Goal: Information Seeking & Learning: Learn about a topic

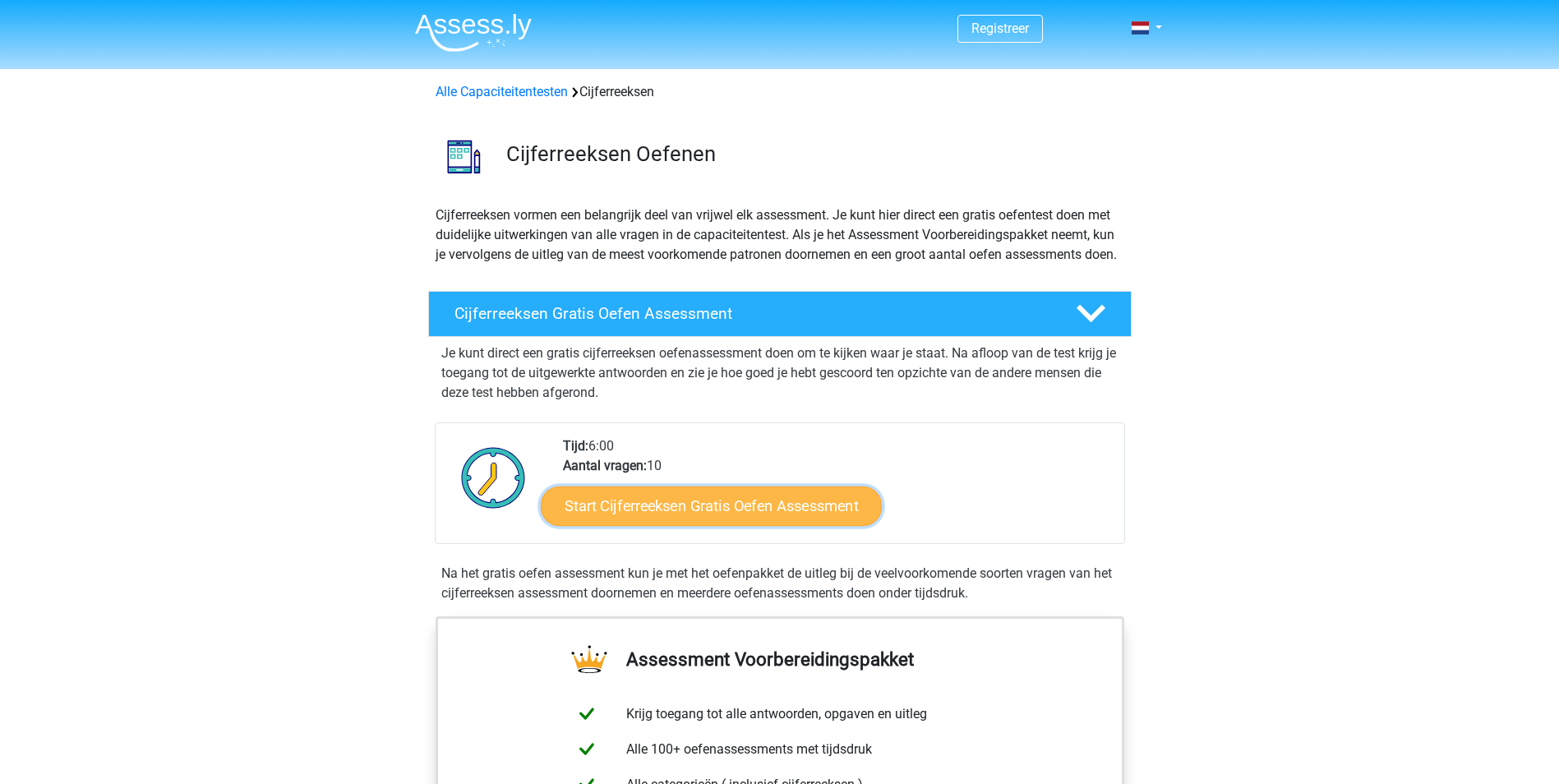
click at [745, 525] on link "Start Cijferreeksen Gratis Oefen Assessment" at bounding box center [711, 505] width 341 height 39
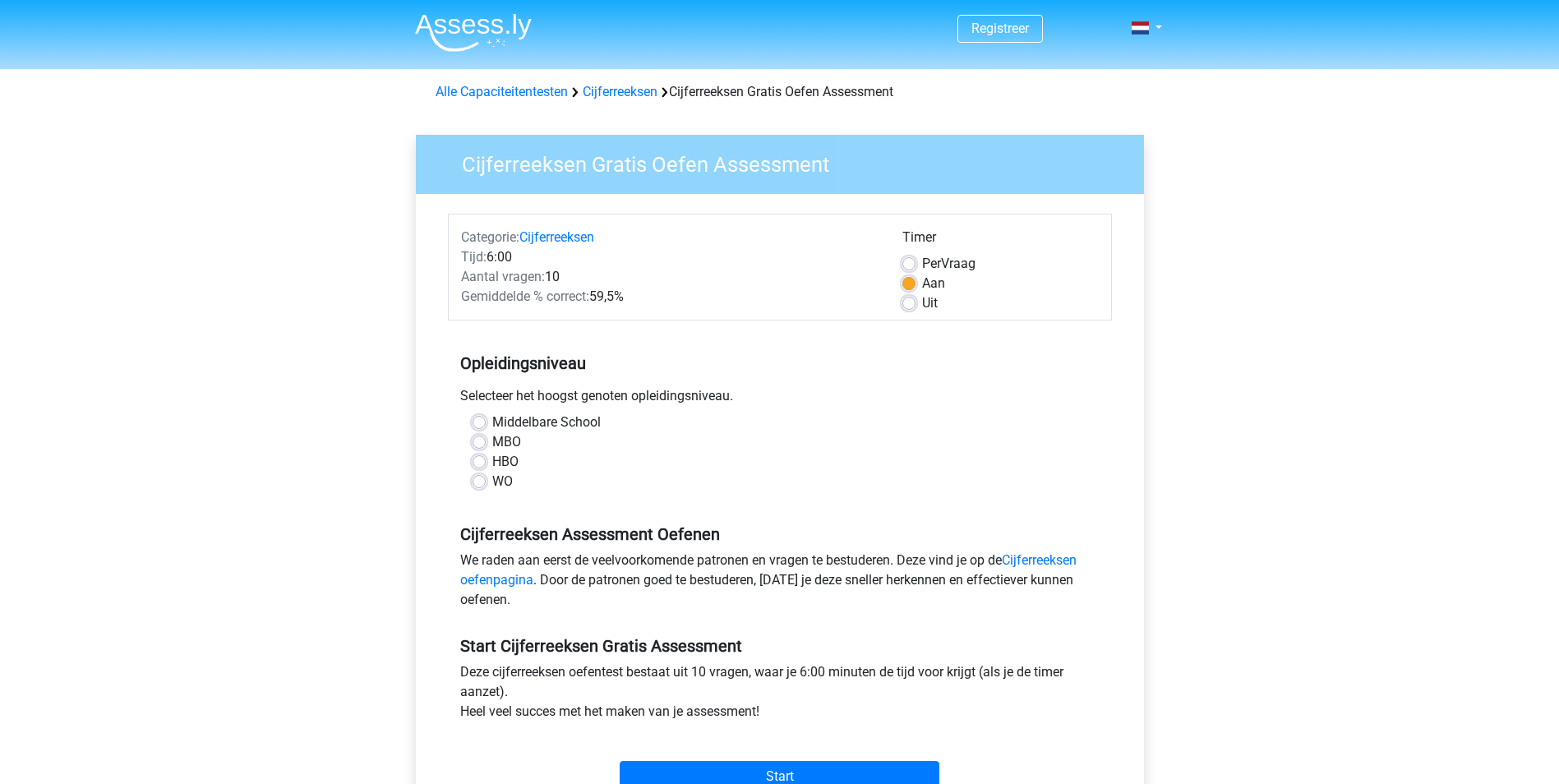
click at [493, 458] on label "HBO" at bounding box center [505, 462] width 26 height 20
click at [477, 458] on input "HBO" at bounding box center [479, 460] width 13 height 16
radio input "true"
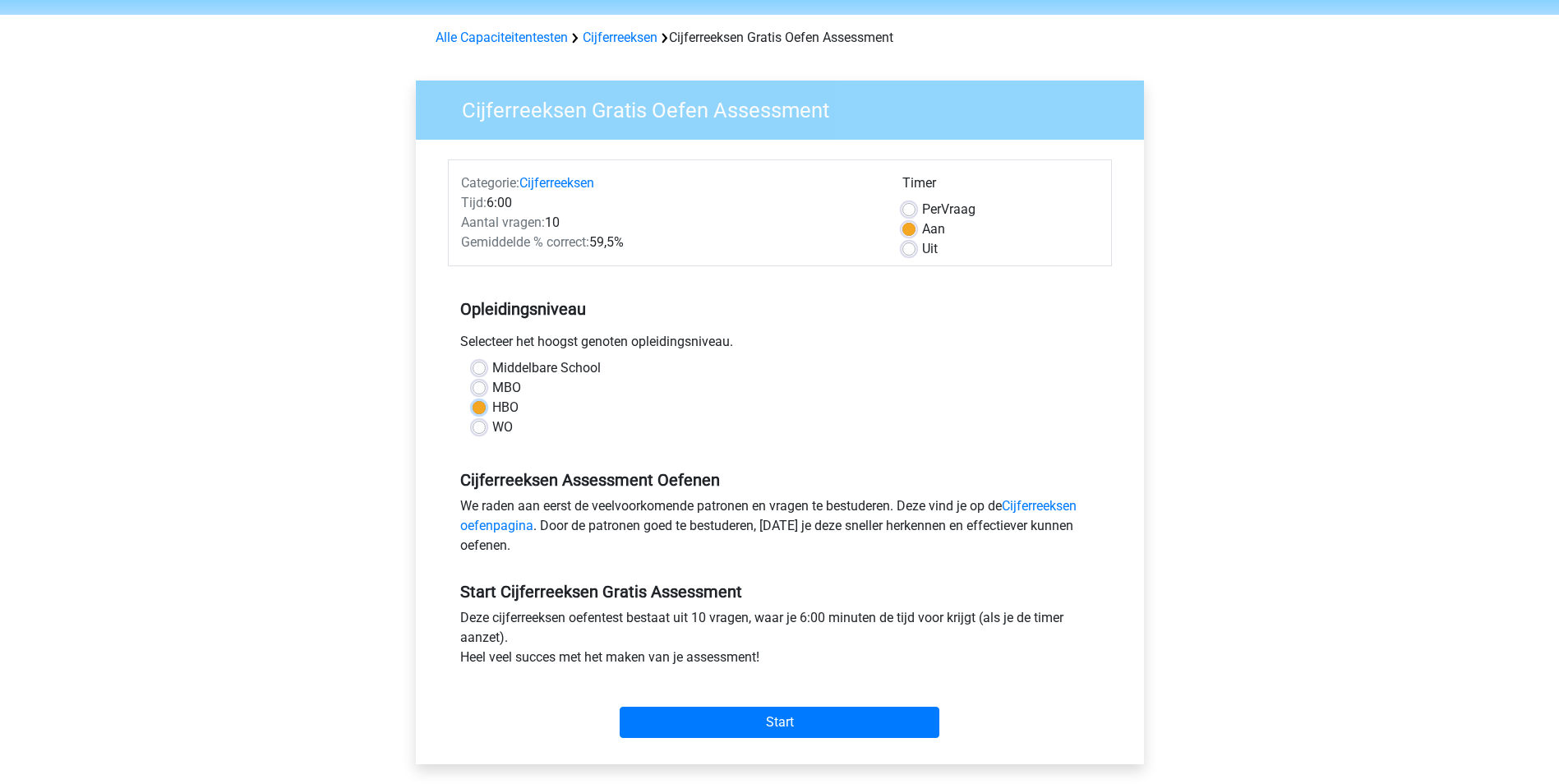
scroll to position [165, 0]
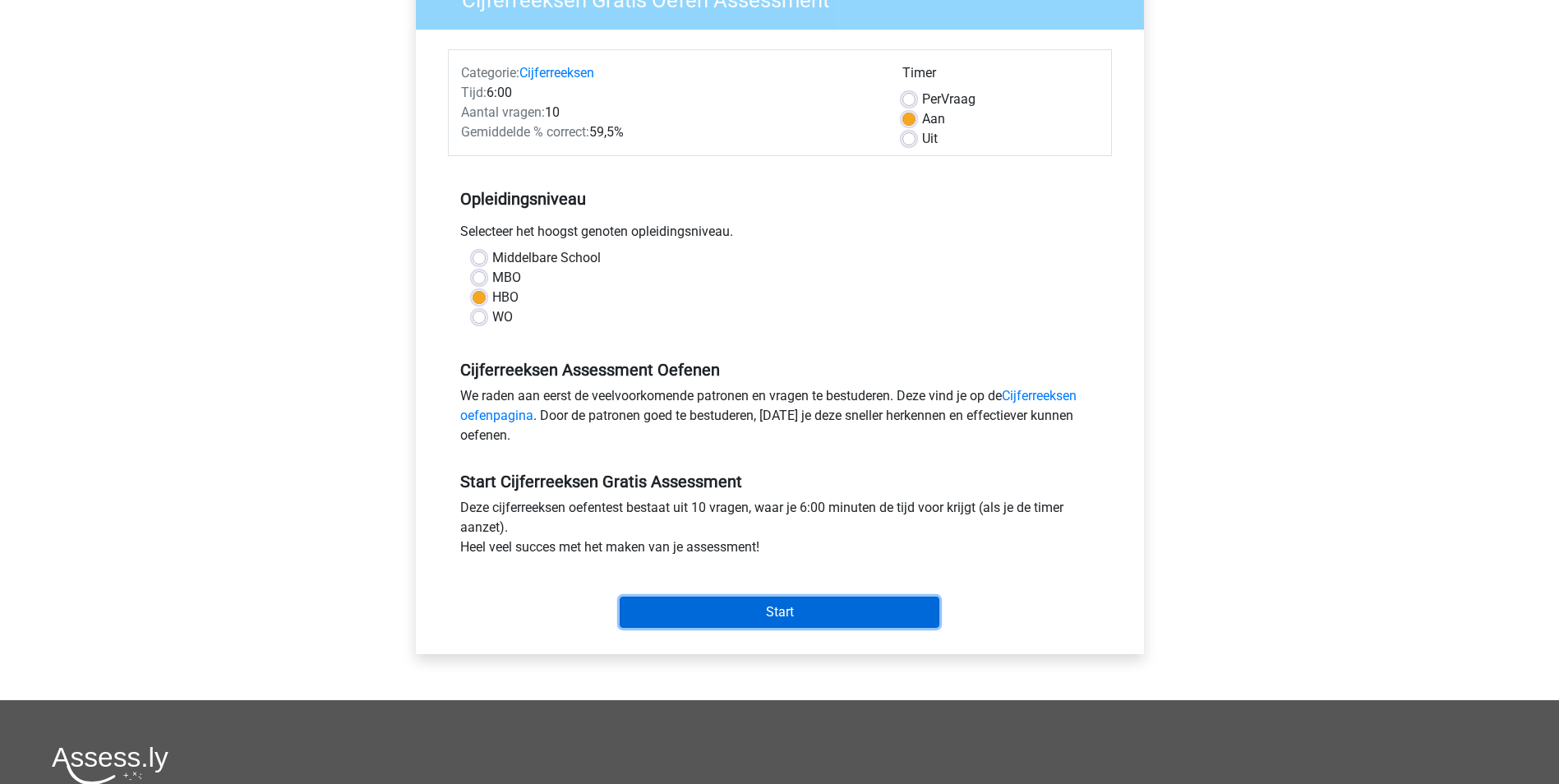
click at [800, 605] on input "Start" at bounding box center [779, 611] width 320 height 31
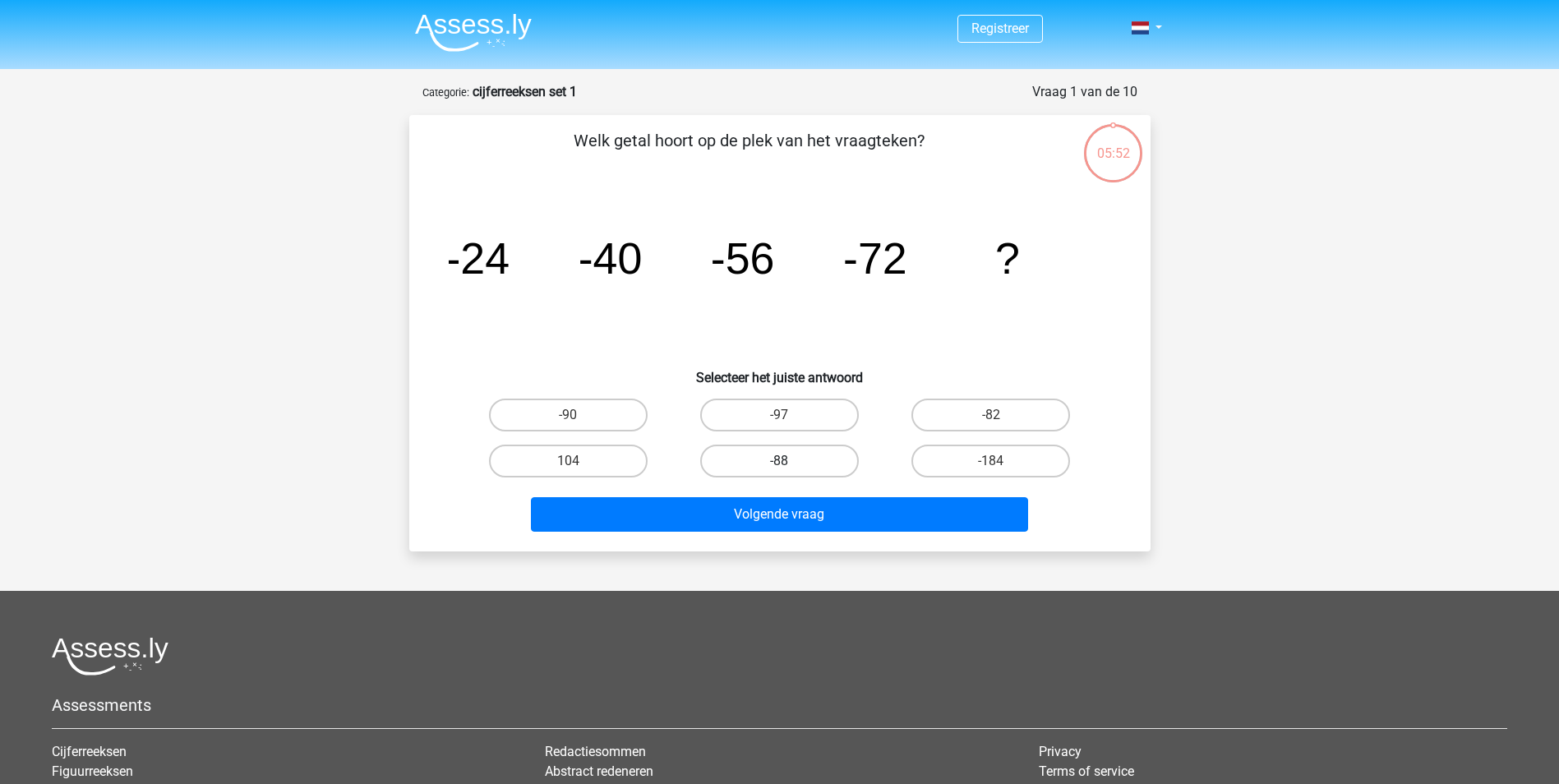
click at [781, 458] on label "-88" at bounding box center [779, 461] width 158 height 33
click at [781, 461] on input "-88" at bounding box center [784, 466] width 11 height 11
radio input "true"
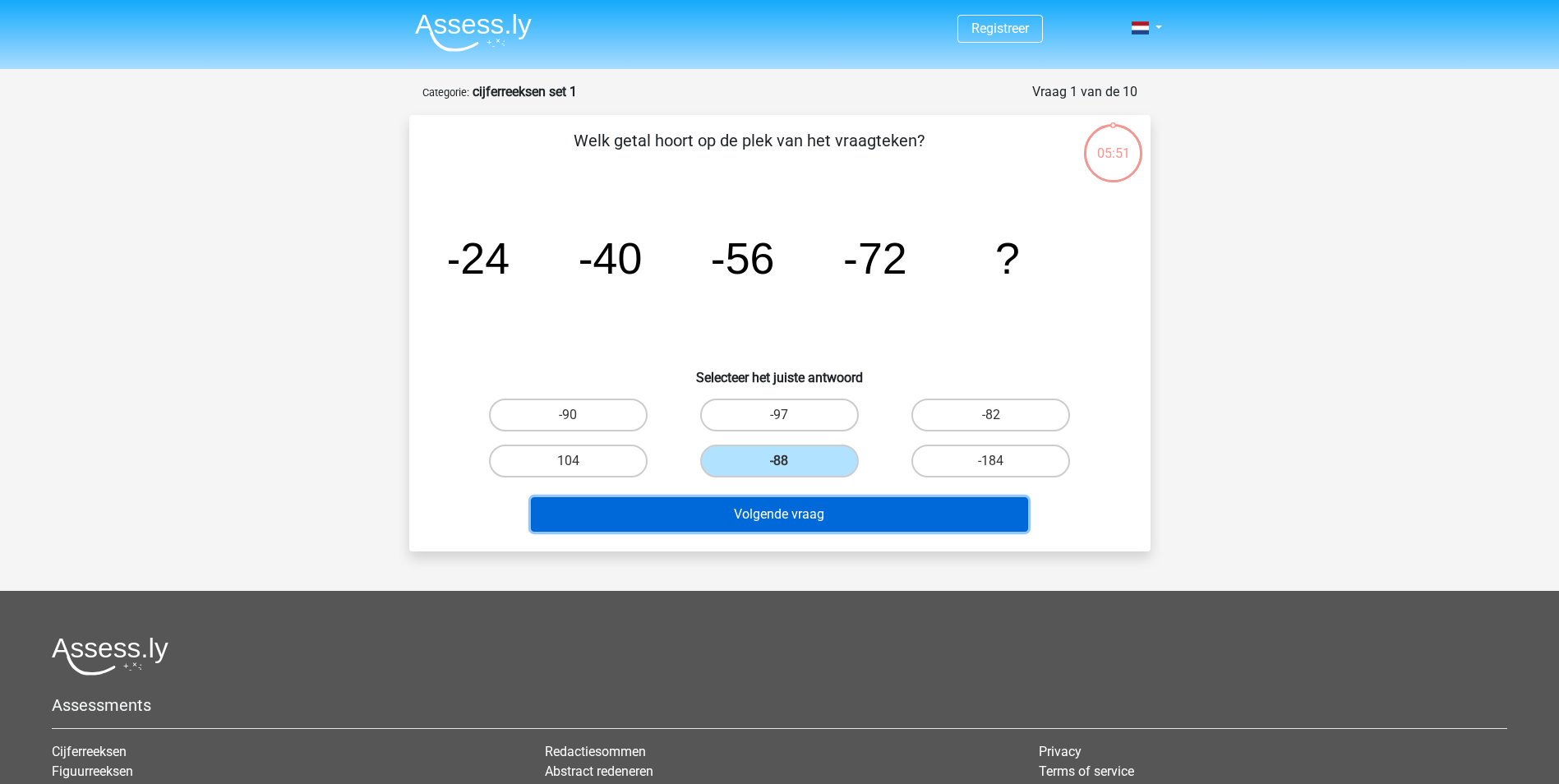
click at [815, 522] on button "Volgende vraag" at bounding box center [779, 514] width 497 height 35
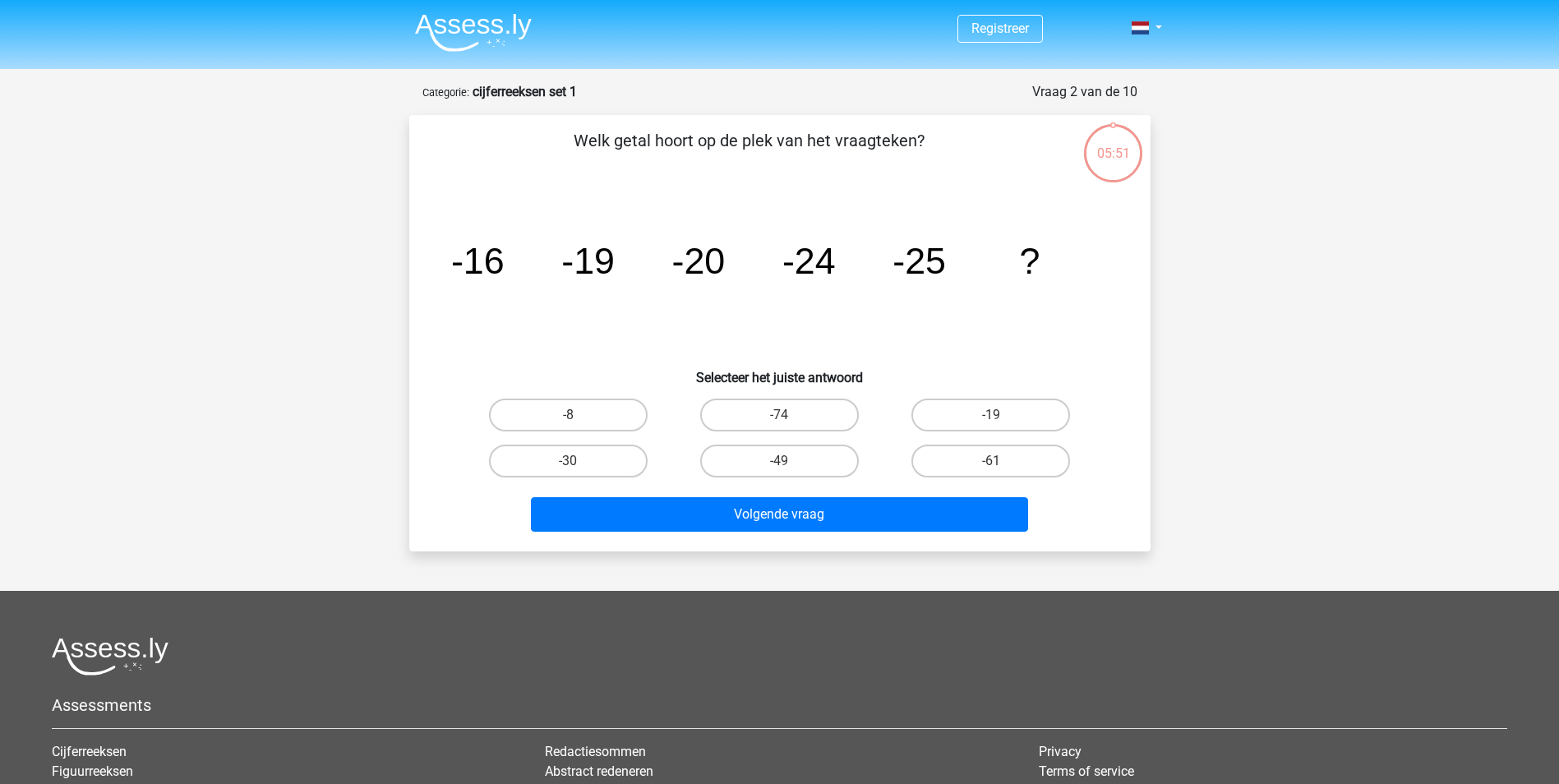
scroll to position [82, 0]
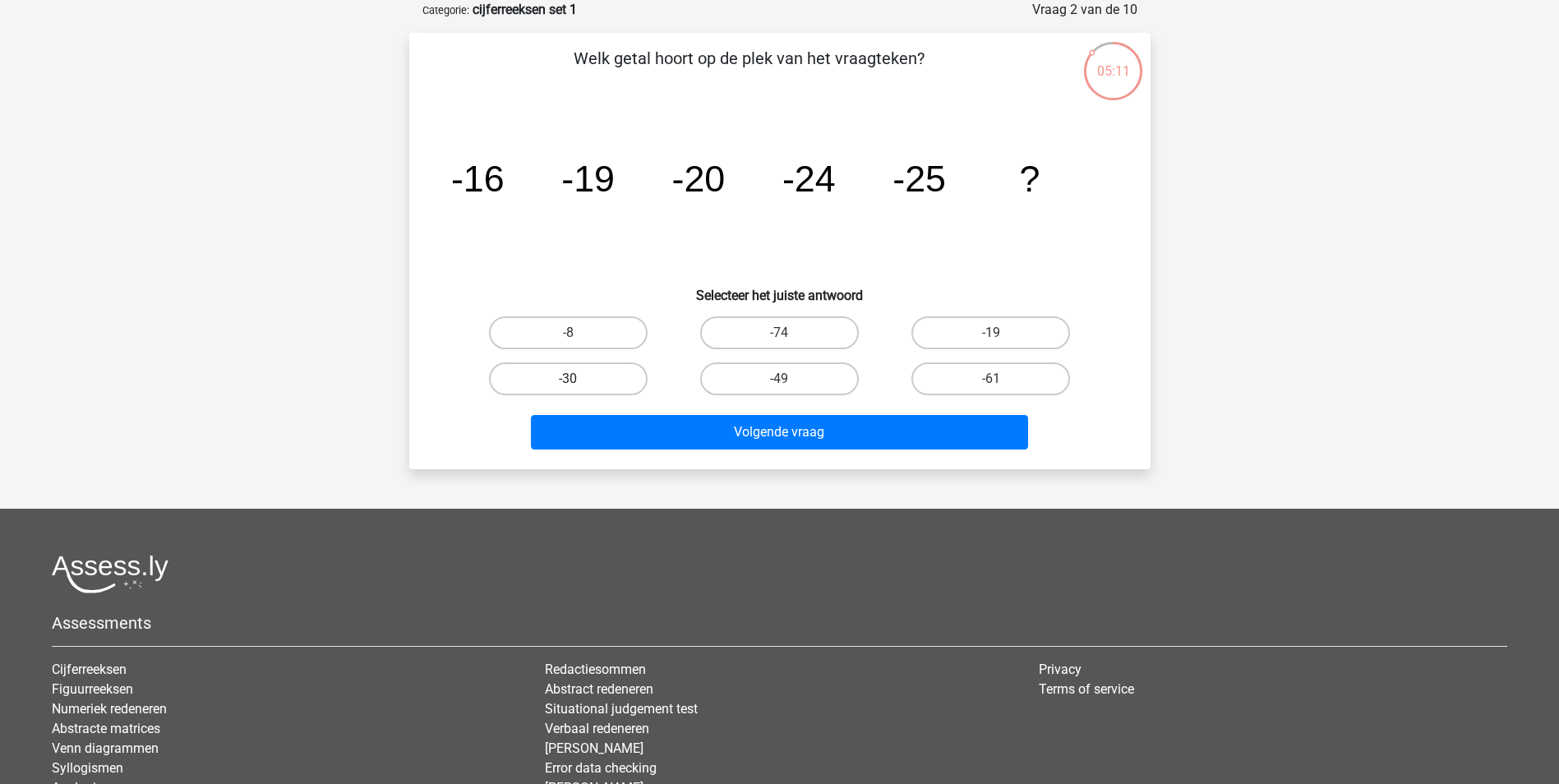
click at [611, 372] on label "-30" at bounding box center [568, 379] width 158 height 33
click at [578, 379] on input "-30" at bounding box center [573, 384] width 11 height 11
radio input "true"
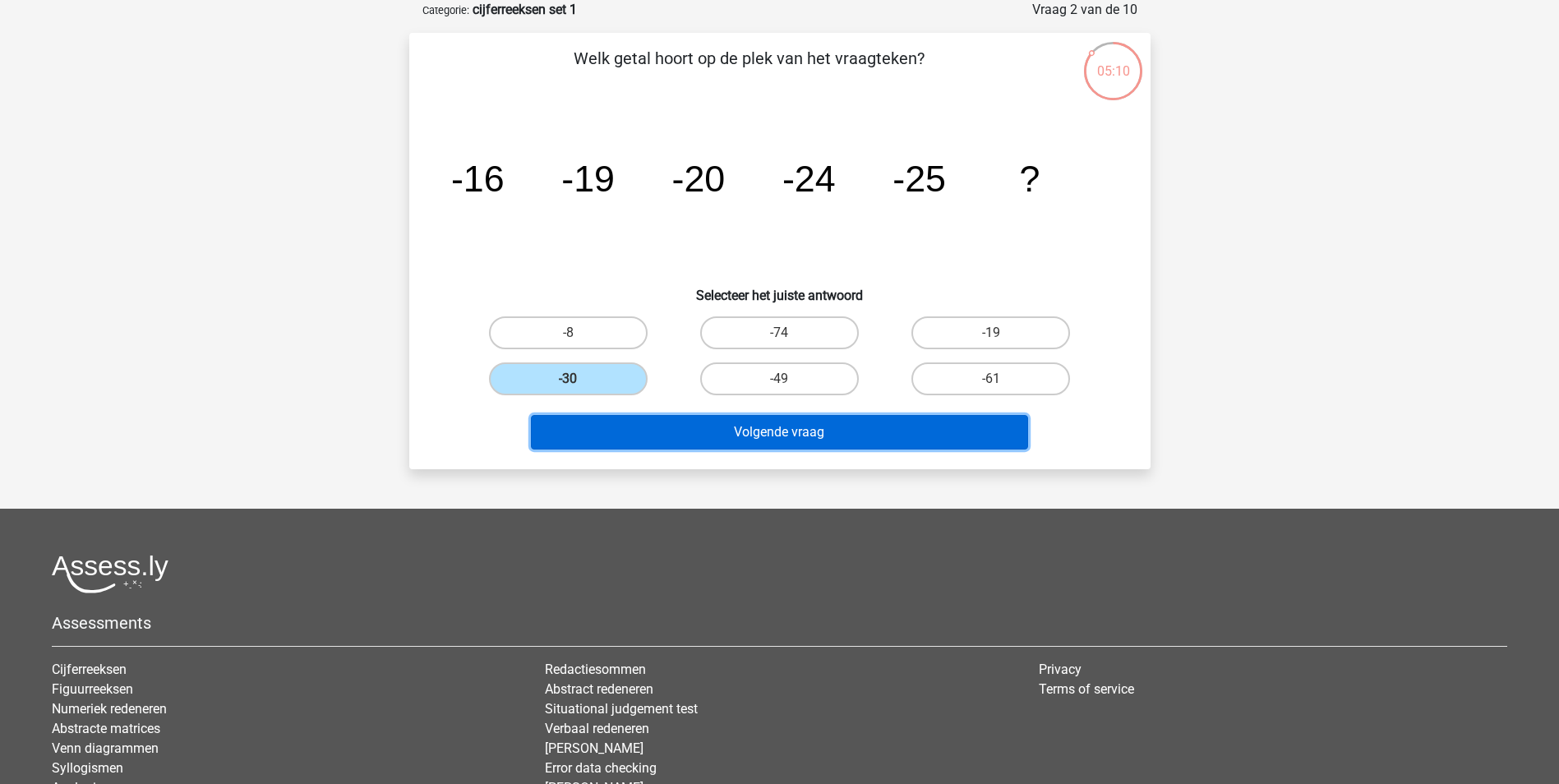
click at [753, 434] on button "Volgende vraag" at bounding box center [779, 432] width 497 height 35
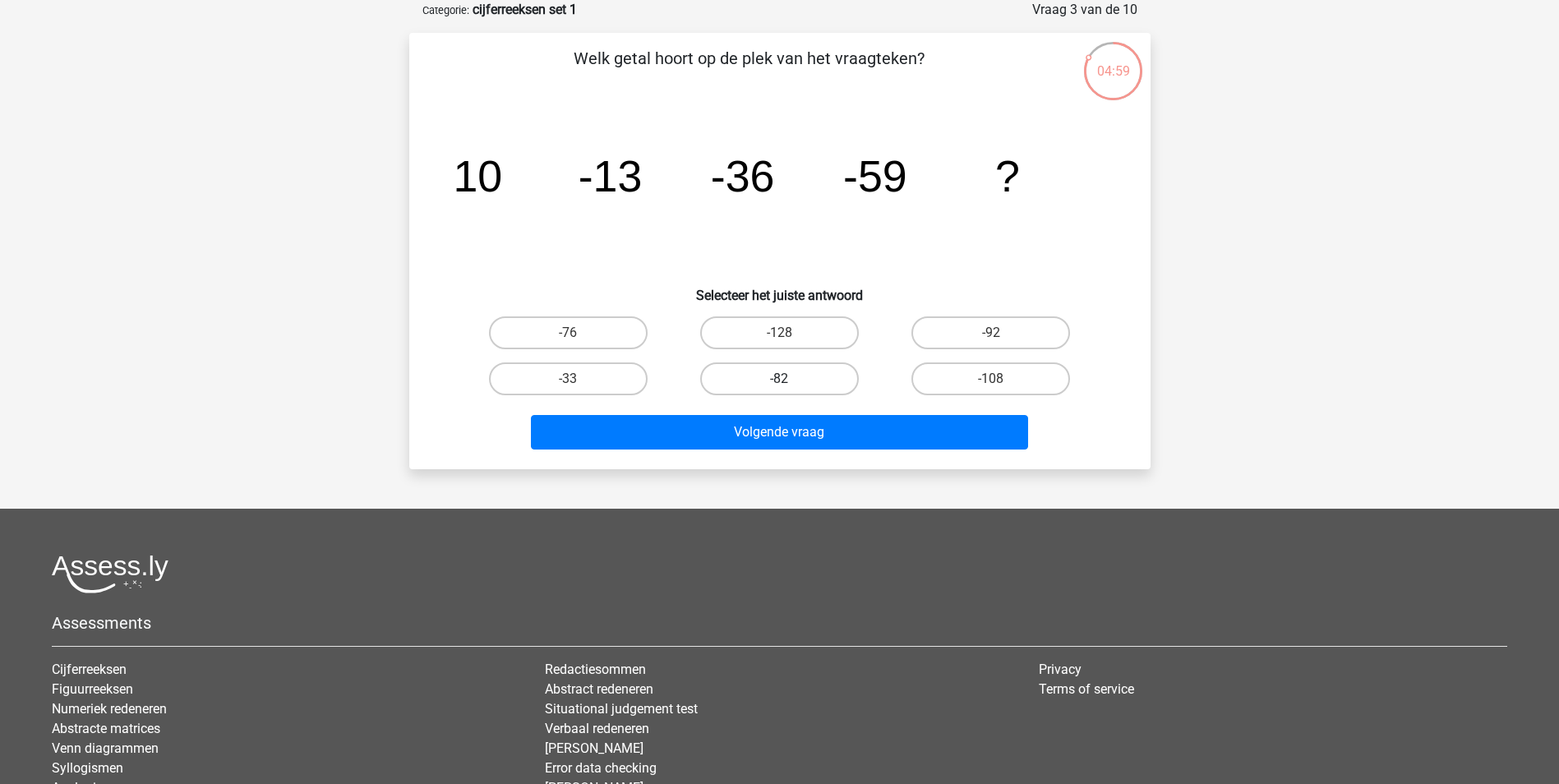
click at [793, 384] on label "-82" at bounding box center [779, 379] width 158 height 33
click at [790, 384] on input "-82" at bounding box center [784, 384] width 11 height 11
radio input "true"
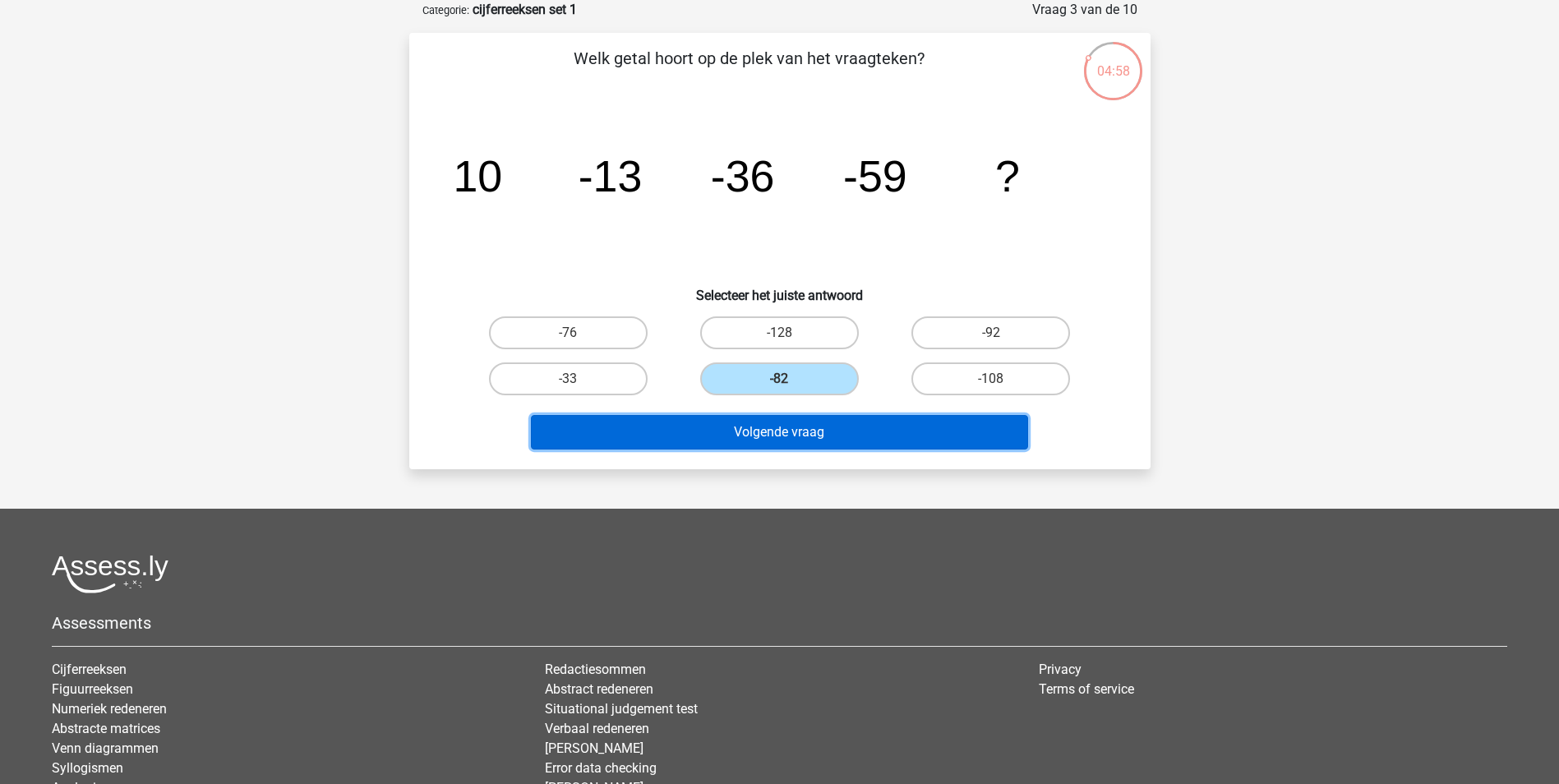
click at [796, 438] on button "Volgende vraag" at bounding box center [779, 432] width 497 height 35
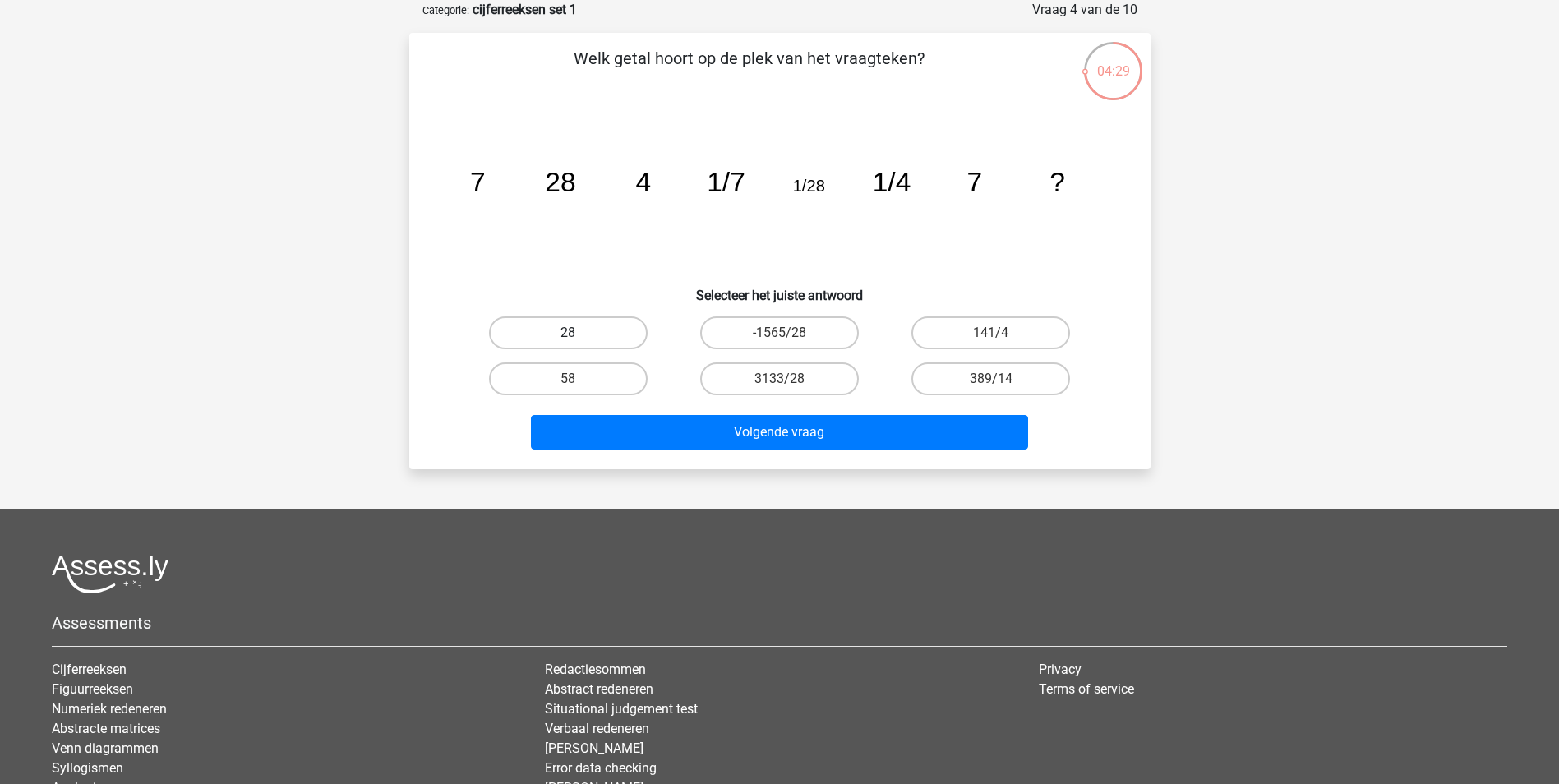
drag, startPoint x: 575, startPoint y: 329, endPoint x: 595, endPoint y: 336, distance: 21.2
click at [574, 328] on label "28" at bounding box center [568, 332] width 158 height 33
click at [574, 333] on input "28" at bounding box center [573, 338] width 11 height 11
radio input "true"
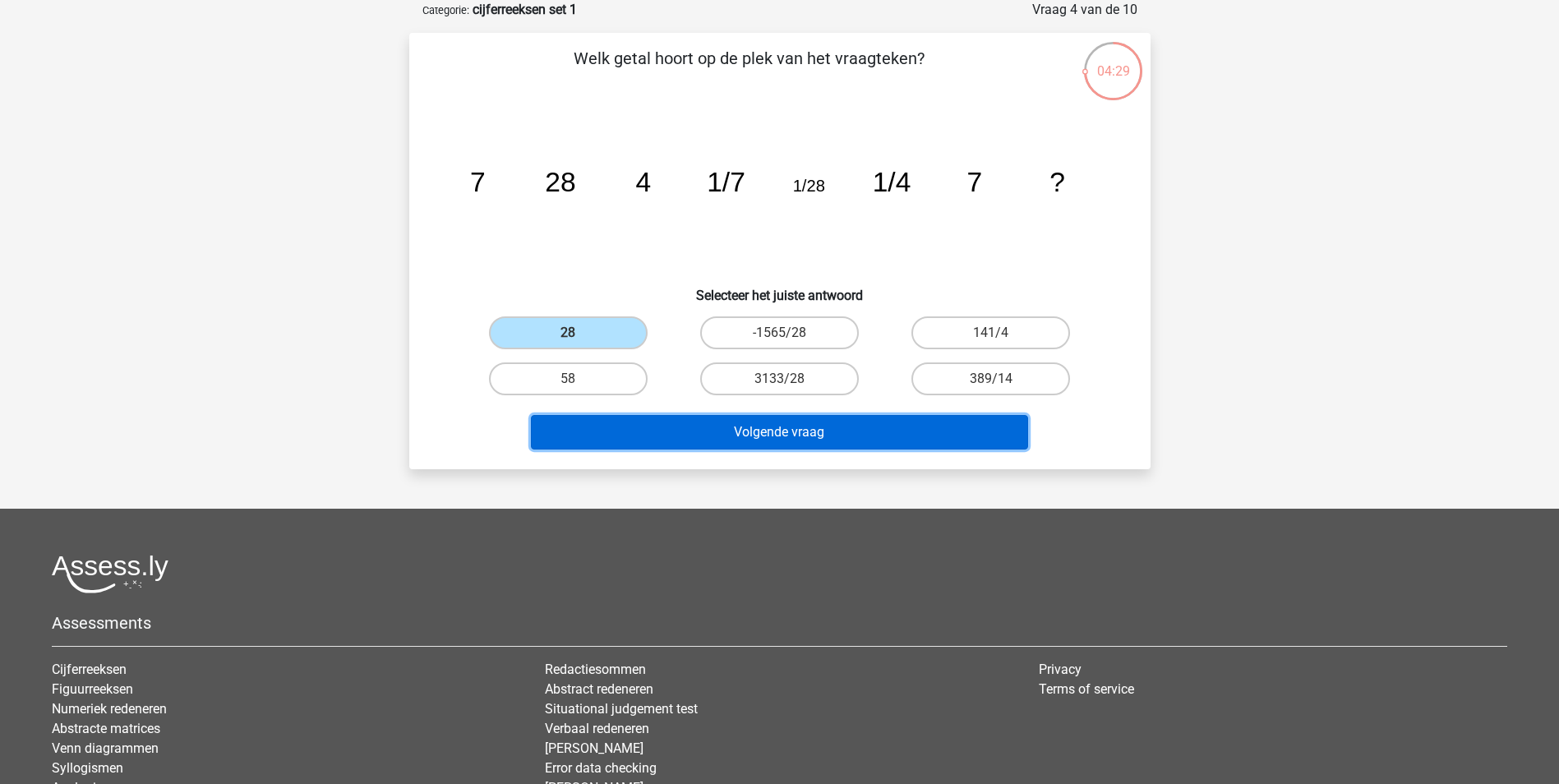
click at [765, 429] on button "Volgende vraag" at bounding box center [779, 432] width 497 height 35
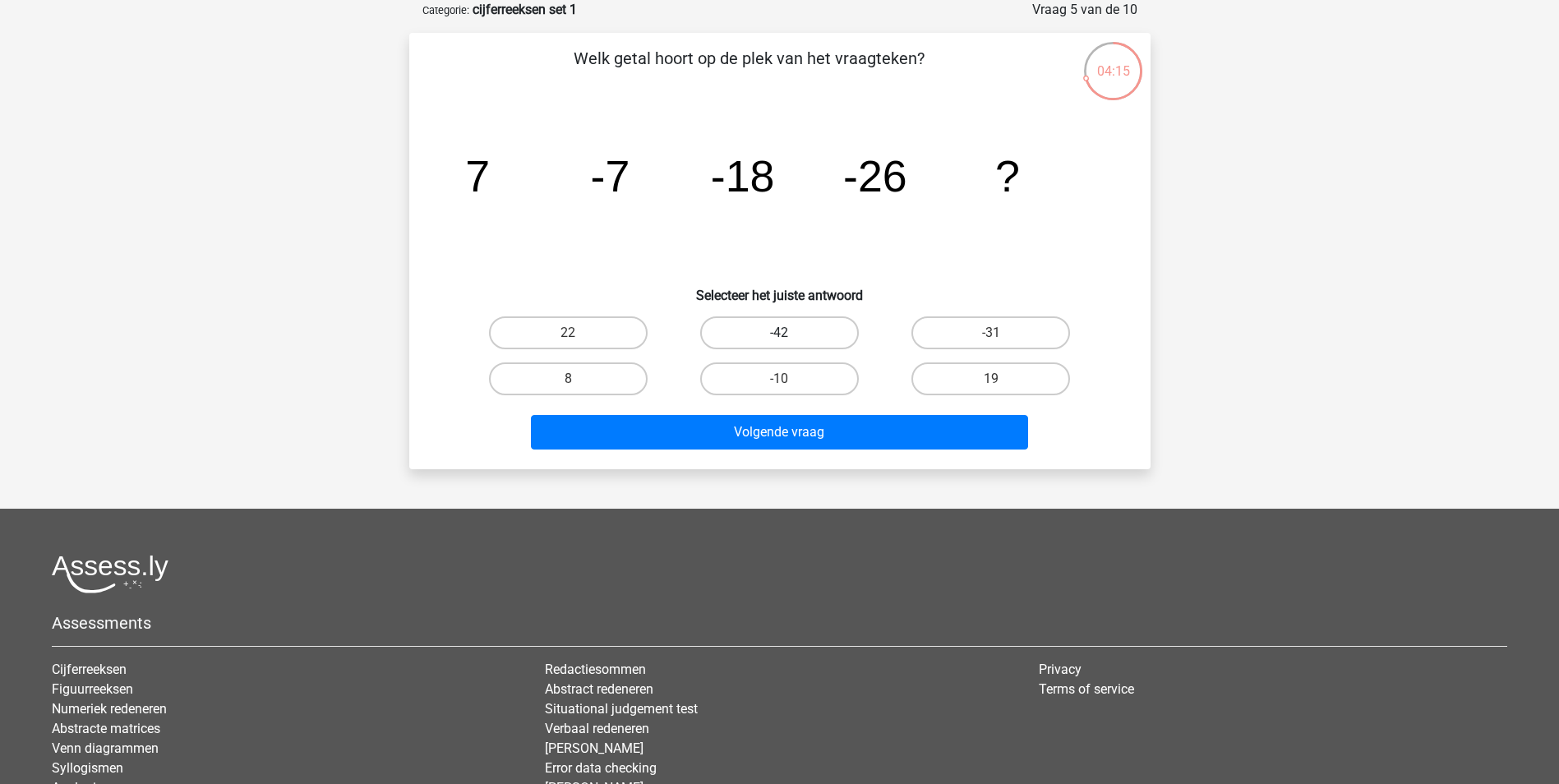
click at [825, 327] on label "-42" at bounding box center [779, 332] width 158 height 33
click at [790, 333] on input "-42" at bounding box center [784, 338] width 11 height 11
radio input "true"
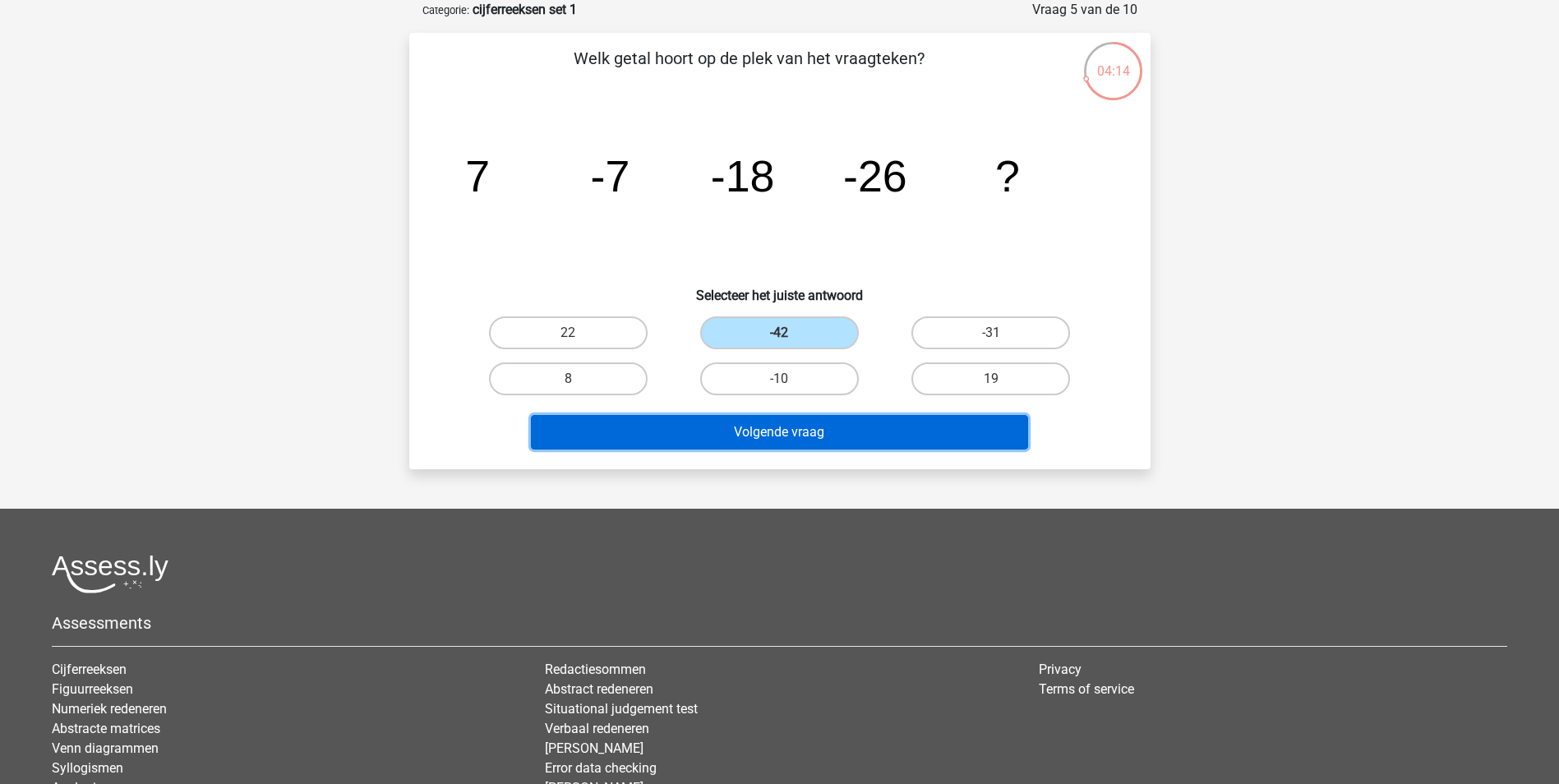
click at [839, 433] on button "Volgende vraag" at bounding box center [779, 432] width 497 height 35
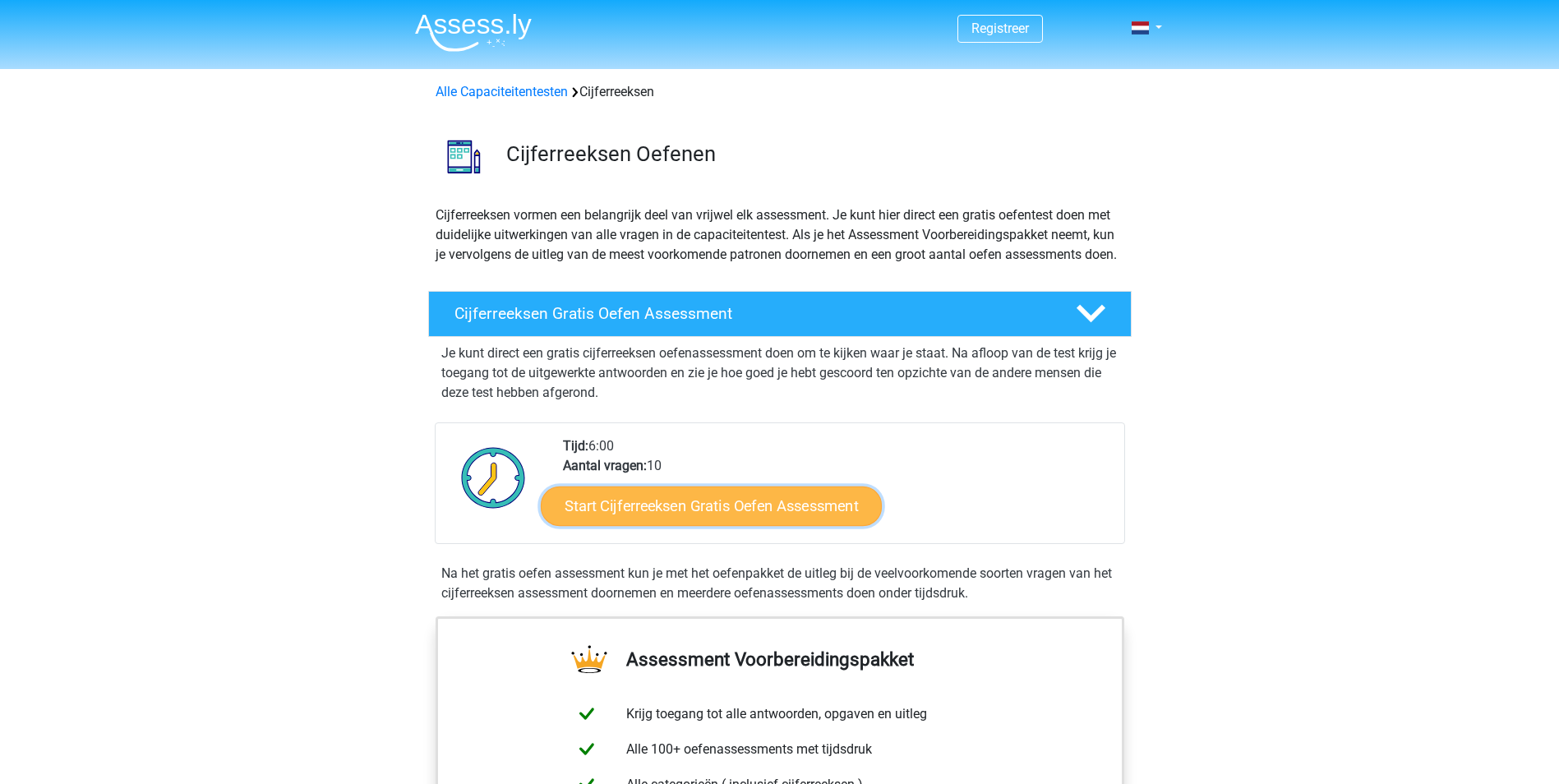
click at [698, 525] on link "Start Cijferreeksen Gratis Oefen Assessment" at bounding box center [711, 505] width 341 height 39
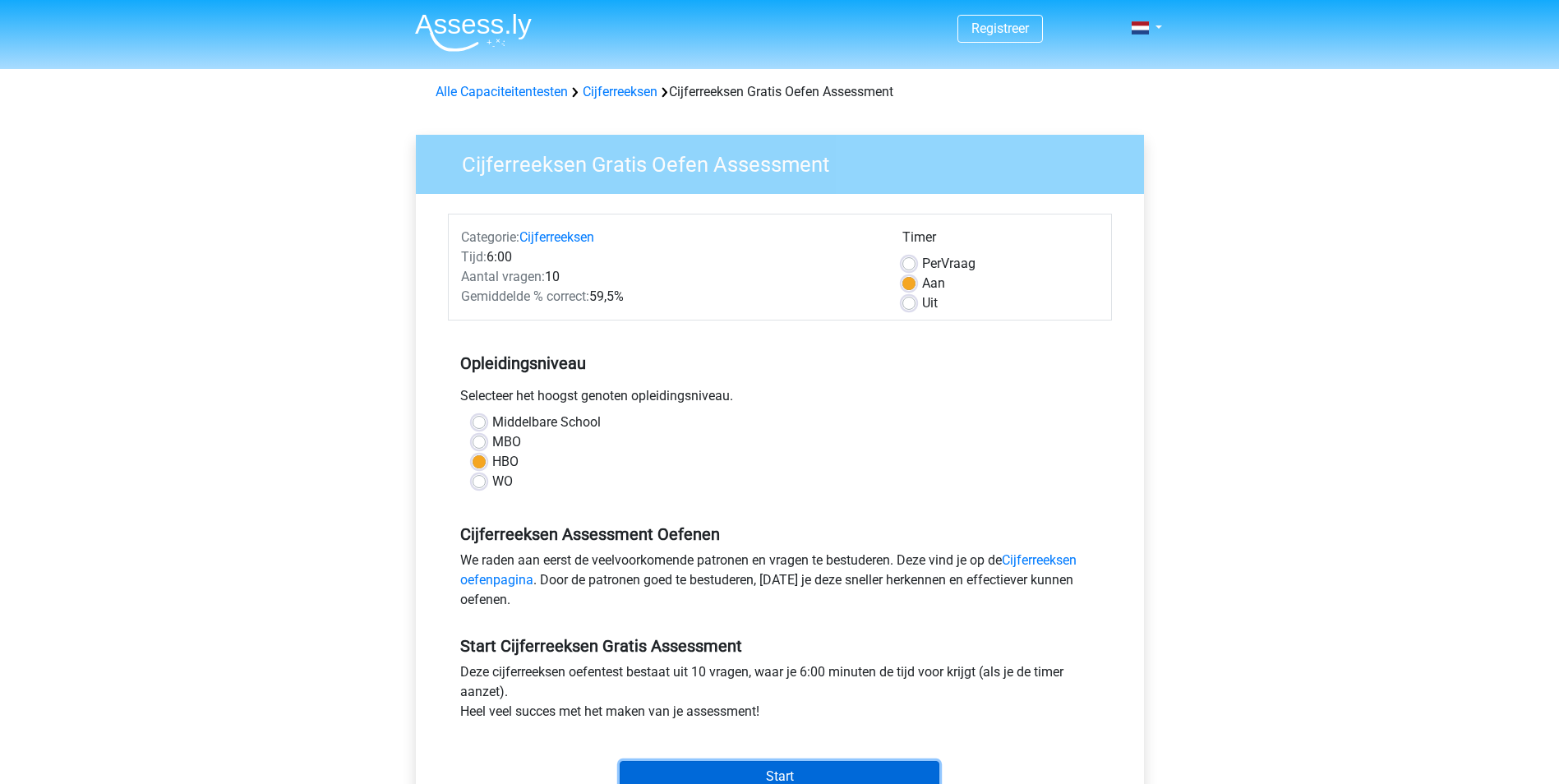
click at [763, 776] on input "Start" at bounding box center [779, 776] width 320 height 31
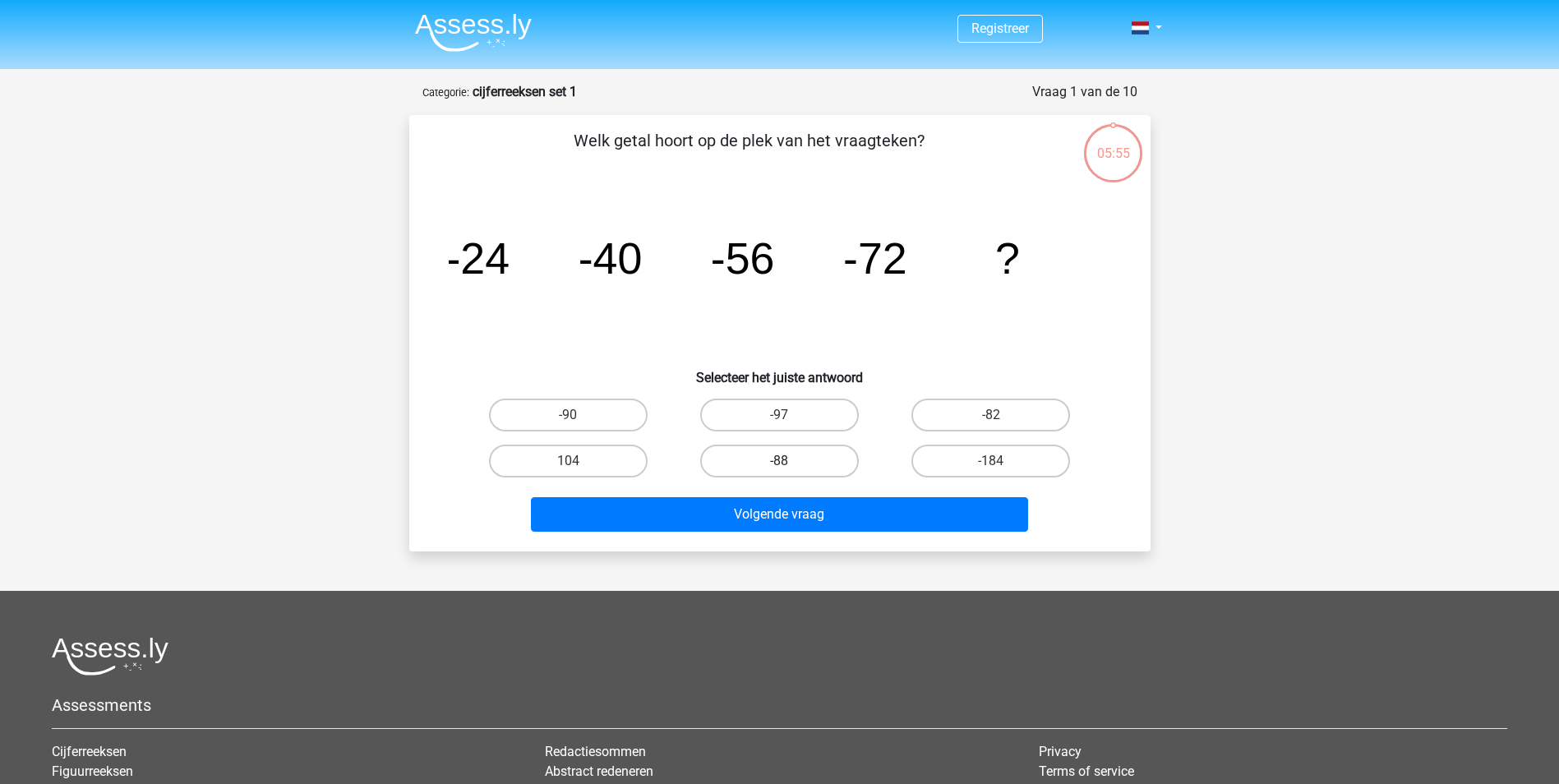
click at [772, 464] on label "-88" at bounding box center [779, 461] width 158 height 33
click at [779, 464] on input "-88" at bounding box center [784, 466] width 11 height 11
radio input "true"
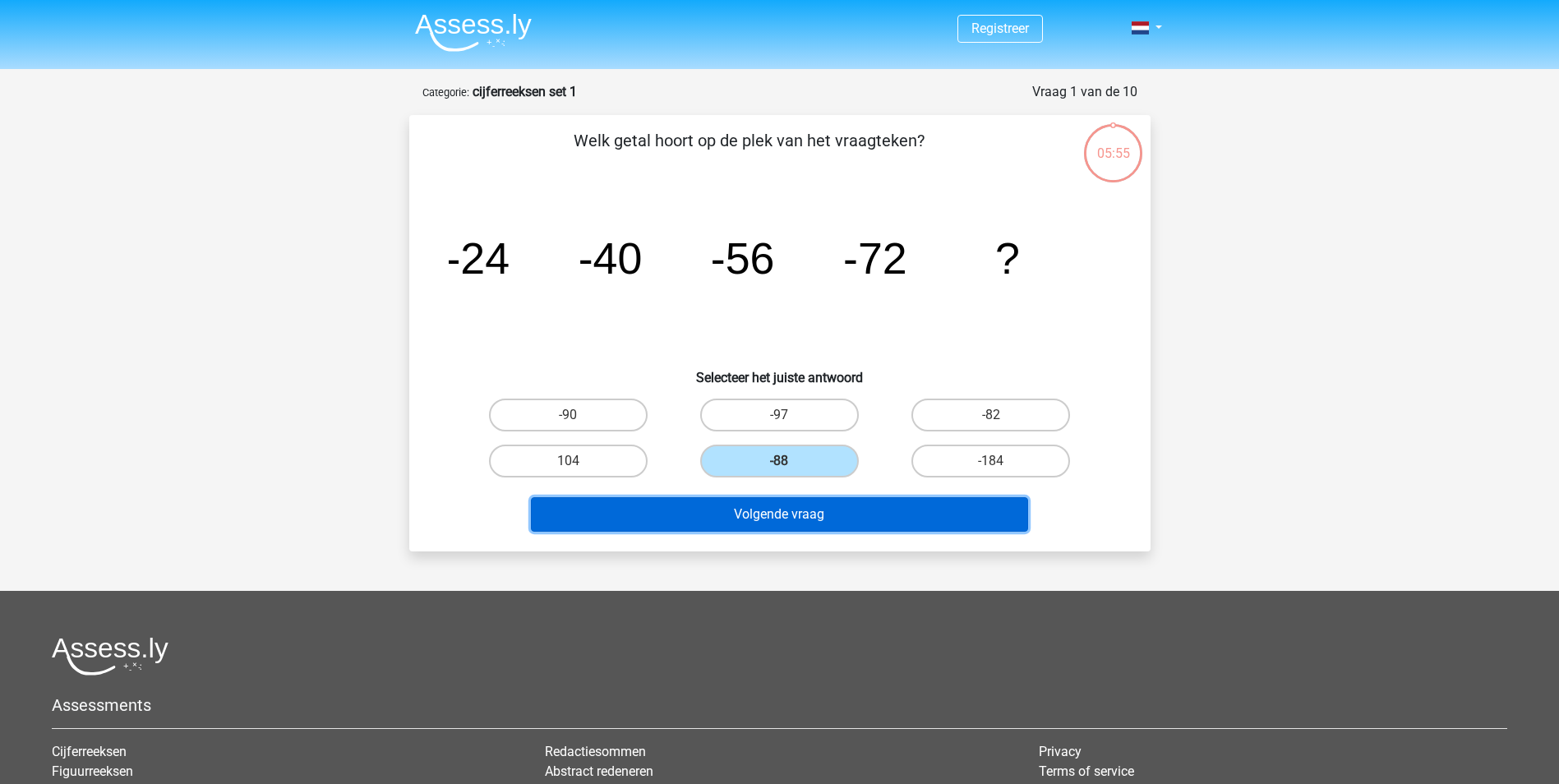
click at [775, 519] on button "Volgende vraag" at bounding box center [779, 514] width 497 height 35
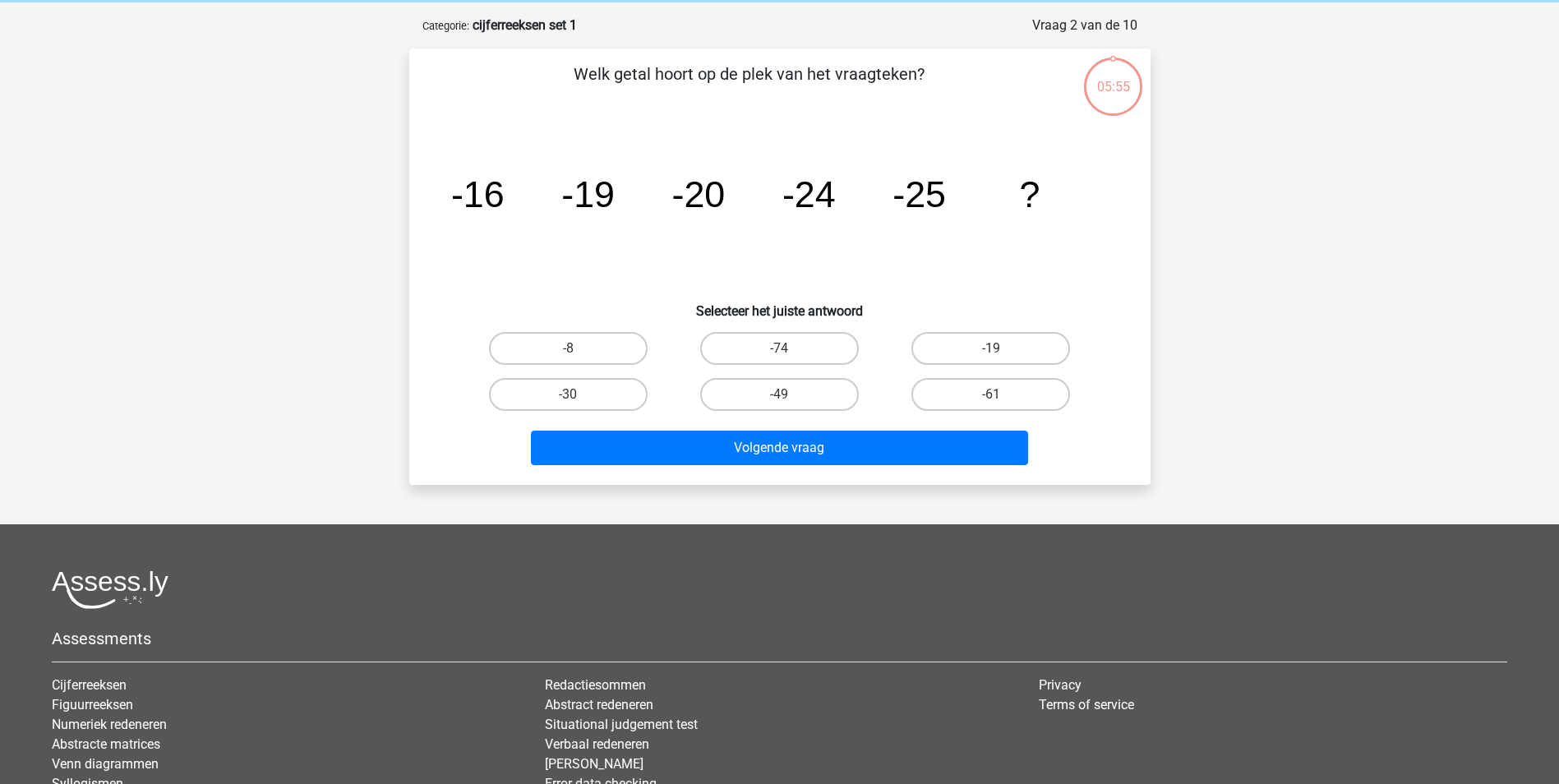
scroll to position [82, 0]
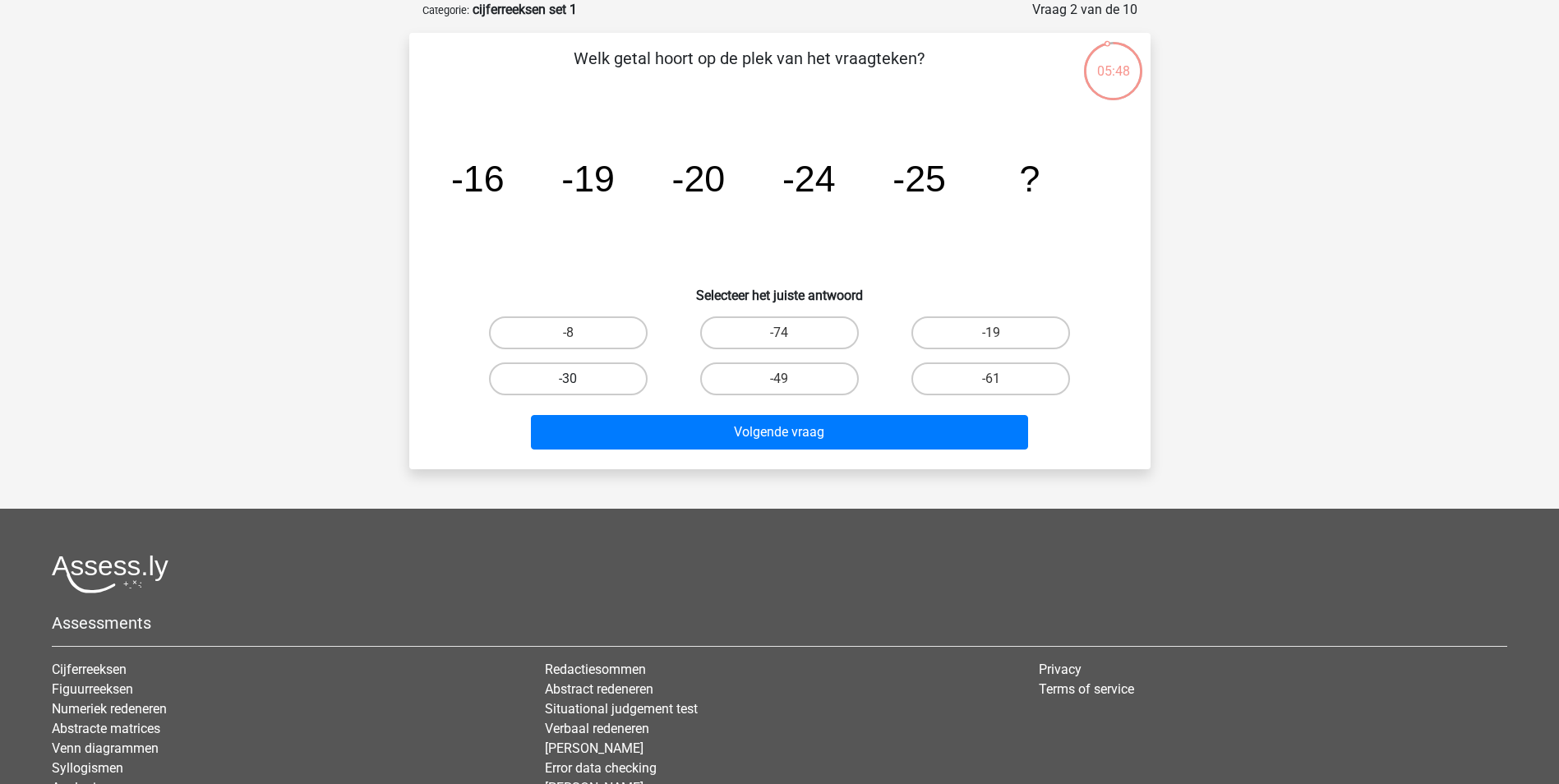
click at [600, 375] on label "-30" at bounding box center [568, 379] width 158 height 33
click at [578, 379] on input "-30" at bounding box center [573, 384] width 11 height 11
radio input "true"
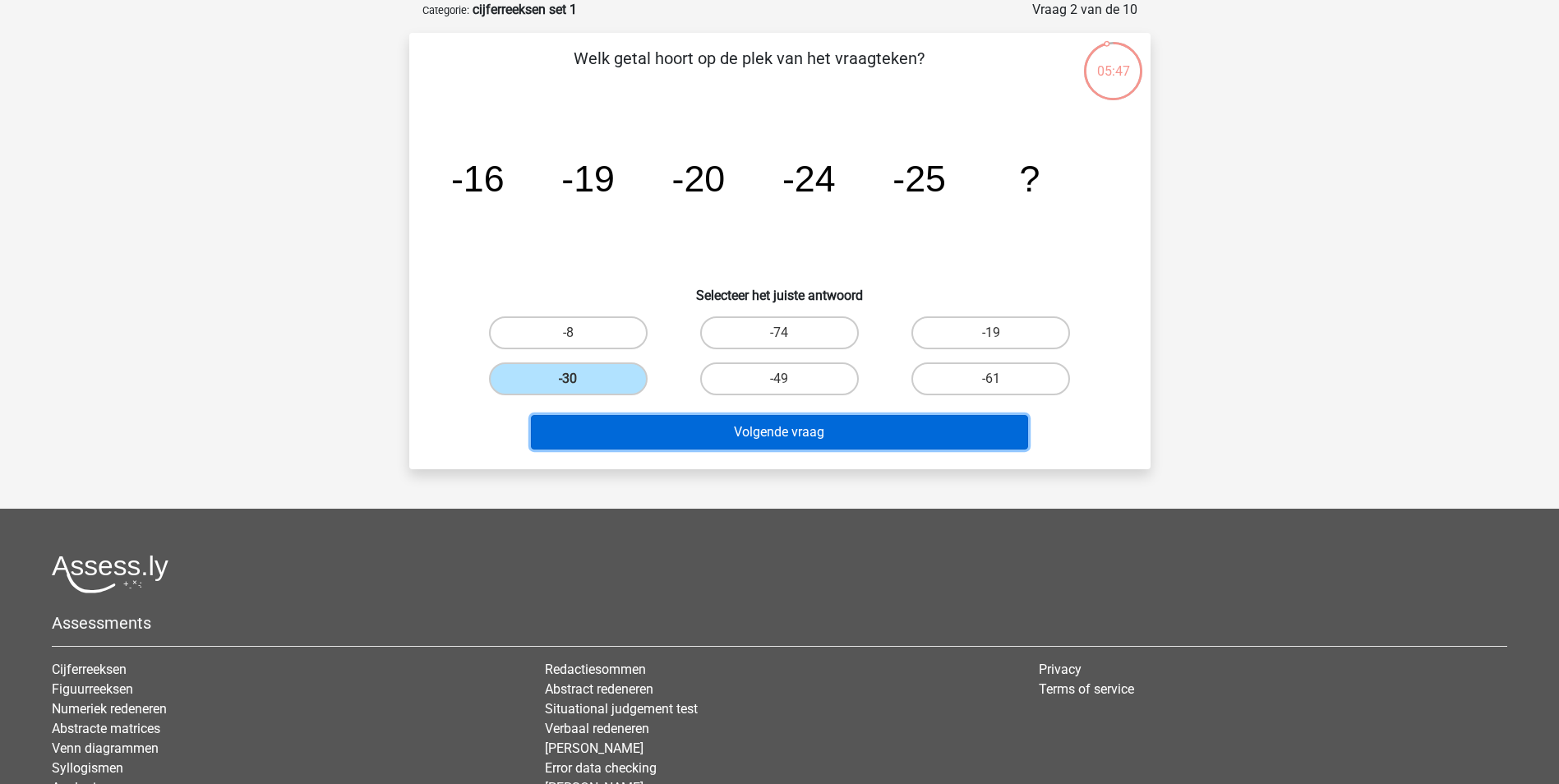
click at [664, 440] on button "Volgende vraag" at bounding box center [779, 432] width 497 height 35
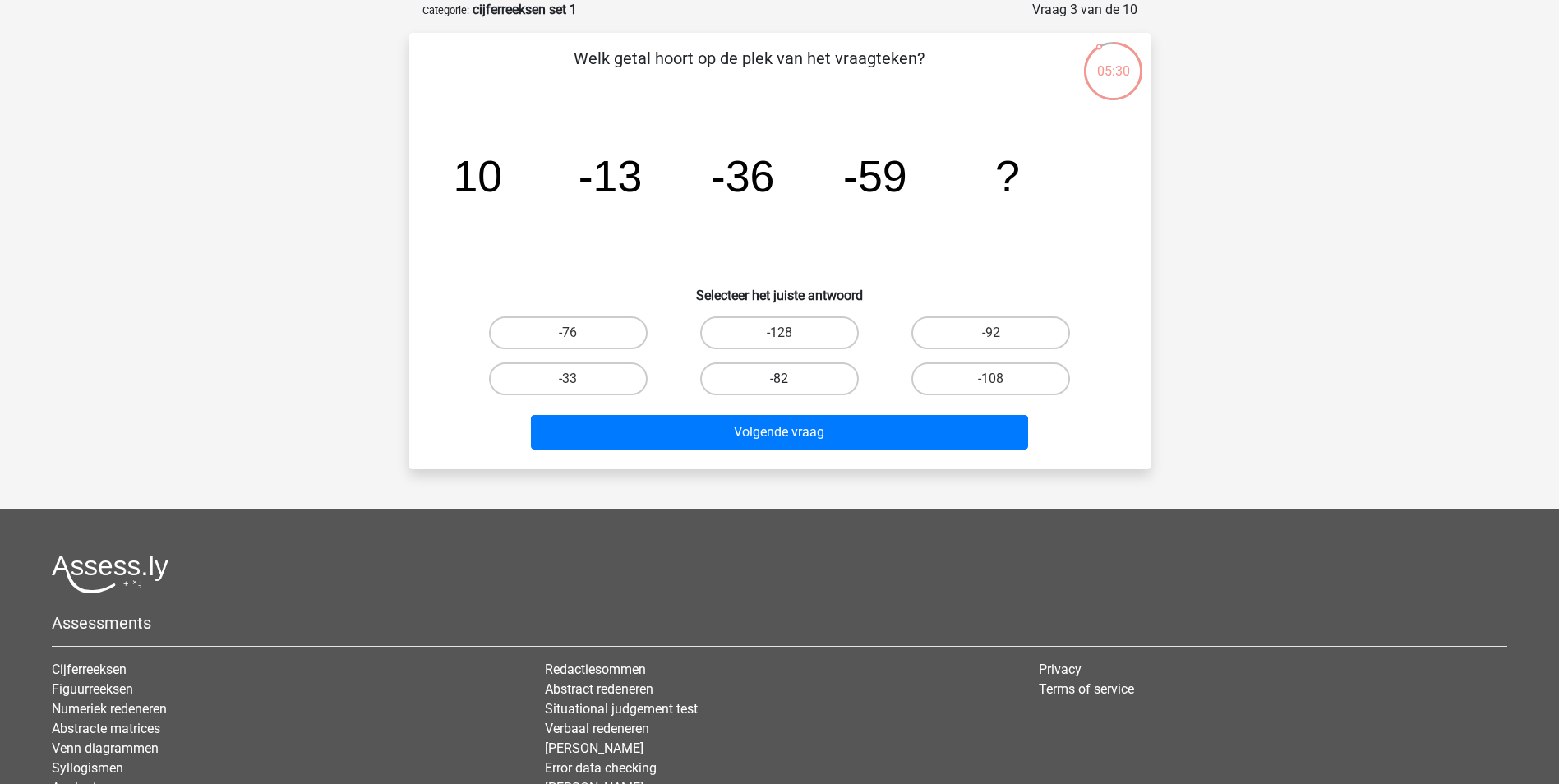
drag, startPoint x: 795, startPoint y: 376, endPoint x: 794, endPoint y: 387, distance: 11.0
click at [793, 376] on label "-82" at bounding box center [779, 379] width 158 height 33
click at [790, 379] on input "-82" at bounding box center [784, 384] width 11 height 11
radio input "true"
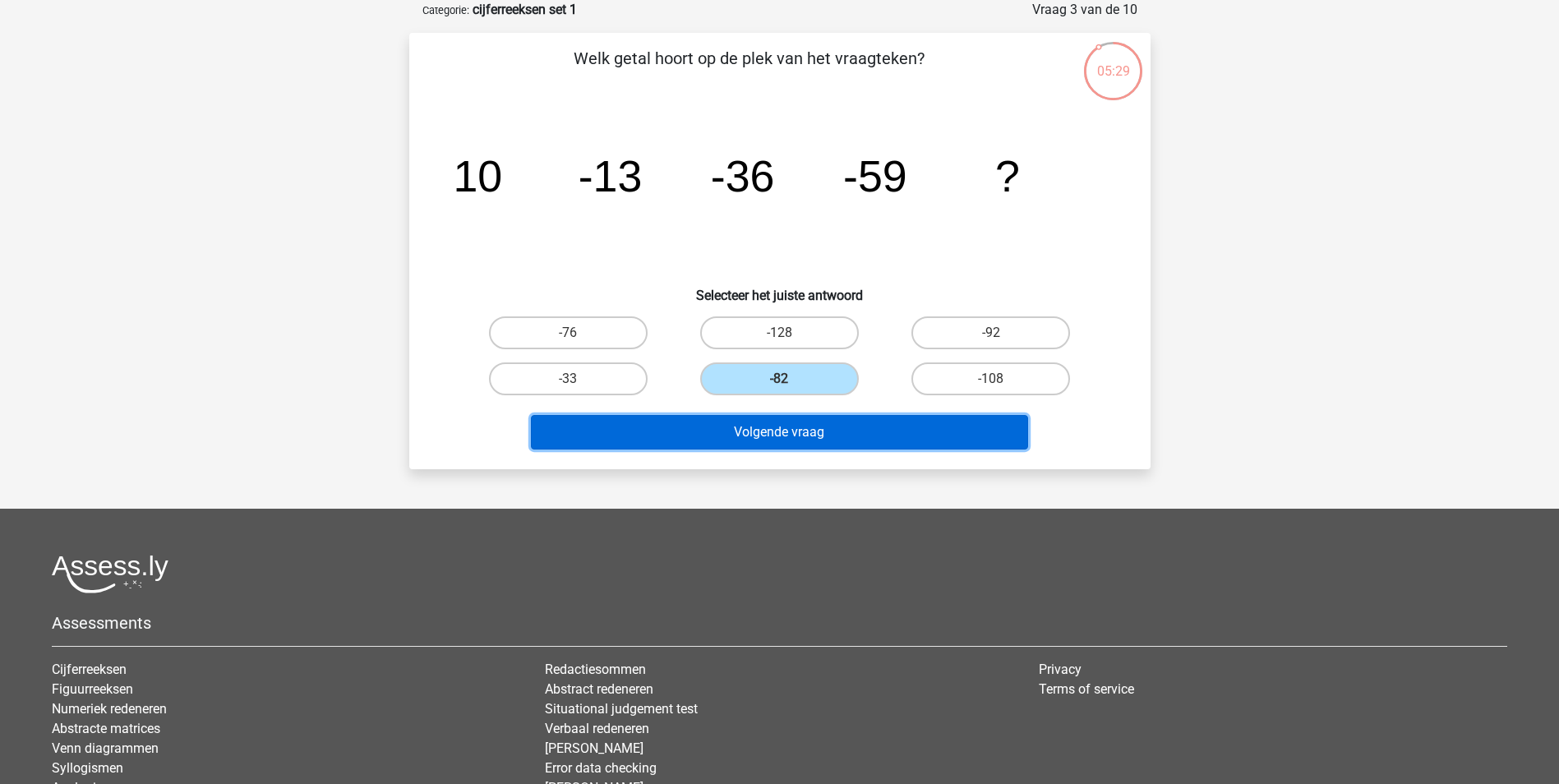
click at [801, 429] on button "Volgende vraag" at bounding box center [779, 432] width 497 height 35
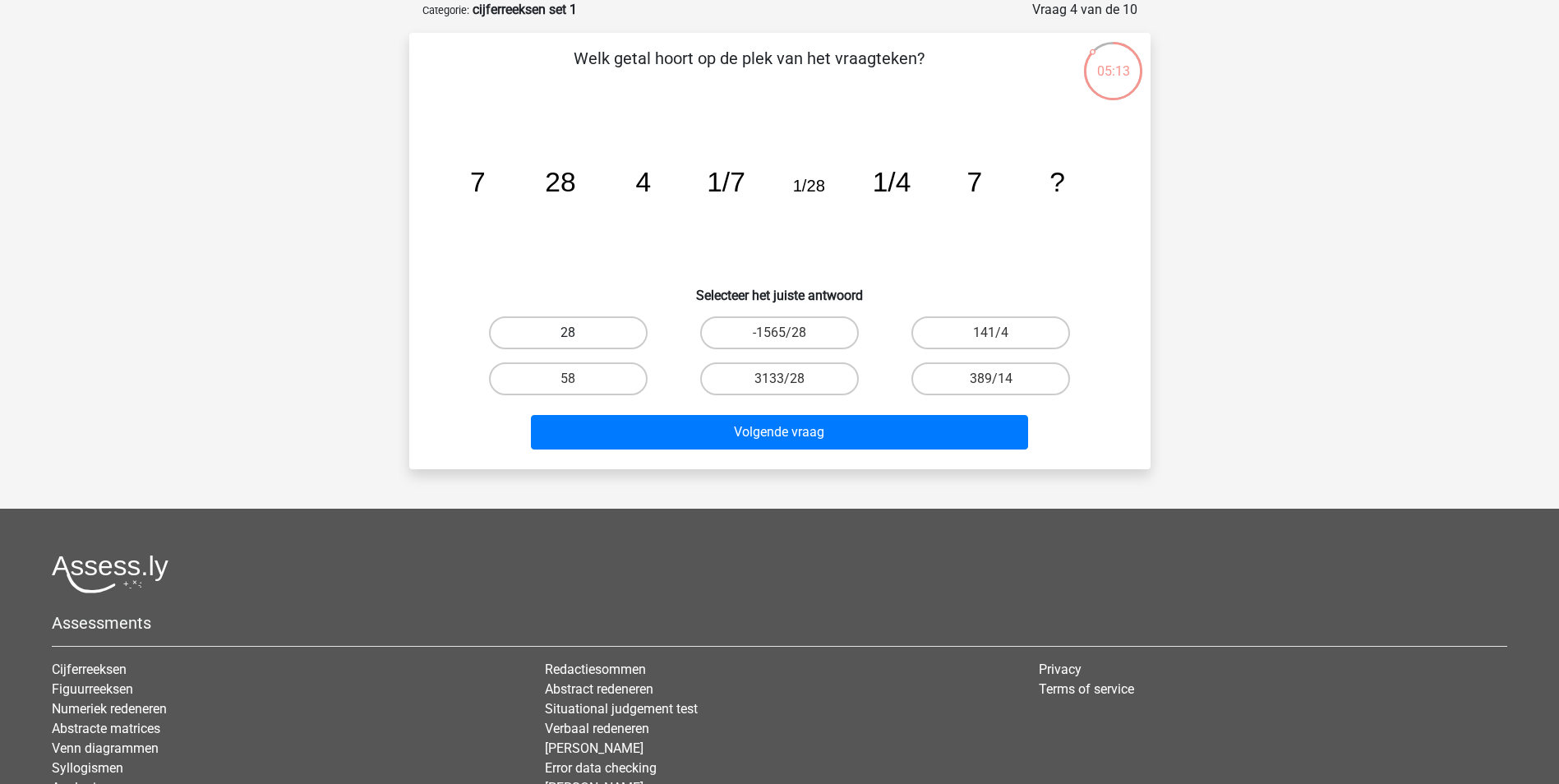
click at [602, 332] on label "28" at bounding box center [568, 332] width 158 height 33
click at [578, 333] on input "28" at bounding box center [573, 338] width 11 height 11
radio input "true"
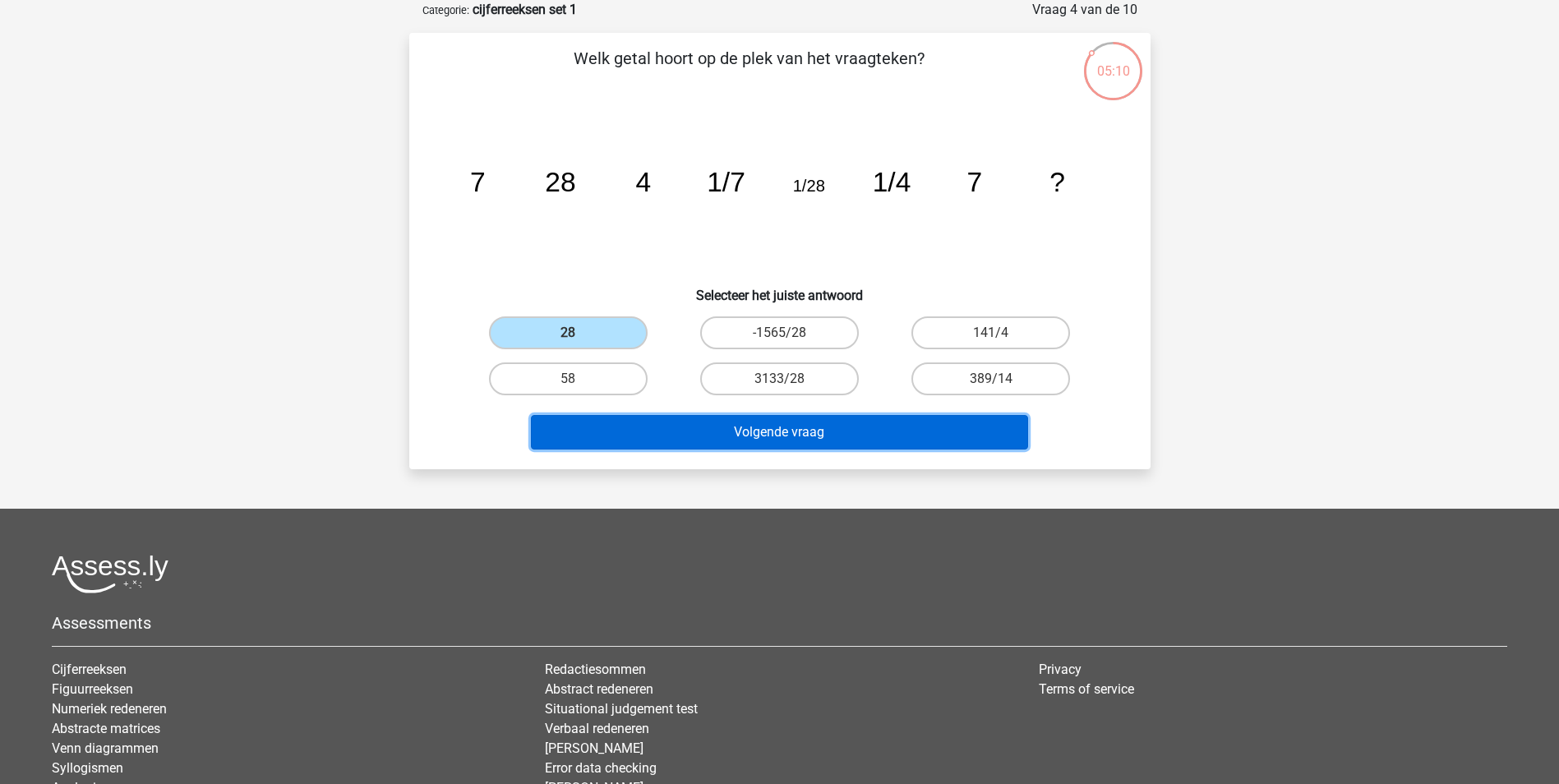
click at [823, 428] on button "Volgende vraag" at bounding box center [779, 432] width 497 height 35
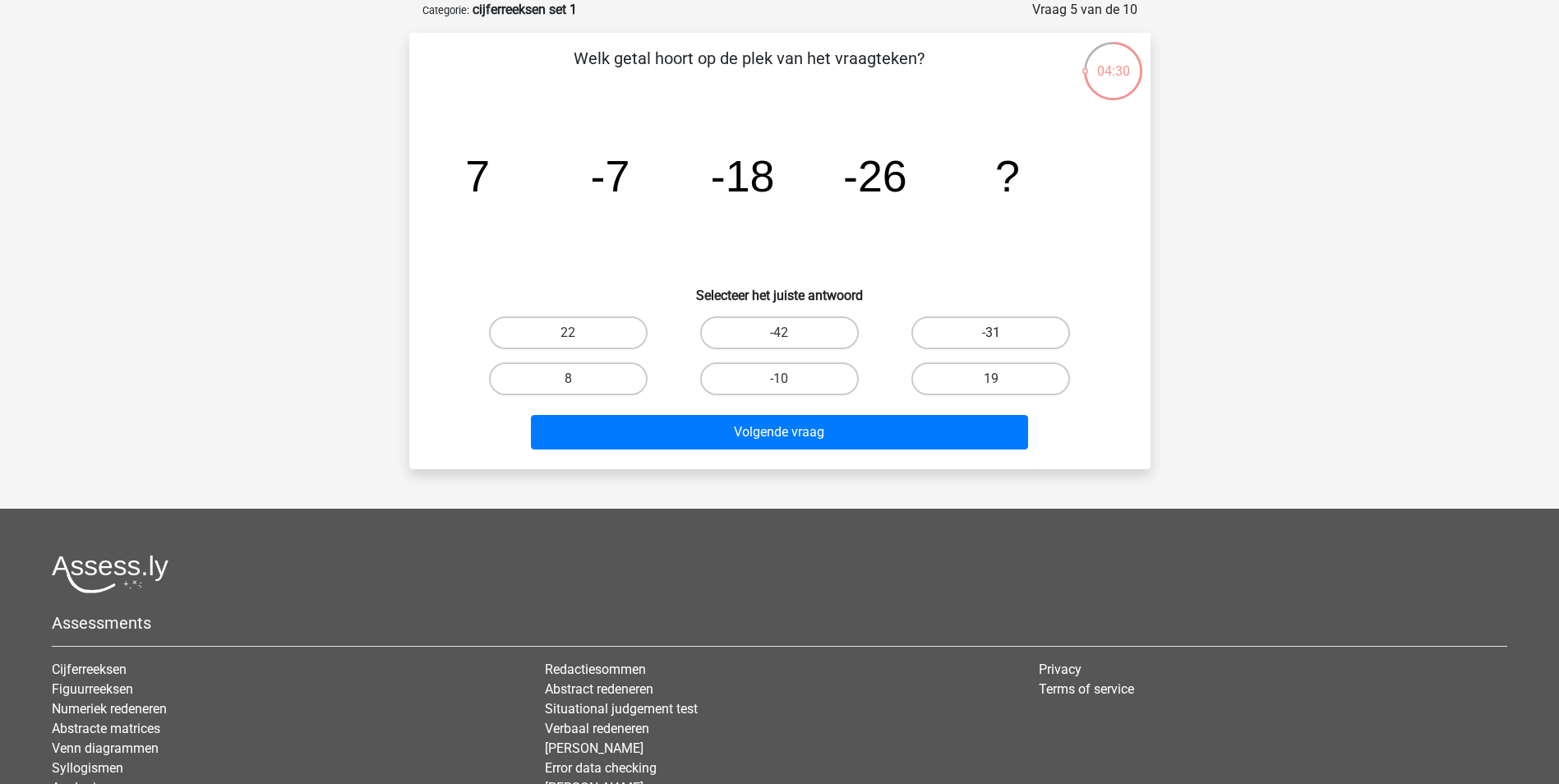
click at [946, 331] on label "-31" at bounding box center [990, 332] width 158 height 33
click at [991, 333] on input "-31" at bounding box center [997, 338] width 11 height 11
radio input "true"
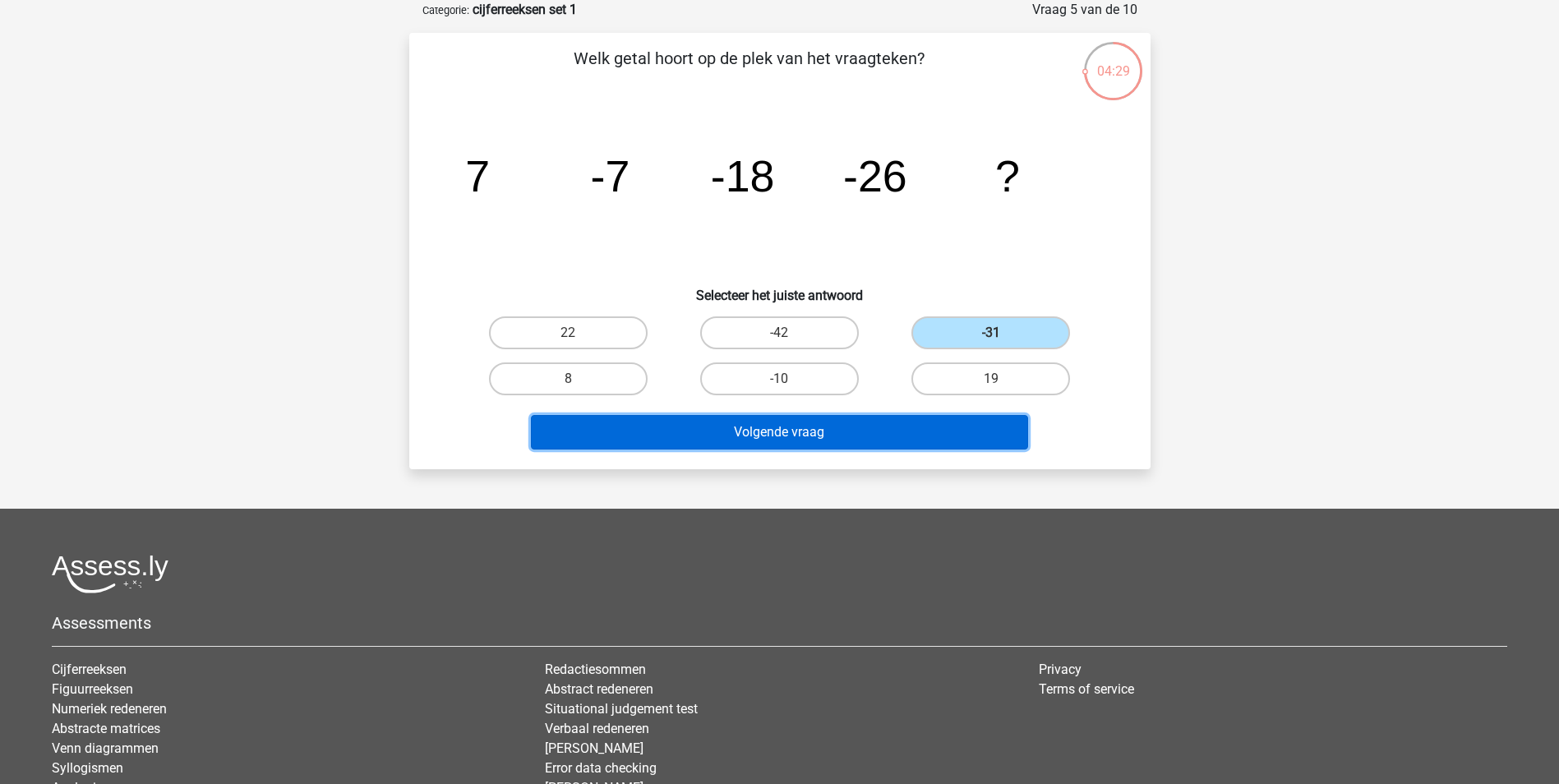
click at [836, 441] on button "Volgende vraag" at bounding box center [779, 432] width 497 height 35
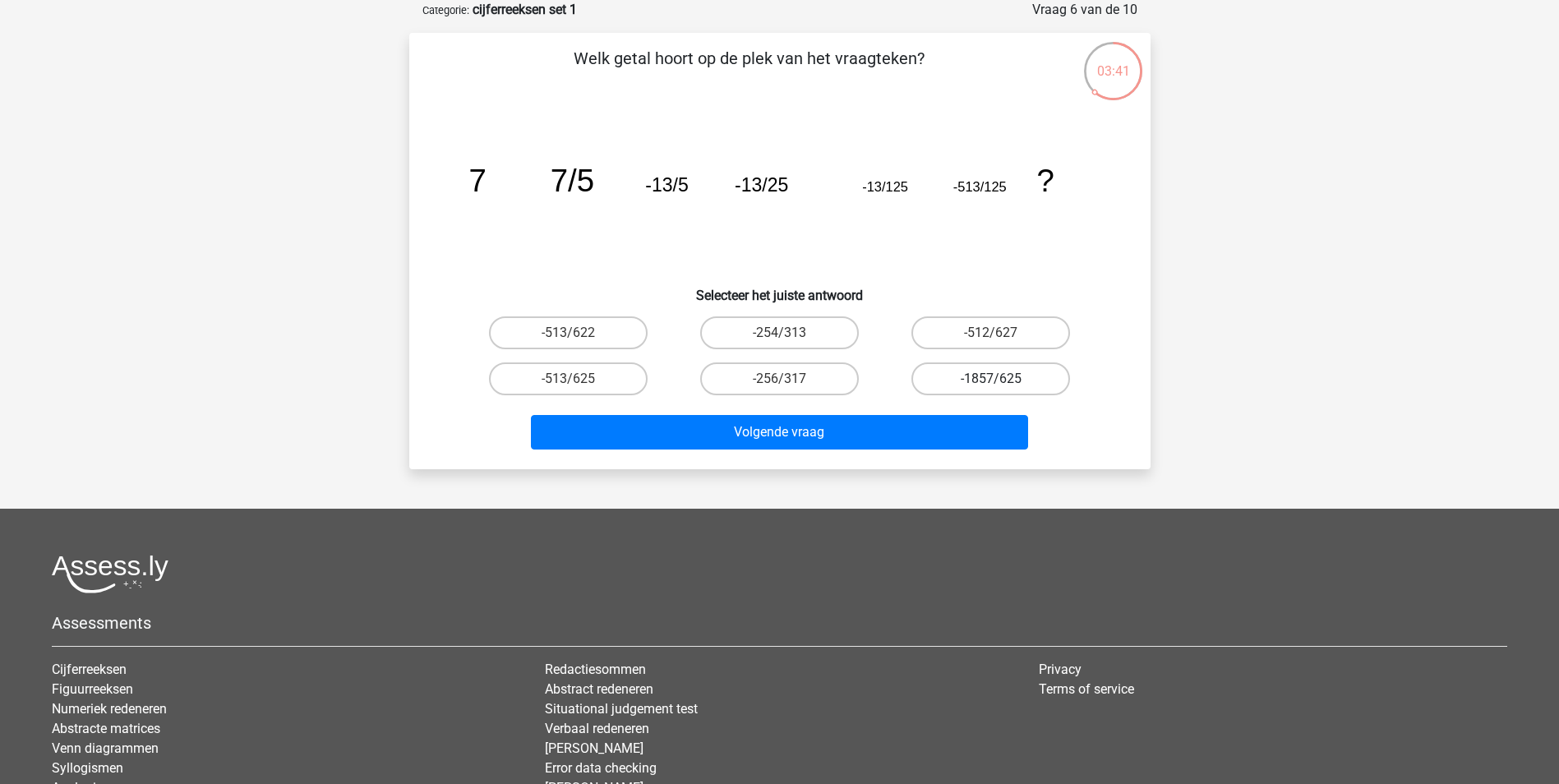
click at [972, 379] on label "-1857/625" at bounding box center [990, 379] width 158 height 33
click at [991, 379] on input "-1857/625" at bounding box center [997, 384] width 11 height 11
radio input "true"
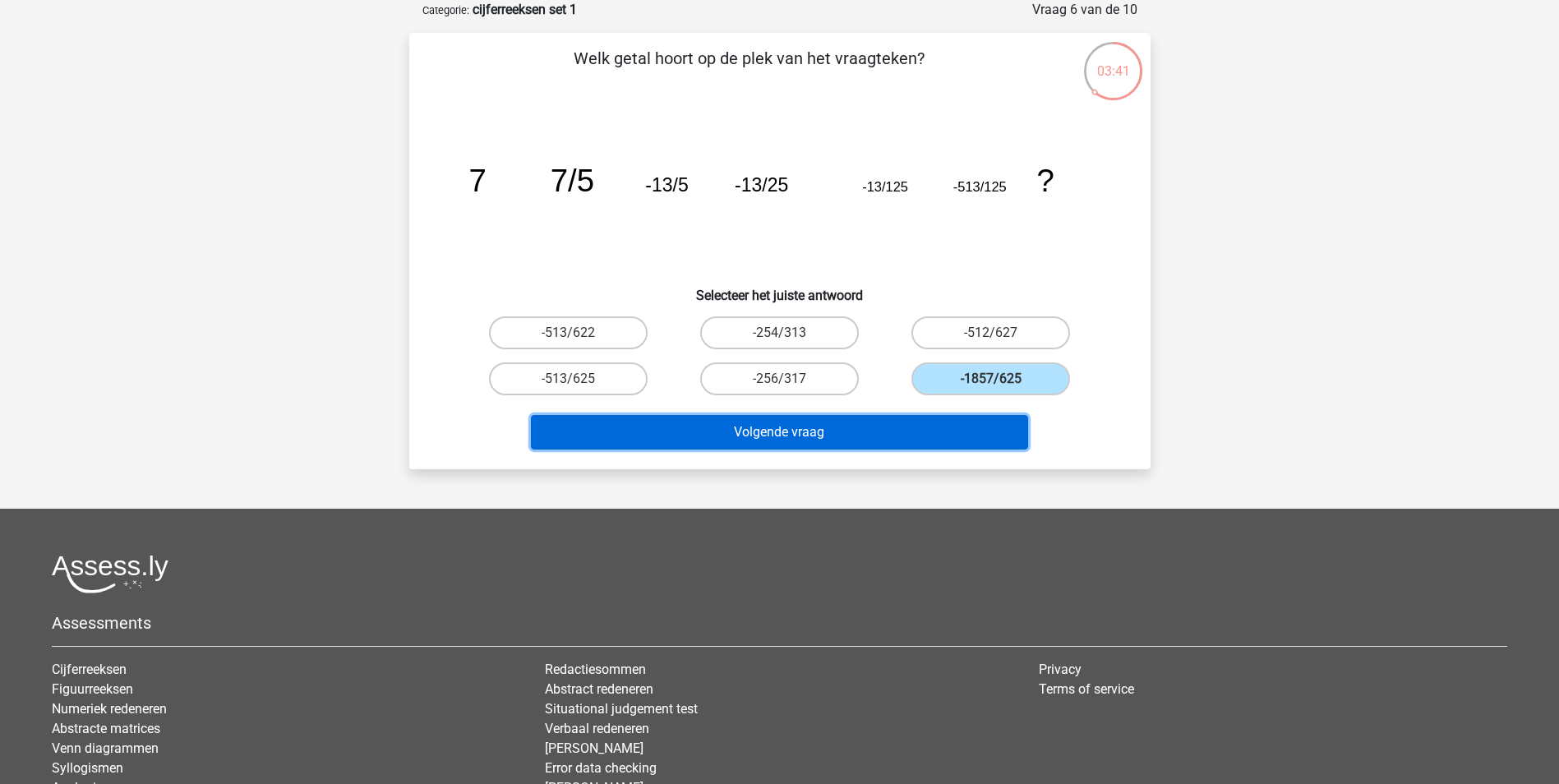
click at [942, 431] on button "Volgende vraag" at bounding box center [779, 432] width 497 height 35
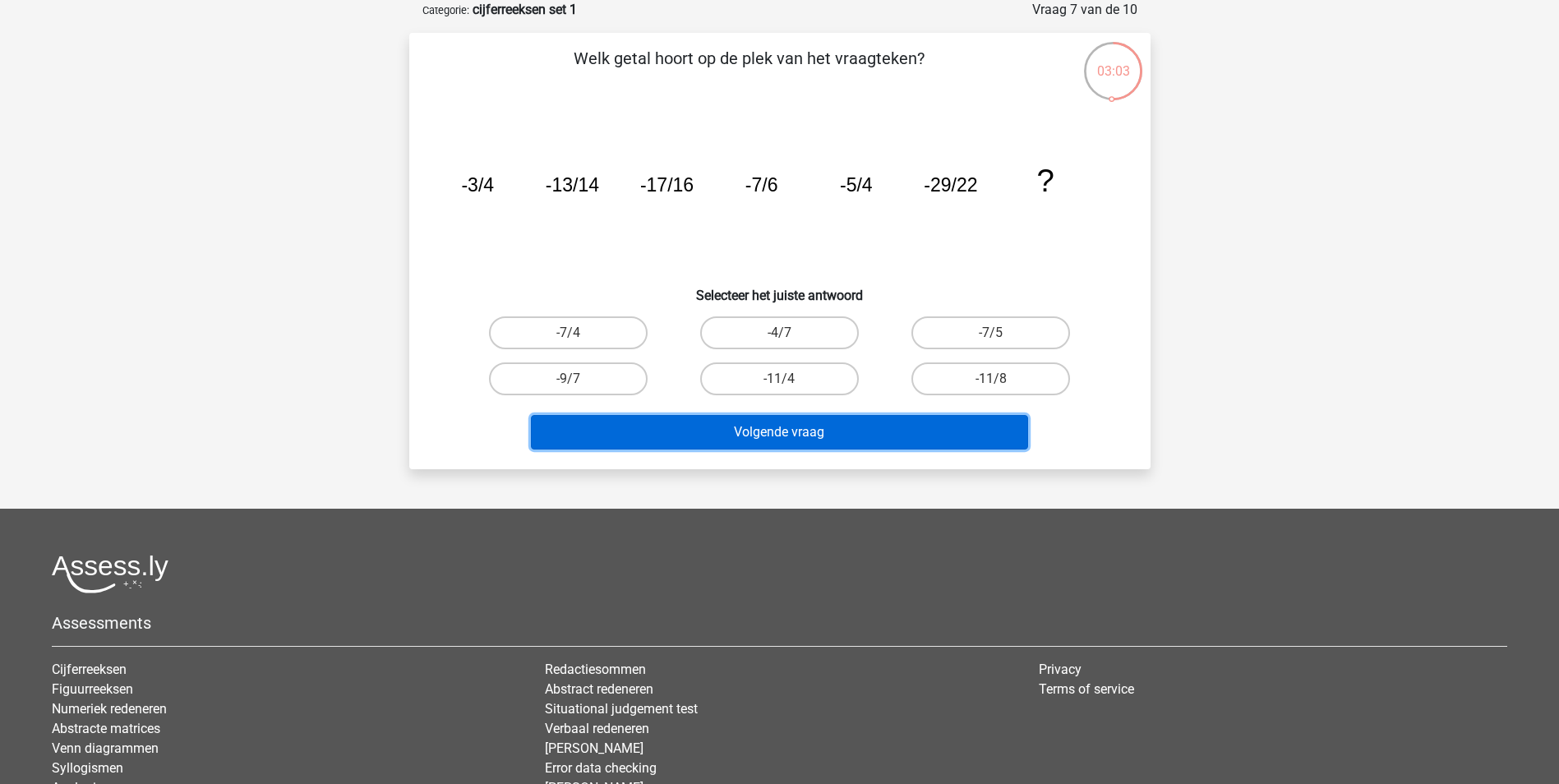
click at [801, 425] on button "Volgende vraag" at bounding box center [779, 432] width 497 height 35
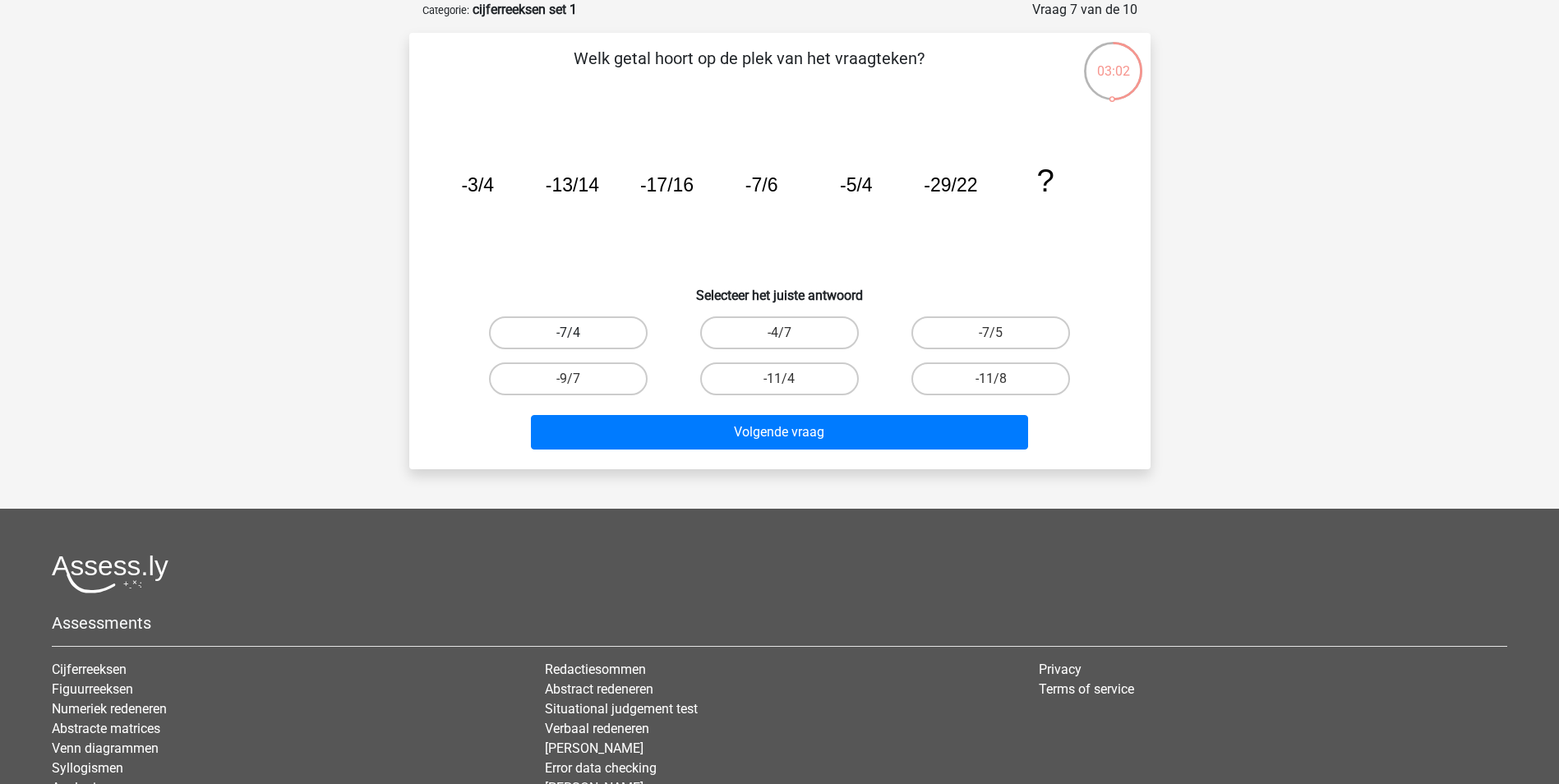
click at [610, 343] on label "-7/4" at bounding box center [568, 332] width 158 height 33
click at [578, 343] on input "-7/4" at bounding box center [573, 338] width 11 height 11
radio input "true"
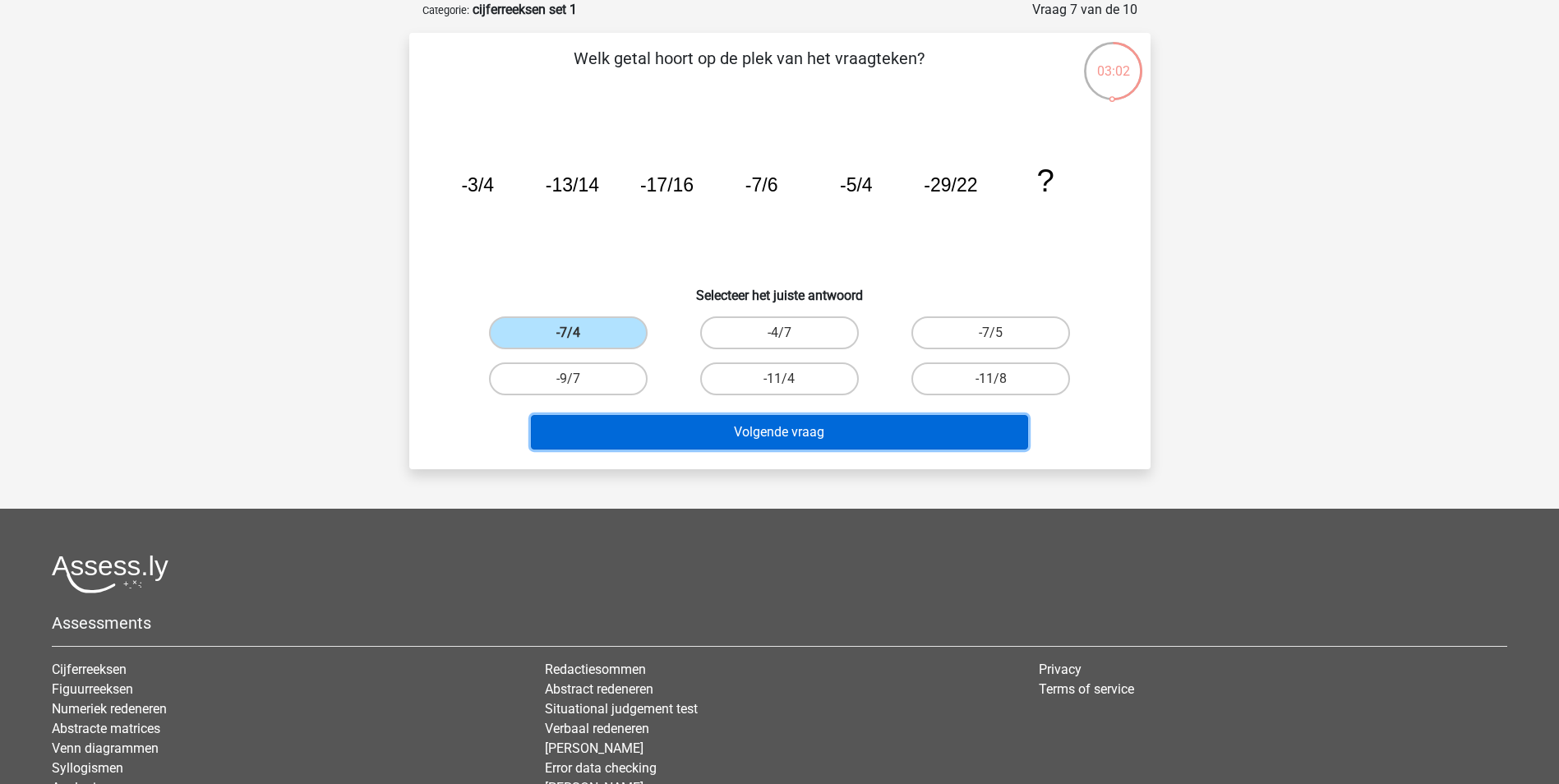
click at [668, 423] on button "Volgende vraag" at bounding box center [779, 432] width 497 height 35
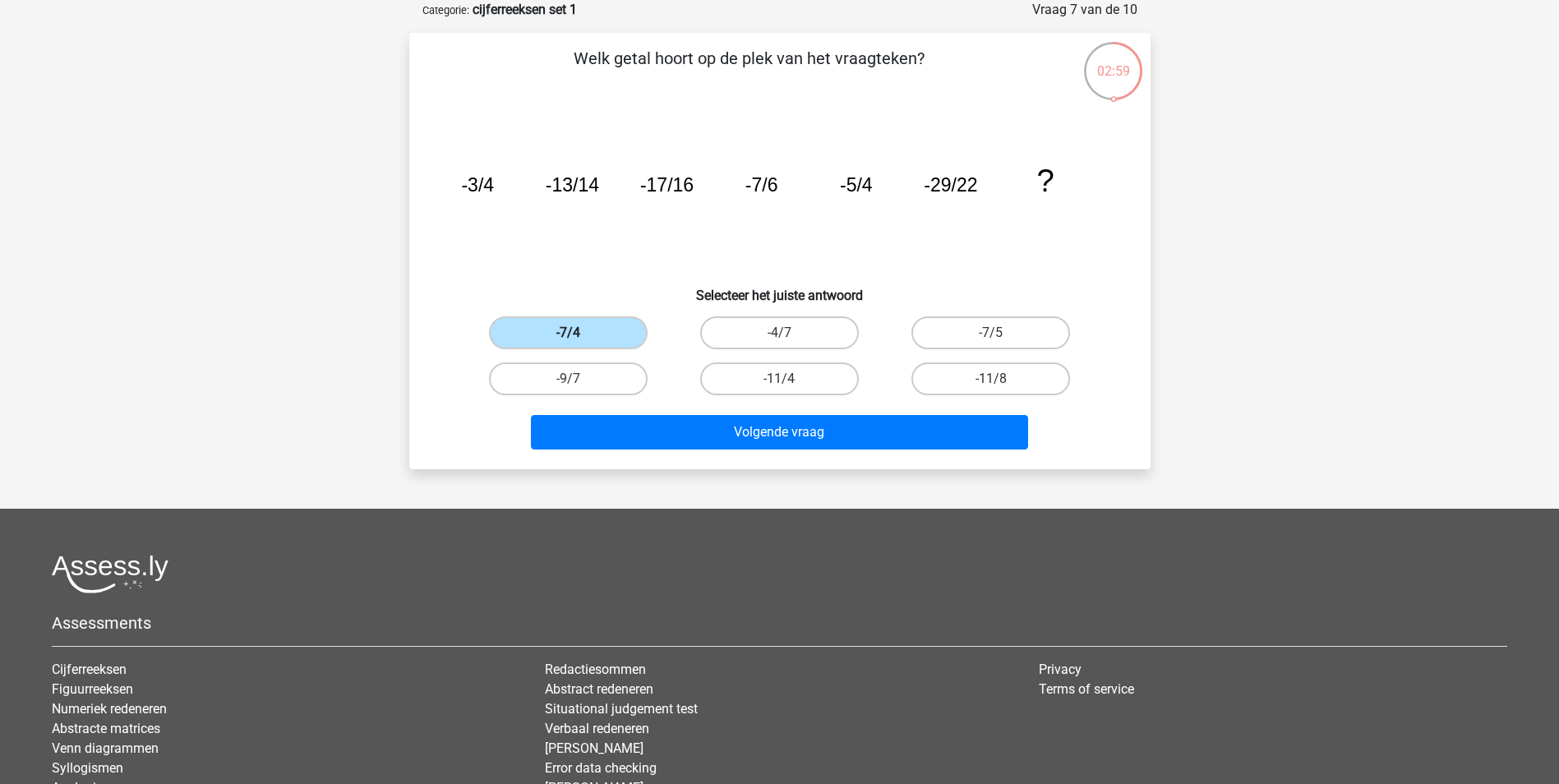
click at [572, 328] on label "-7/4" at bounding box center [568, 332] width 158 height 33
click at [572, 333] on input "-7/4" at bounding box center [573, 338] width 11 height 11
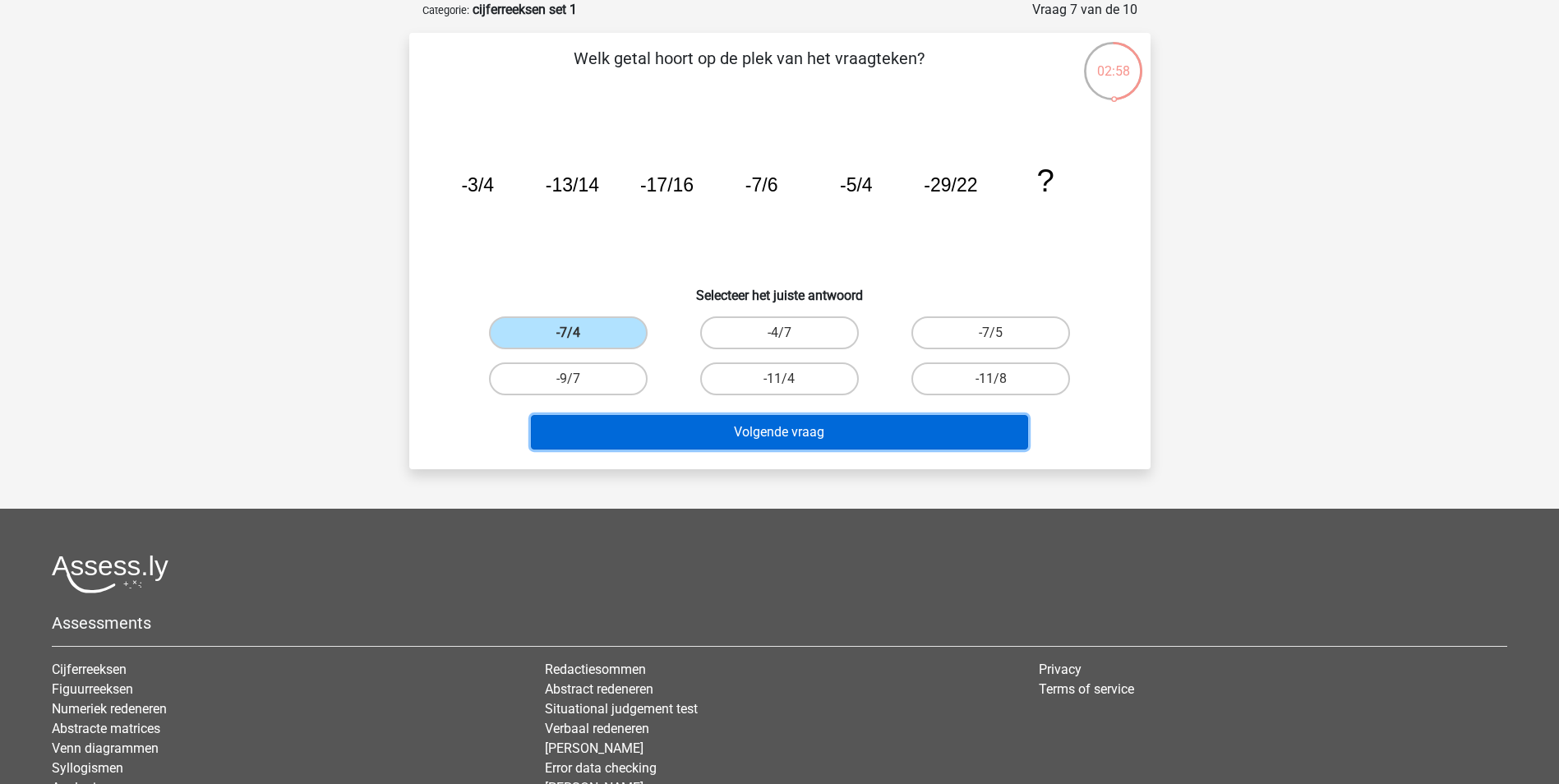
click at [630, 427] on button "Volgende vraag" at bounding box center [779, 432] width 497 height 35
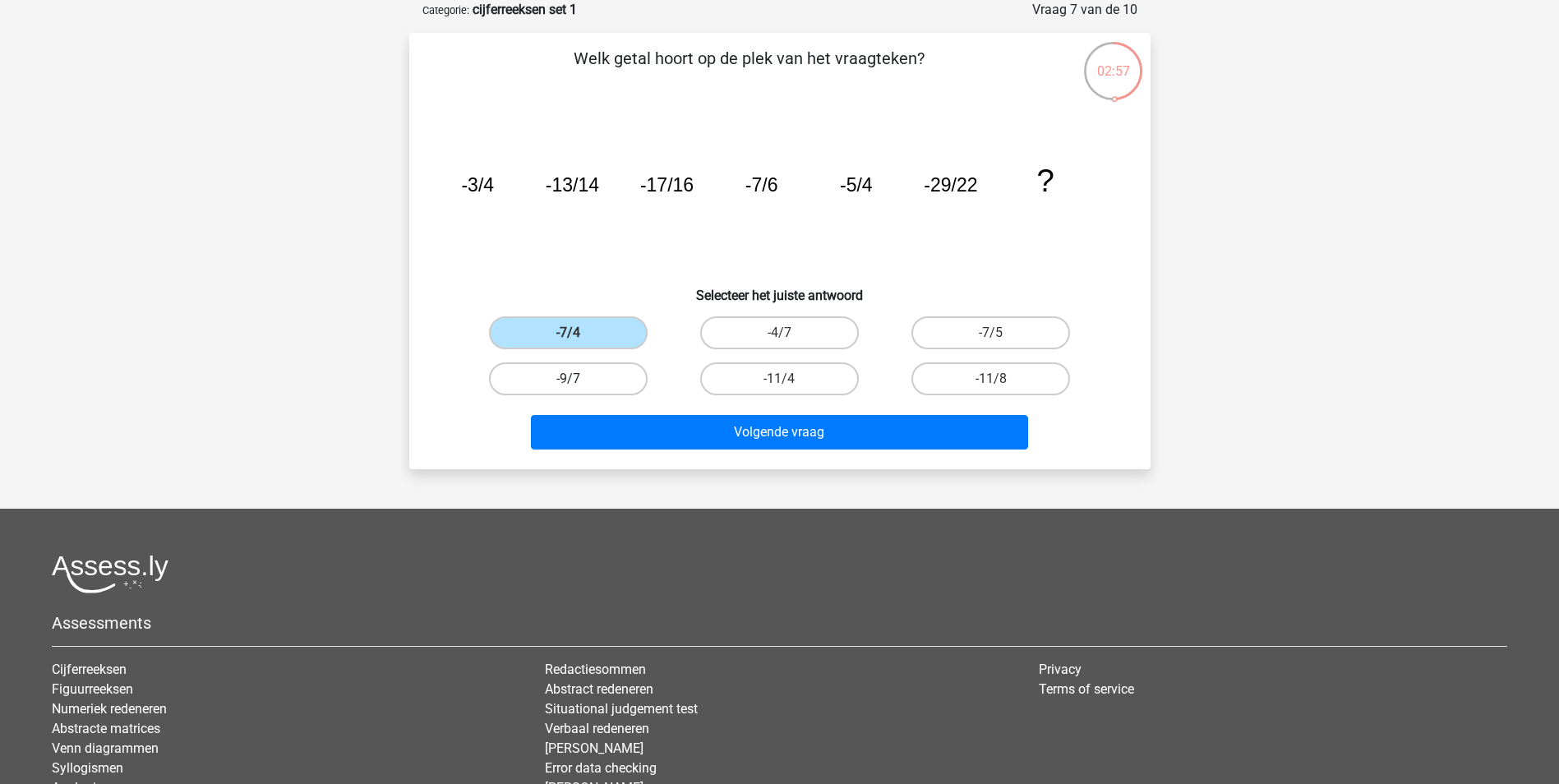
click at [639, 372] on label "-9/7" at bounding box center [568, 379] width 158 height 33
click at [578, 379] on input "-9/7" at bounding box center [573, 384] width 11 height 11
radio input "true"
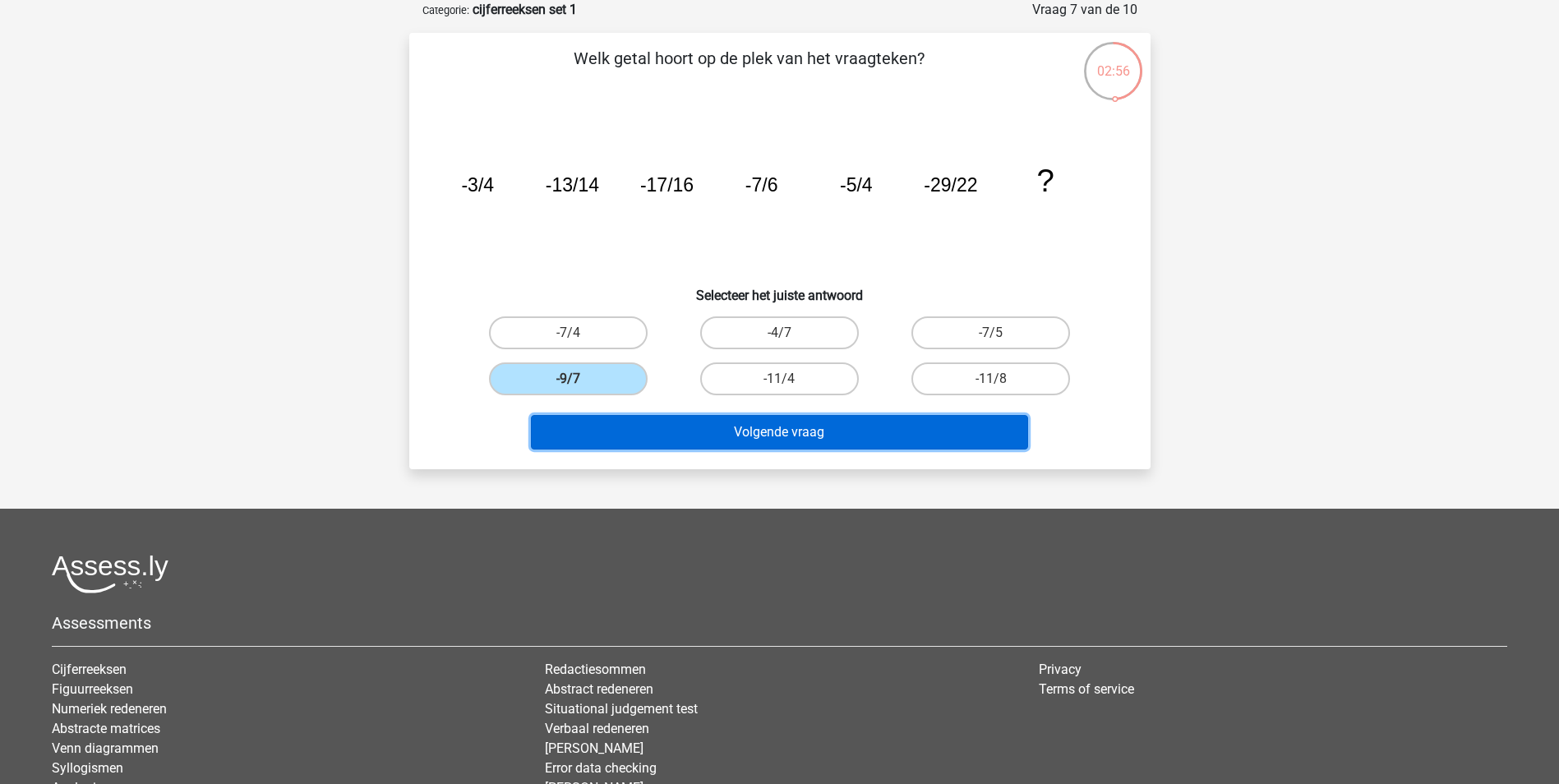
click at [656, 428] on button "Volgende vraag" at bounding box center [779, 432] width 497 height 35
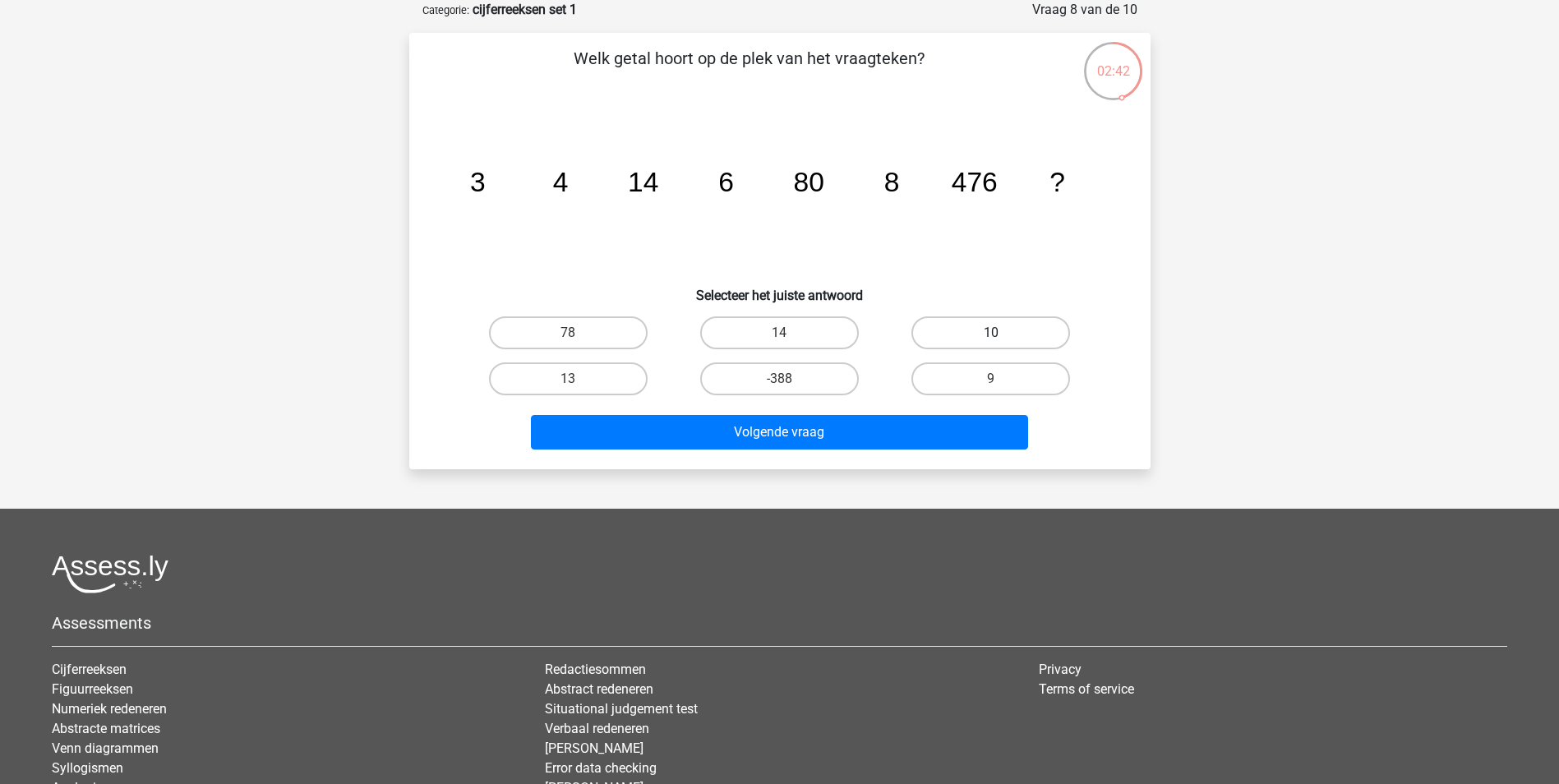
click at [1001, 330] on label "10" at bounding box center [990, 332] width 158 height 33
click at [1001, 333] on input "10" at bounding box center [997, 338] width 11 height 11
radio input "true"
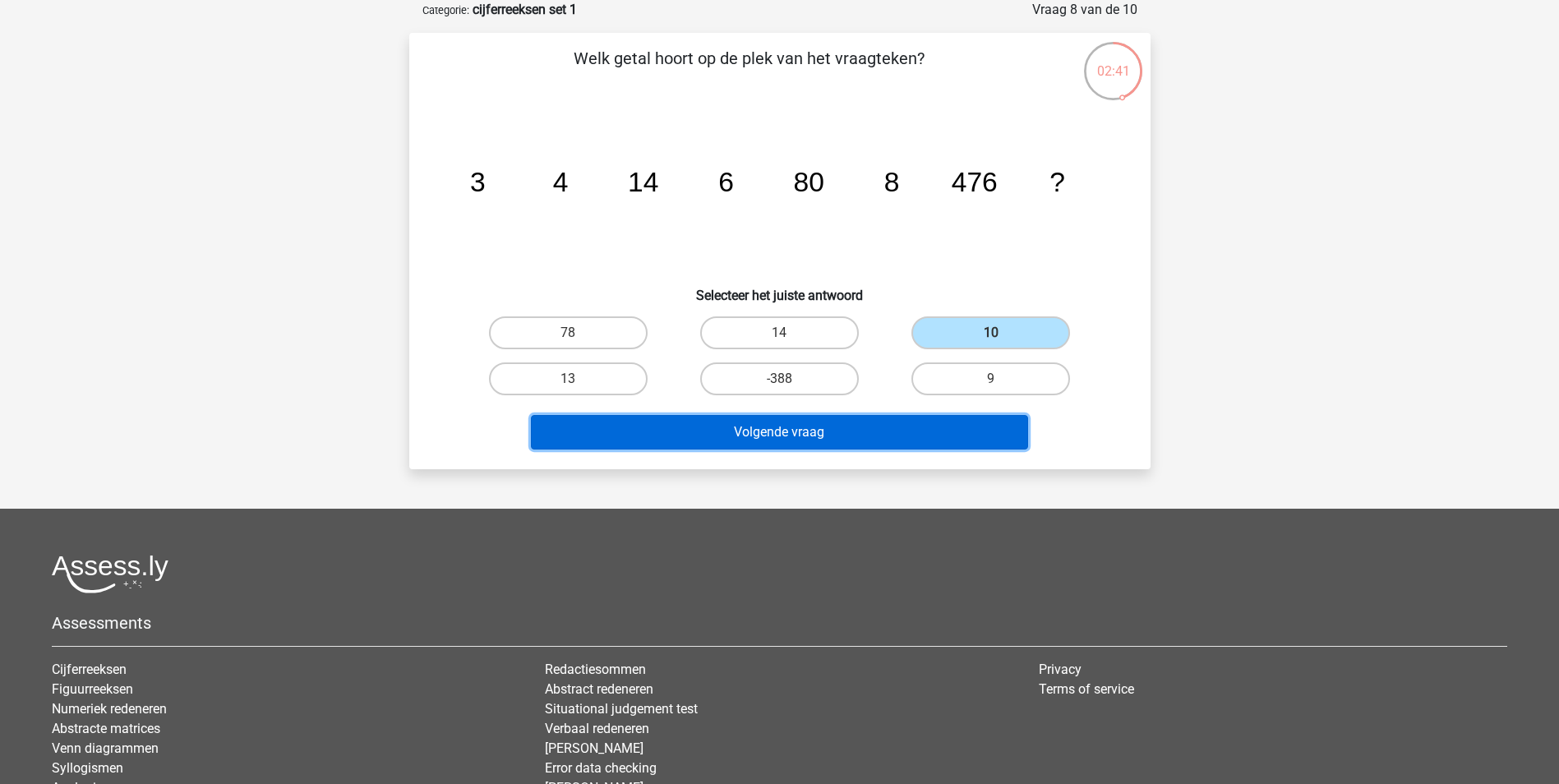
click at [785, 445] on button "Volgende vraag" at bounding box center [779, 432] width 497 height 35
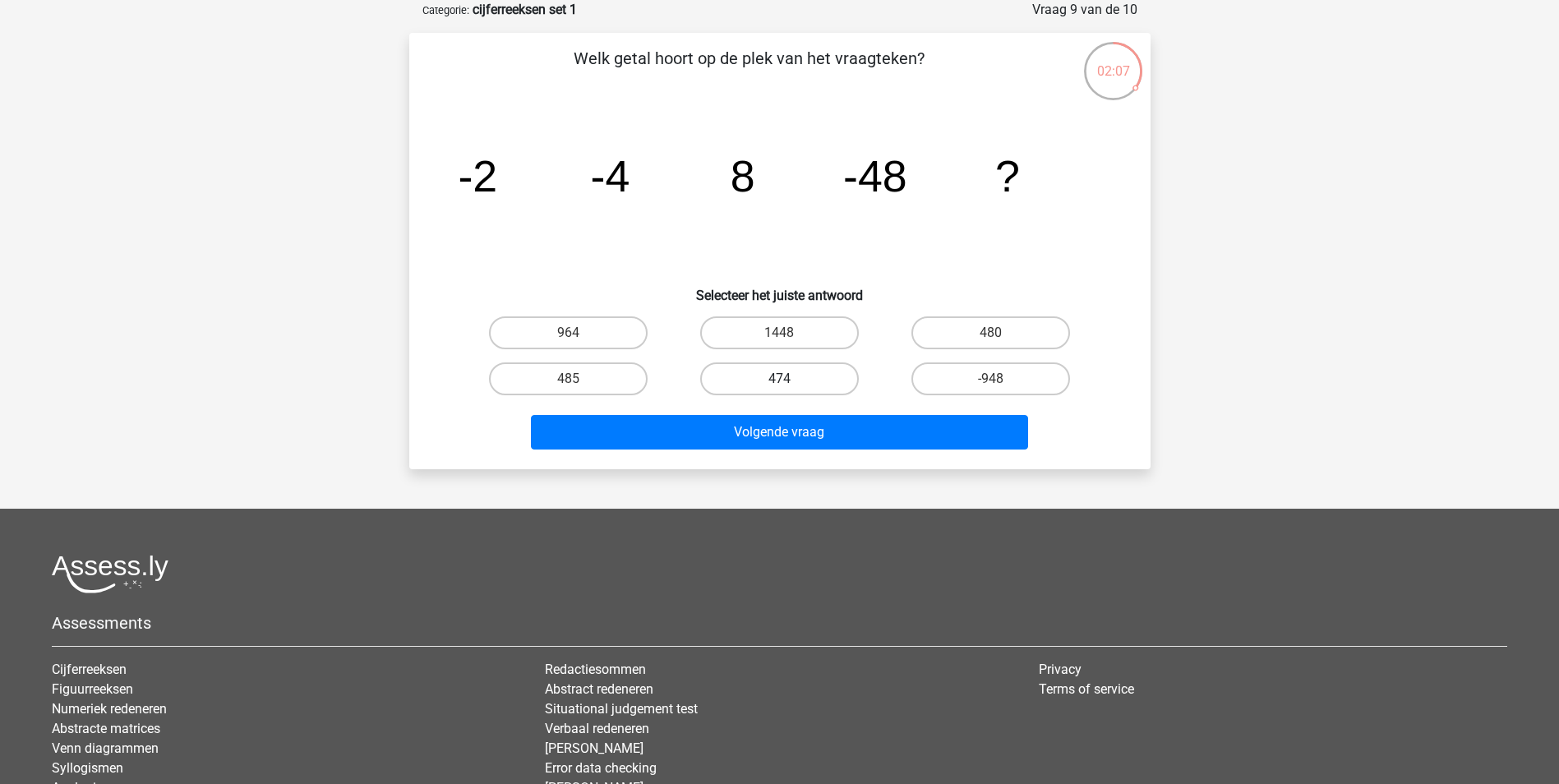
click at [812, 381] on label "474" at bounding box center [779, 379] width 158 height 33
click at [790, 381] on input "474" at bounding box center [784, 384] width 11 height 11
radio input "true"
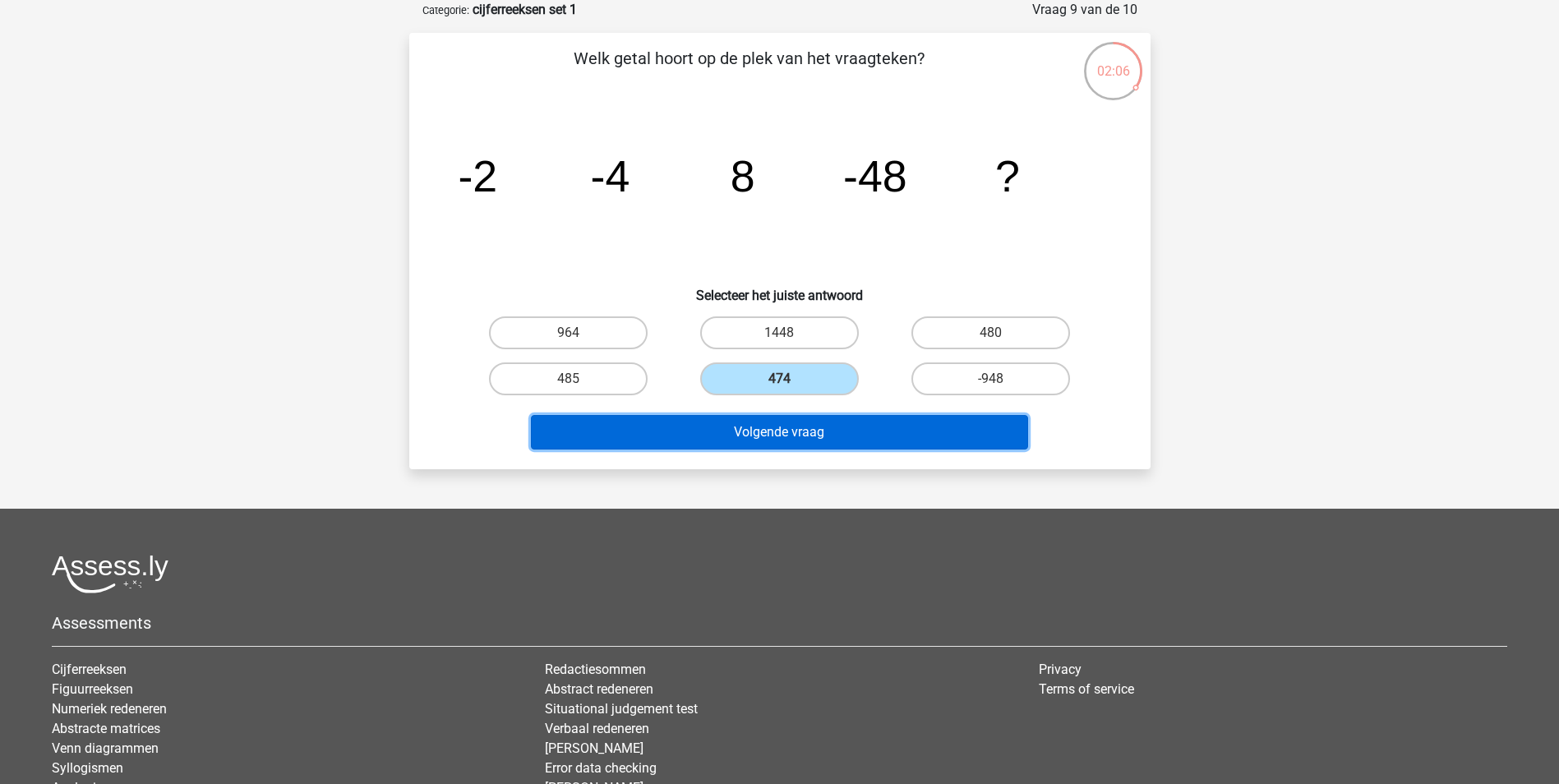
click at [795, 429] on button "Volgende vraag" at bounding box center [779, 432] width 497 height 35
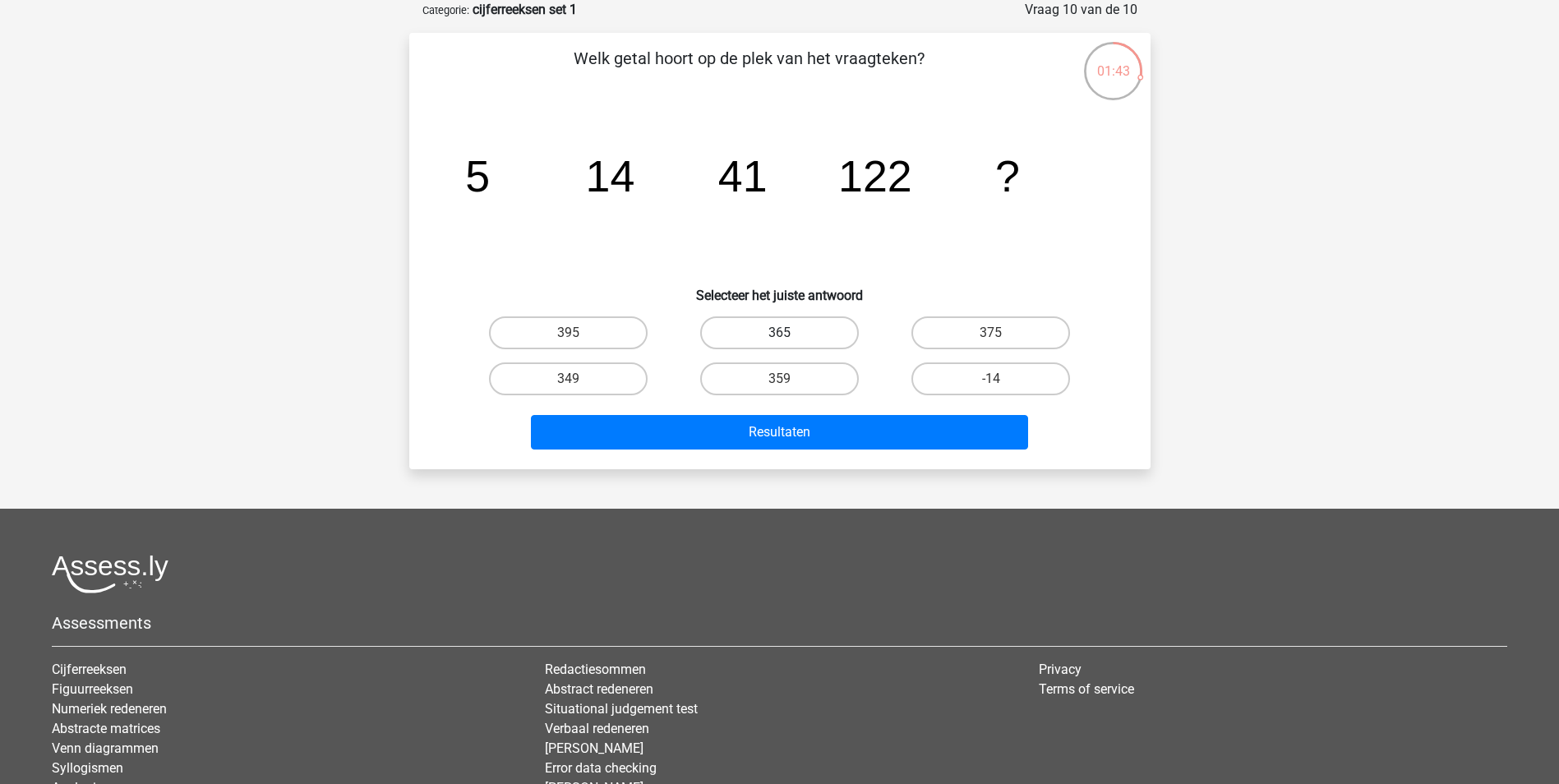
click at [776, 335] on label "365" at bounding box center [779, 332] width 158 height 33
click at [779, 335] on input "365" at bounding box center [784, 338] width 11 height 11
radio input "true"
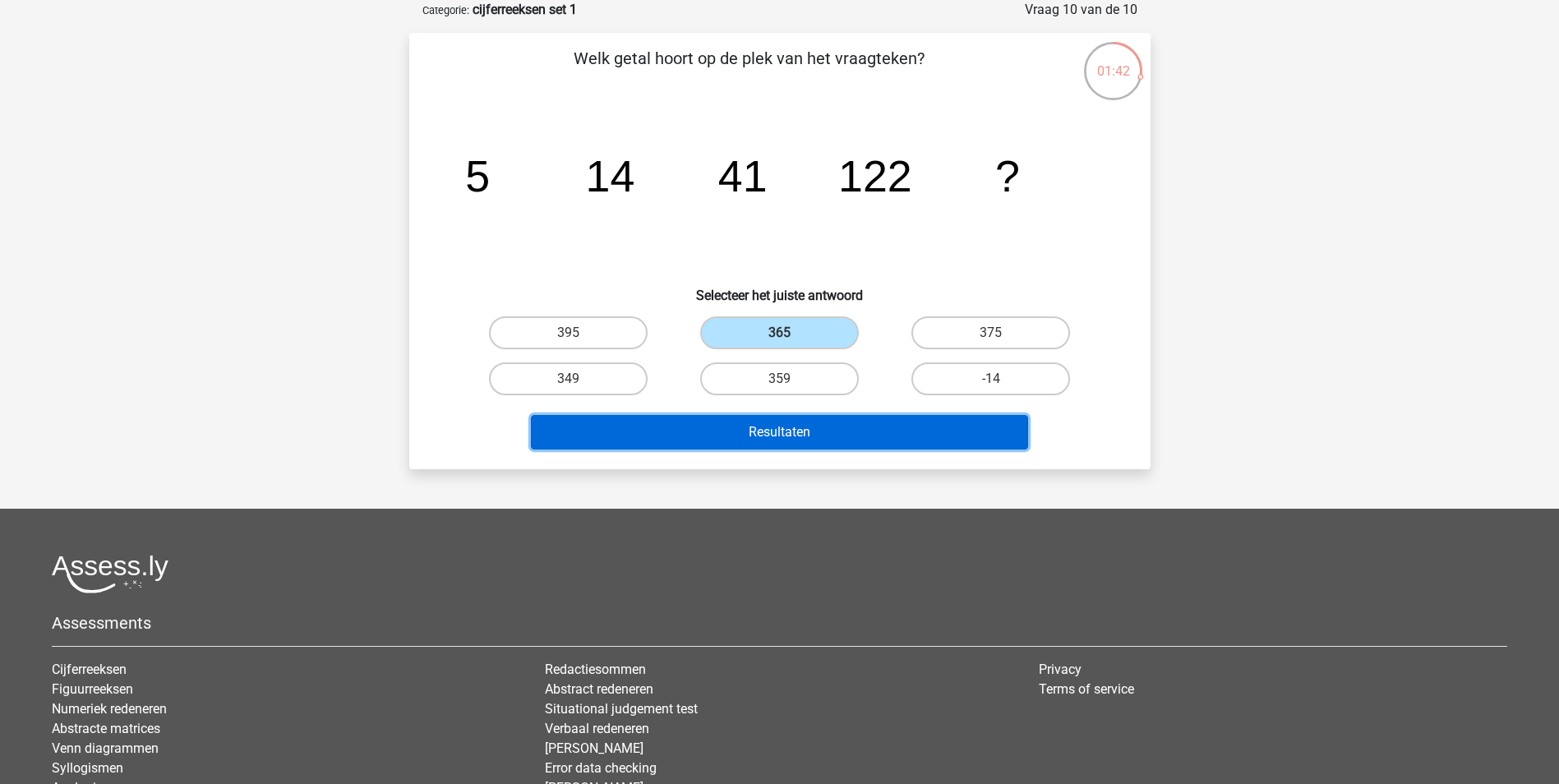
click at [782, 444] on button "Resultaten" at bounding box center [779, 432] width 497 height 35
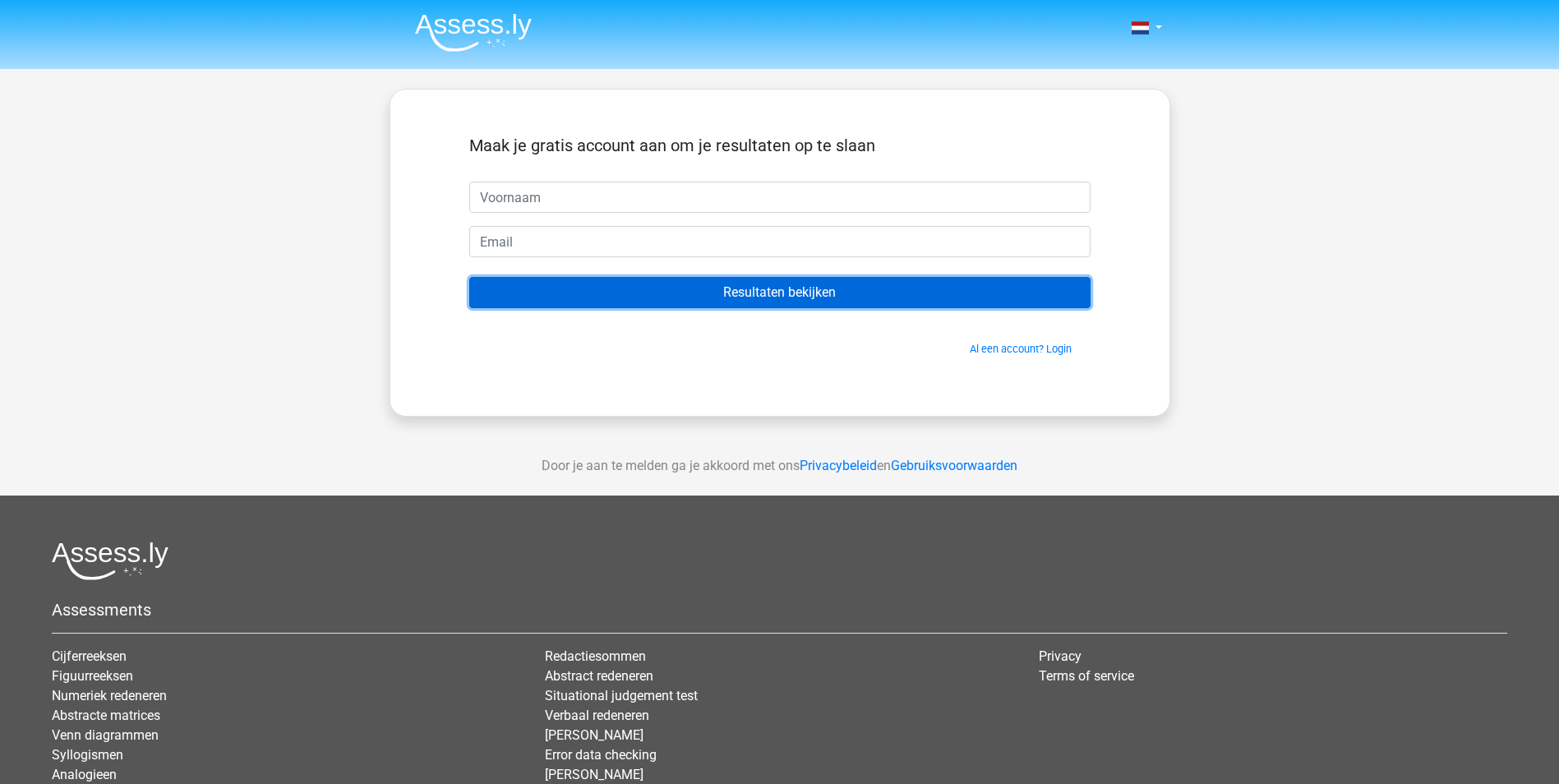
click at [699, 280] on input "Resultaten bekijken" at bounding box center [780, 292] width 621 height 31
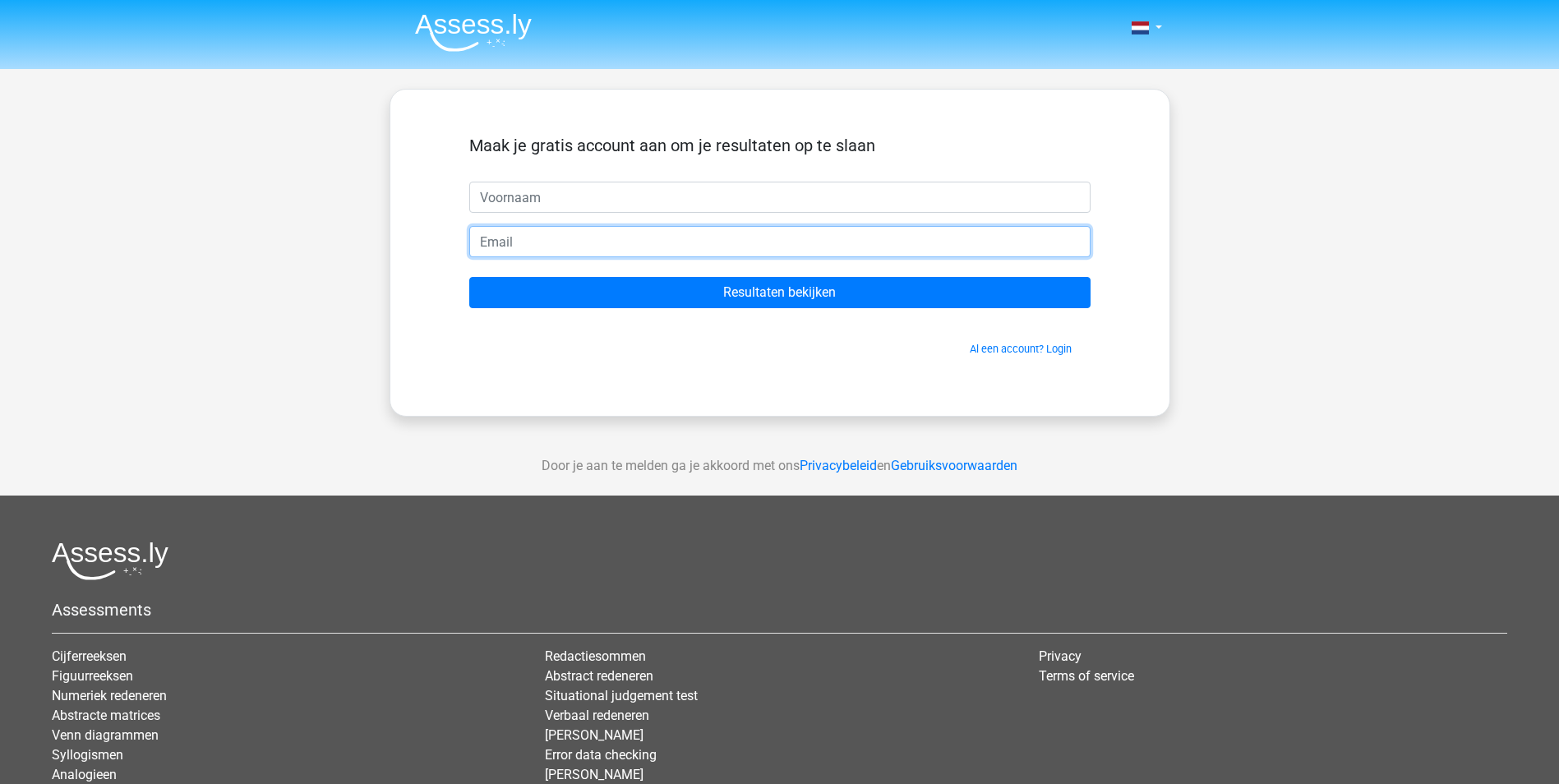
click at [573, 239] on input "email" at bounding box center [780, 241] width 621 height 31
type input "[EMAIL_ADDRESS][DOMAIN_NAME]"
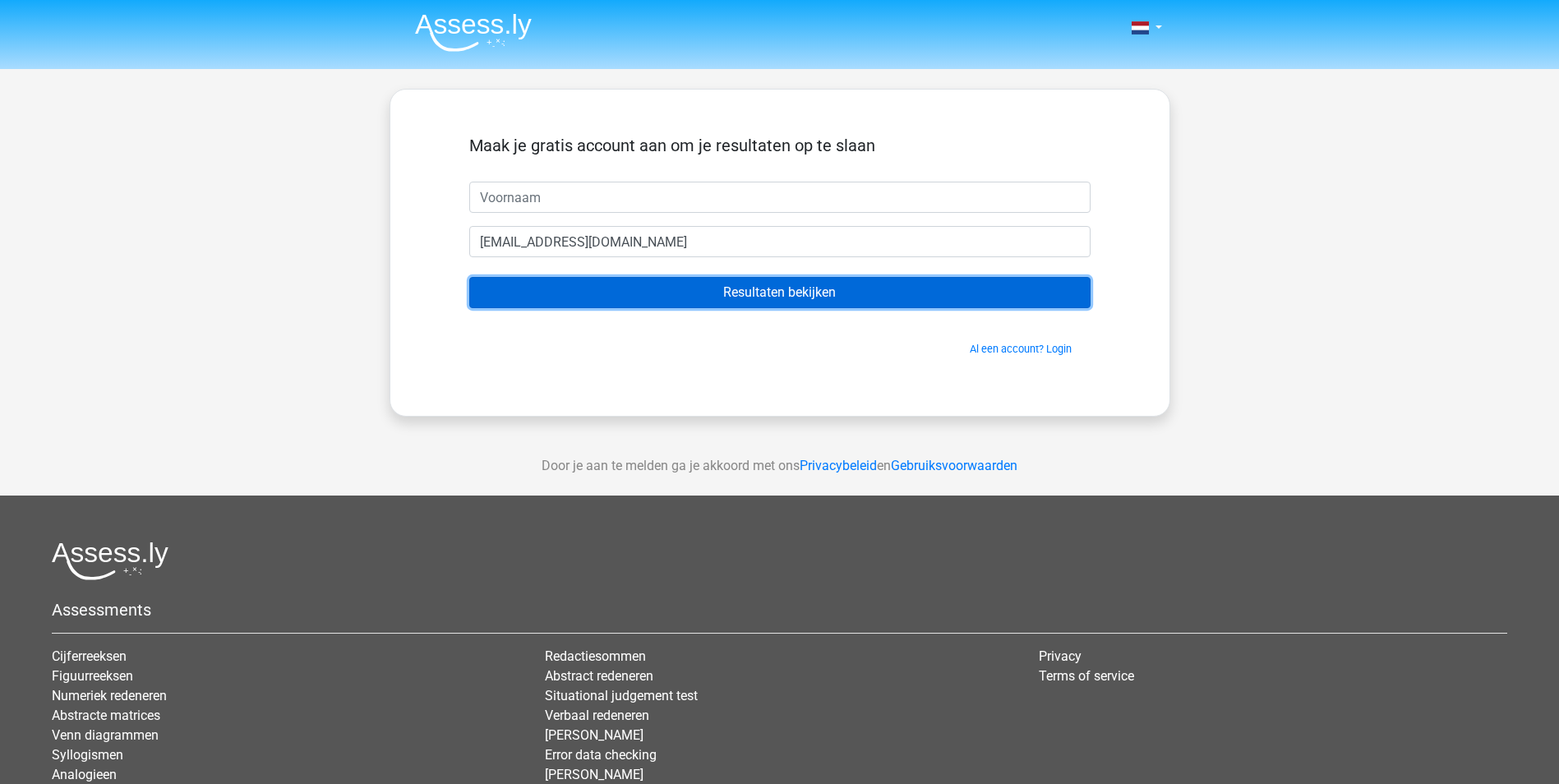
click at [596, 277] on input "Resultaten bekijken" at bounding box center [780, 292] width 621 height 31
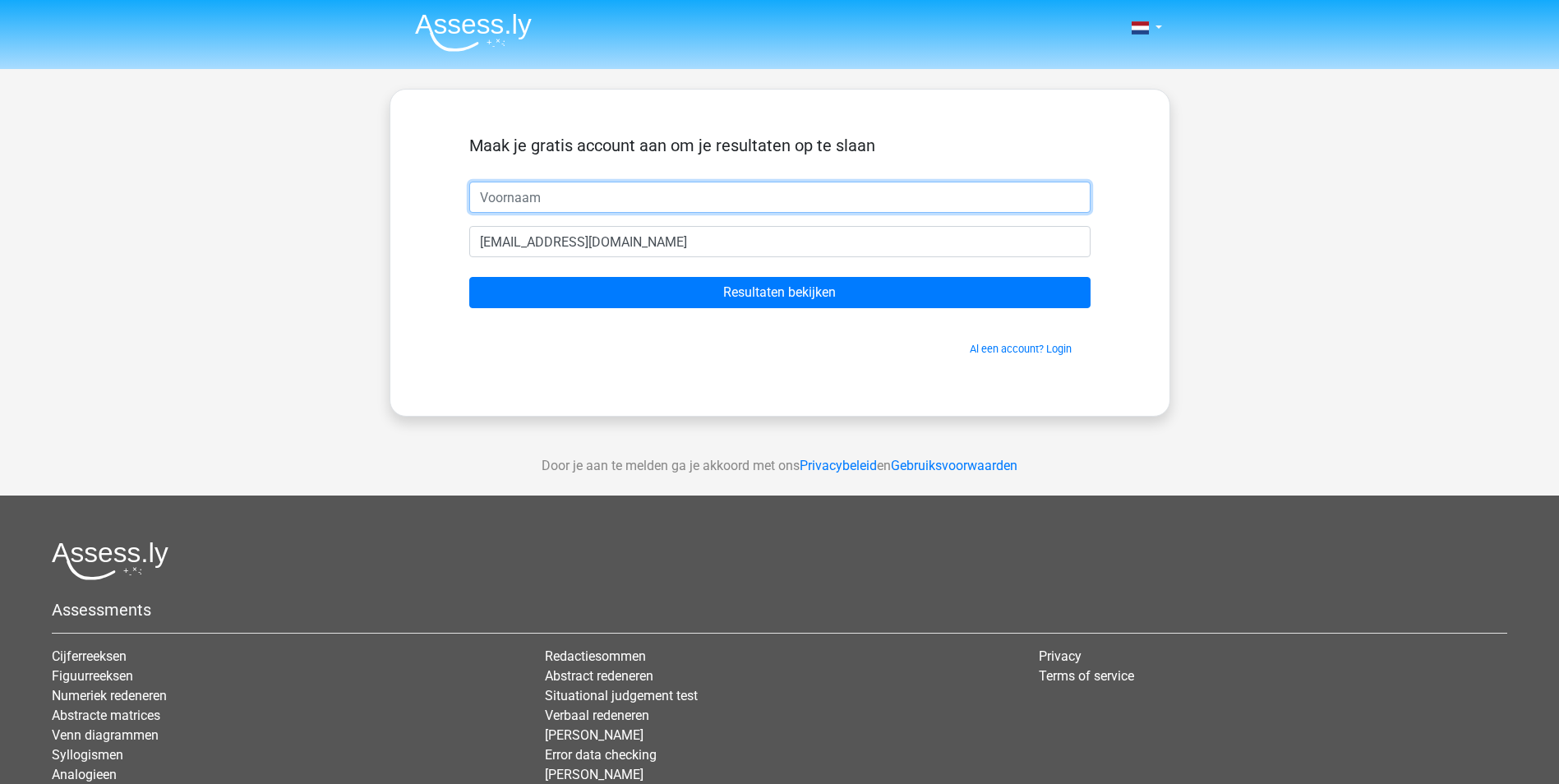
click at [577, 198] on input "text" at bounding box center [780, 197] width 621 height 31
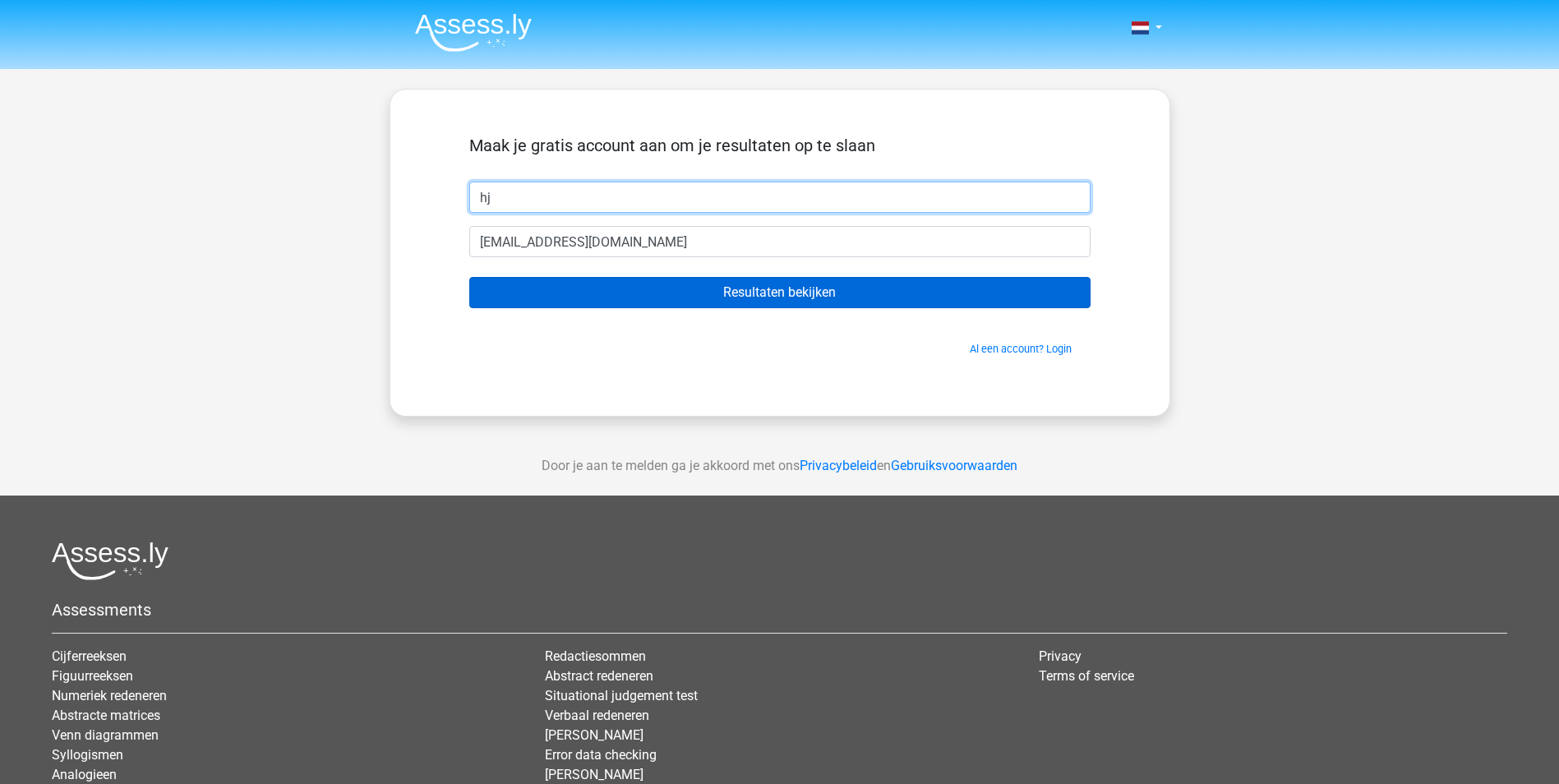
type input "hj"
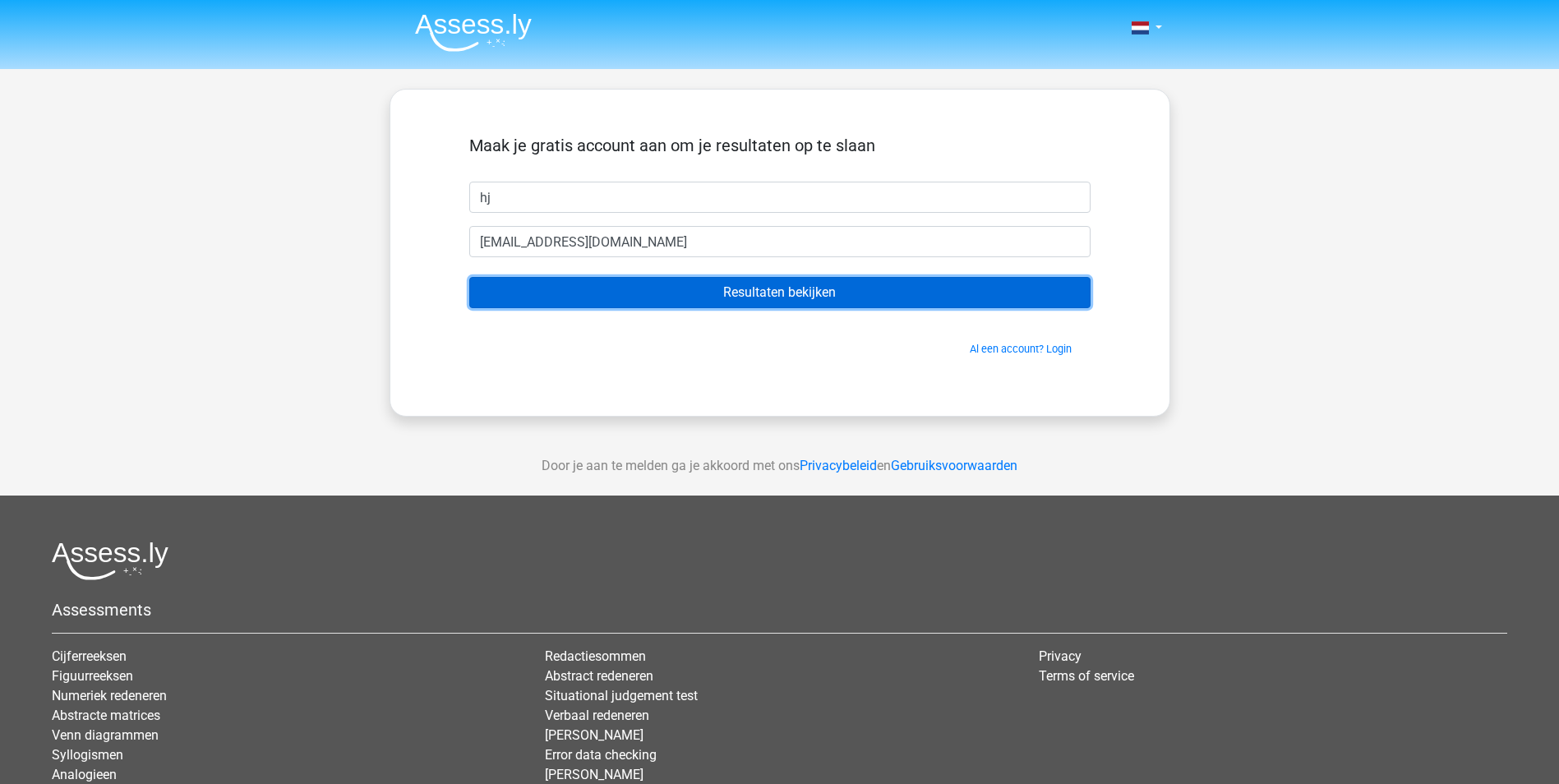
click at [595, 285] on input "Resultaten bekijken" at bounding box center [780, 292] width 621 height 31
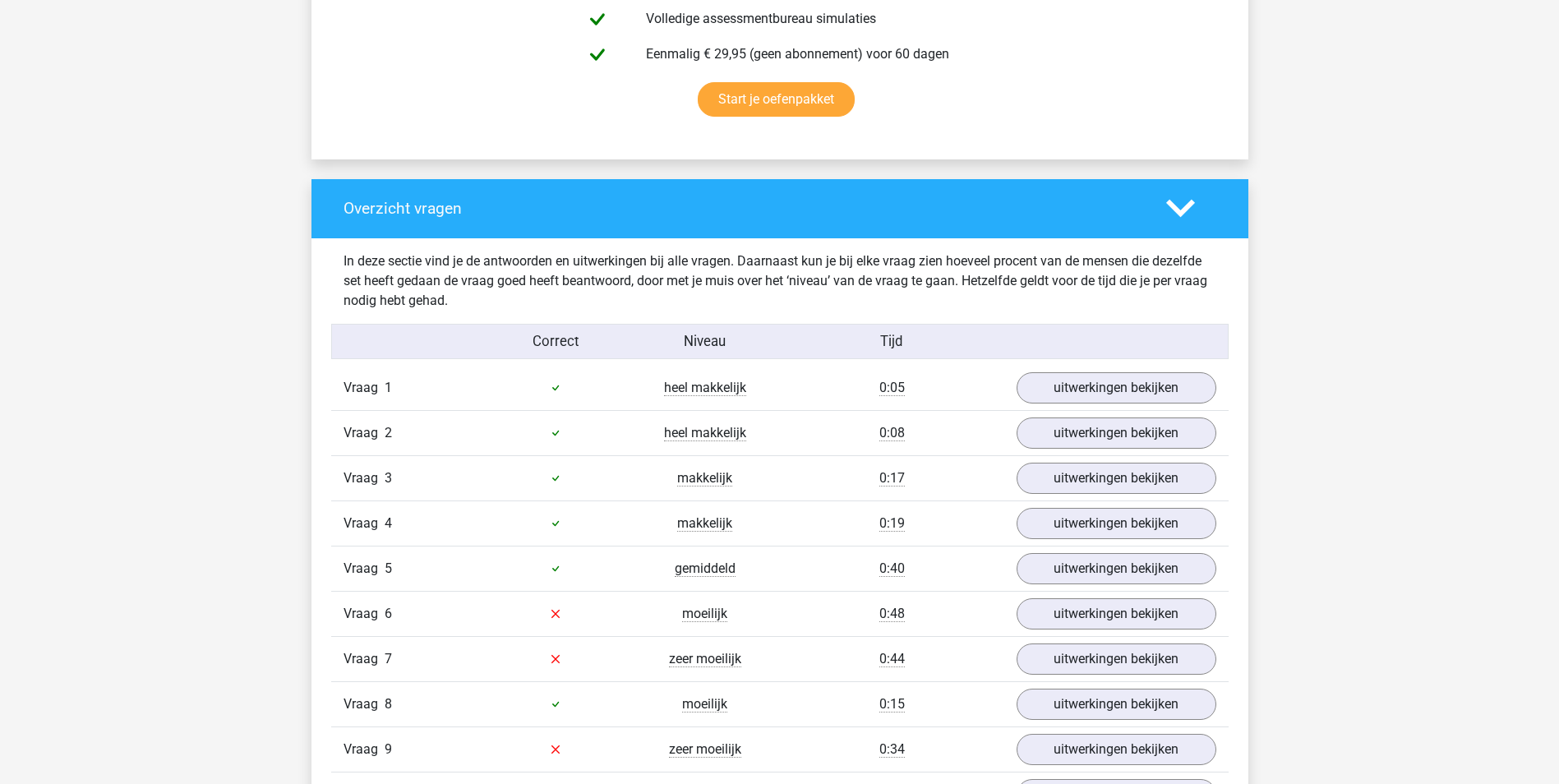
scroll to position [1150, 0]
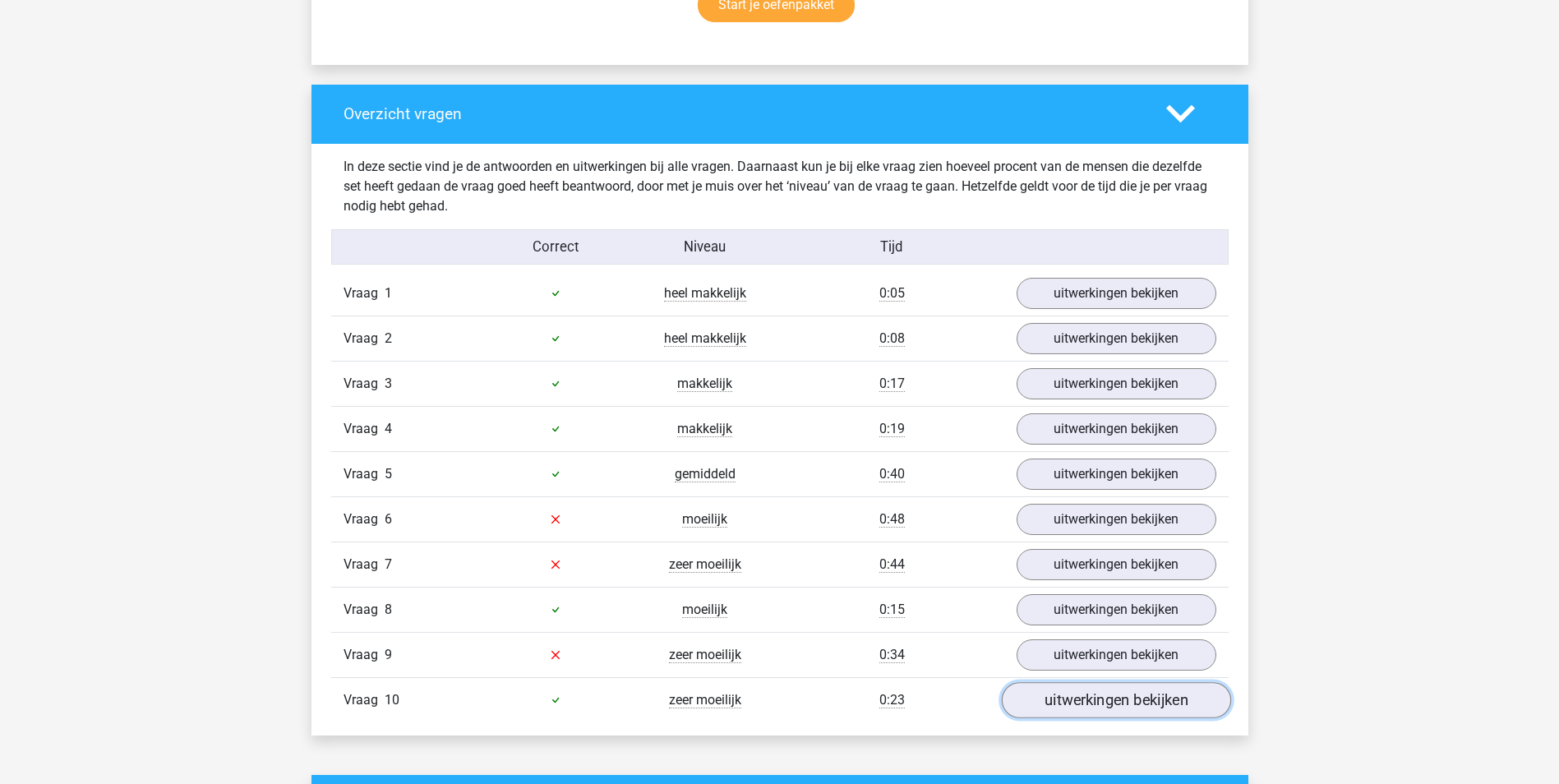
click at [1066, 699] on link "uitwerkingen bekijken" at bounding box center [1116, 700] width 229 height 36
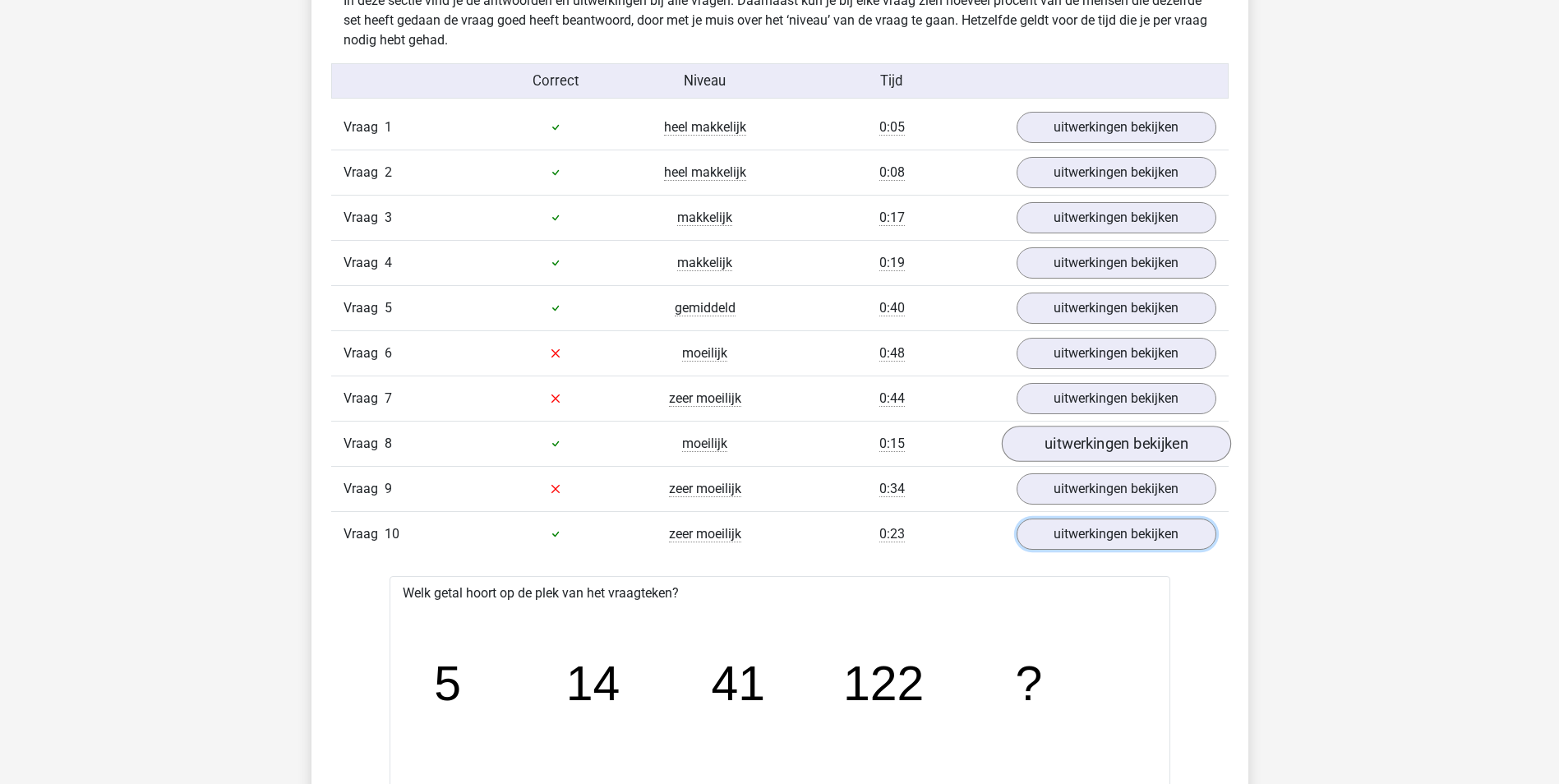
scroll to position [1315, 0]
click at [1122, 492] on link "uitwerkingen bekijken" at bounding box center [1116, 490] width 229 height 36
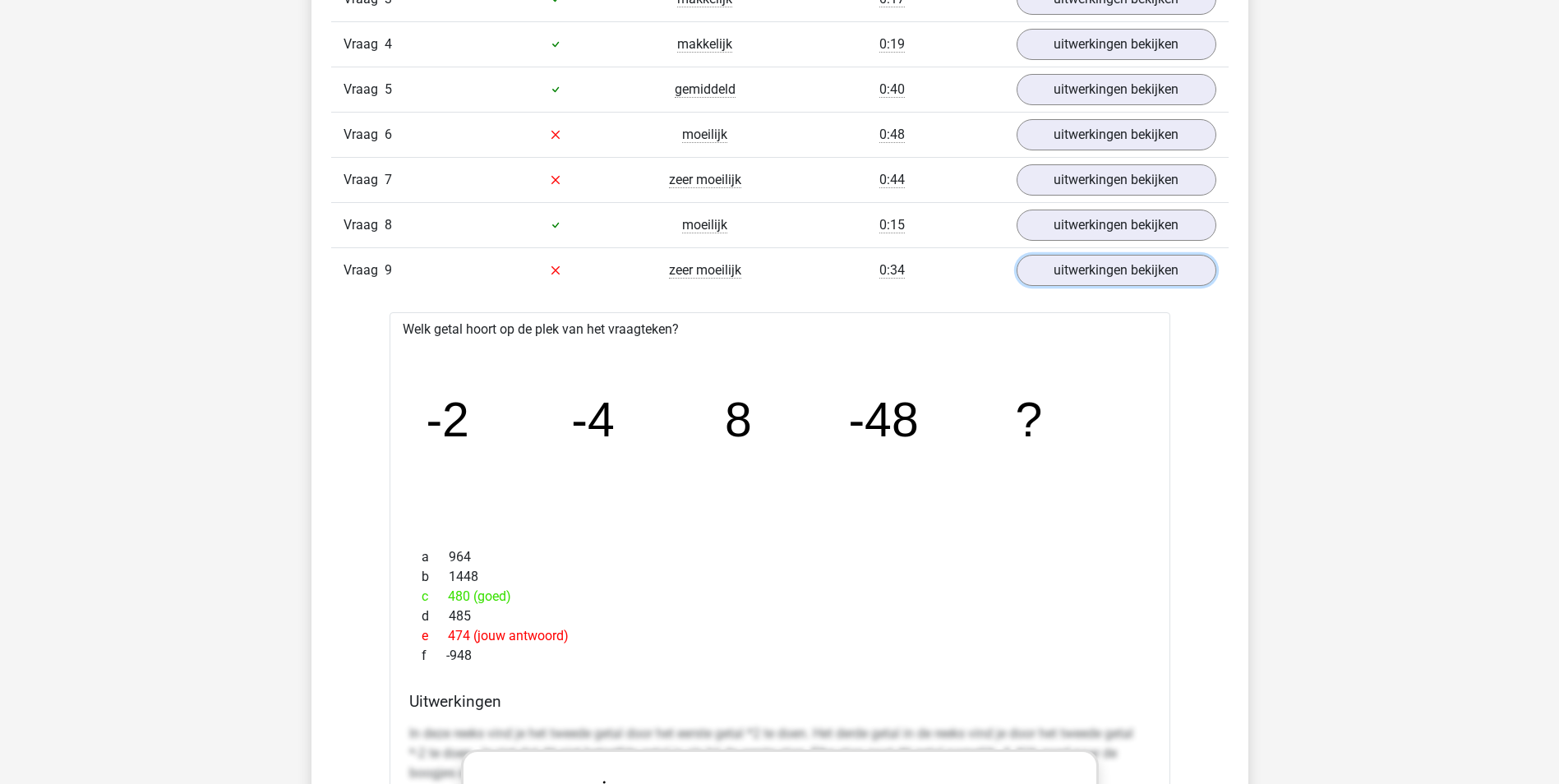
scroll to position [1561, 0]
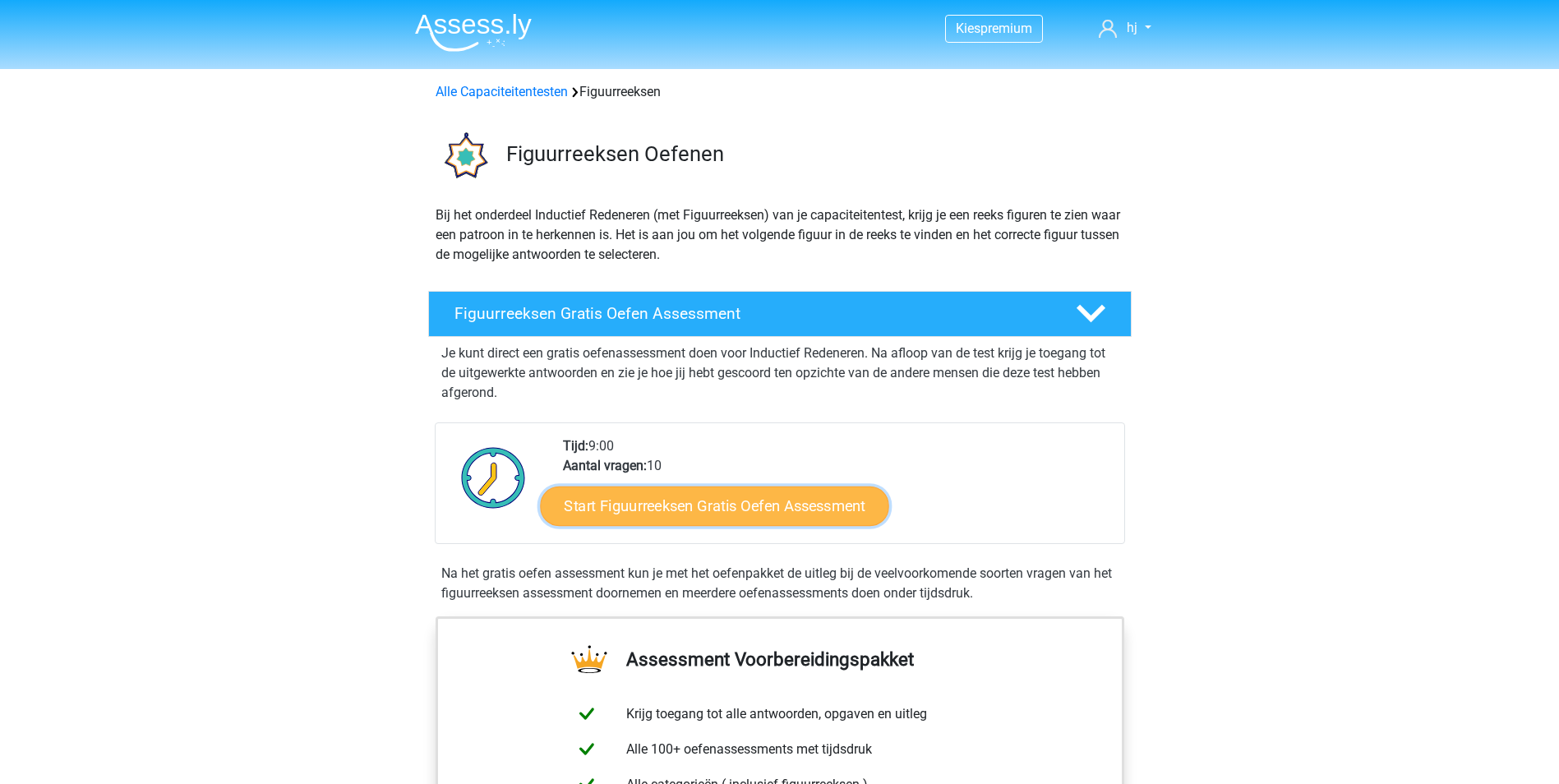
click at [668, 509] on link "Start Figuurreeksen Gratis Oefen Assessment" at bounding box center [714, 505] width 348 height 39
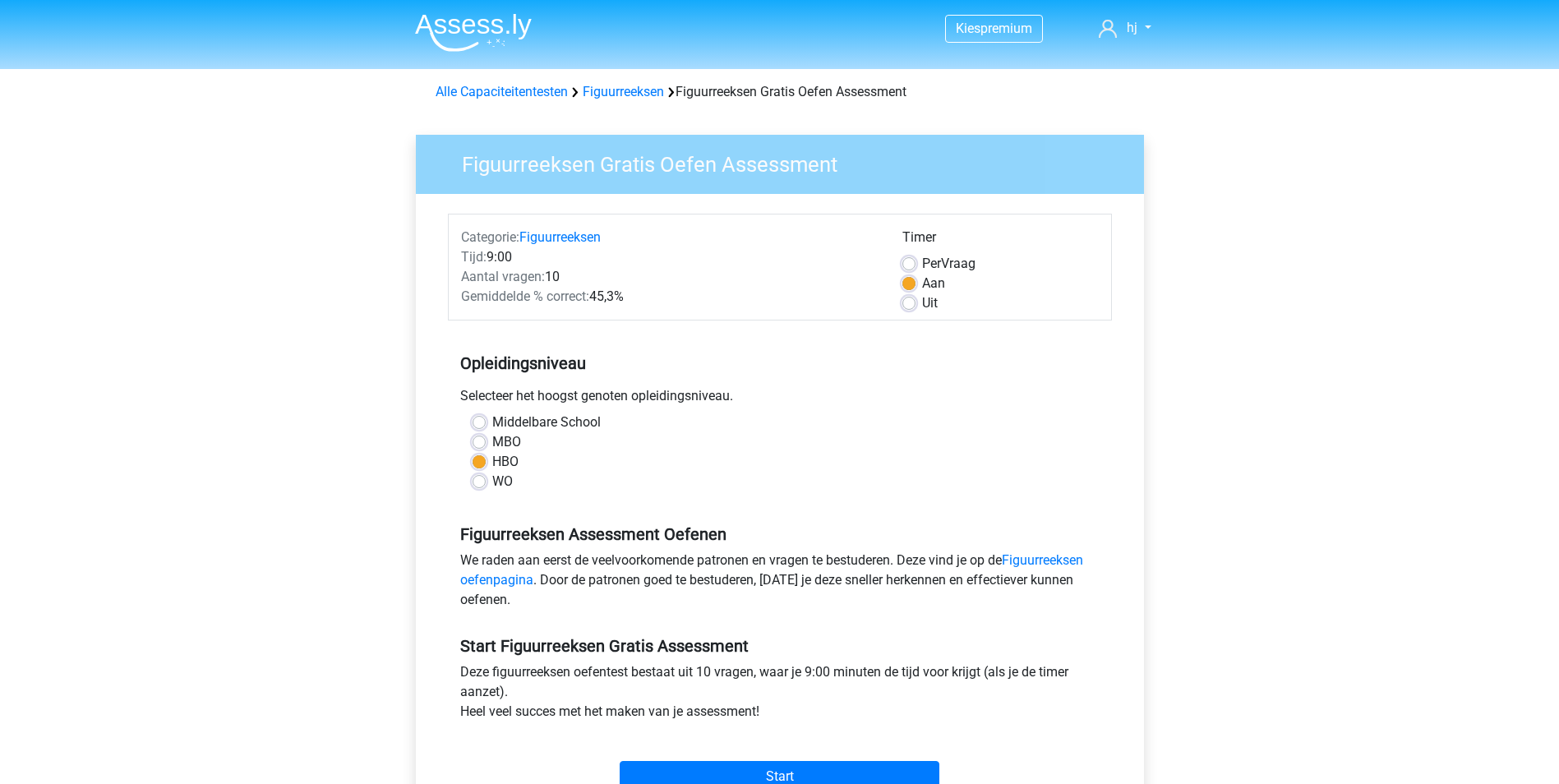
scroll to position [82, 0]
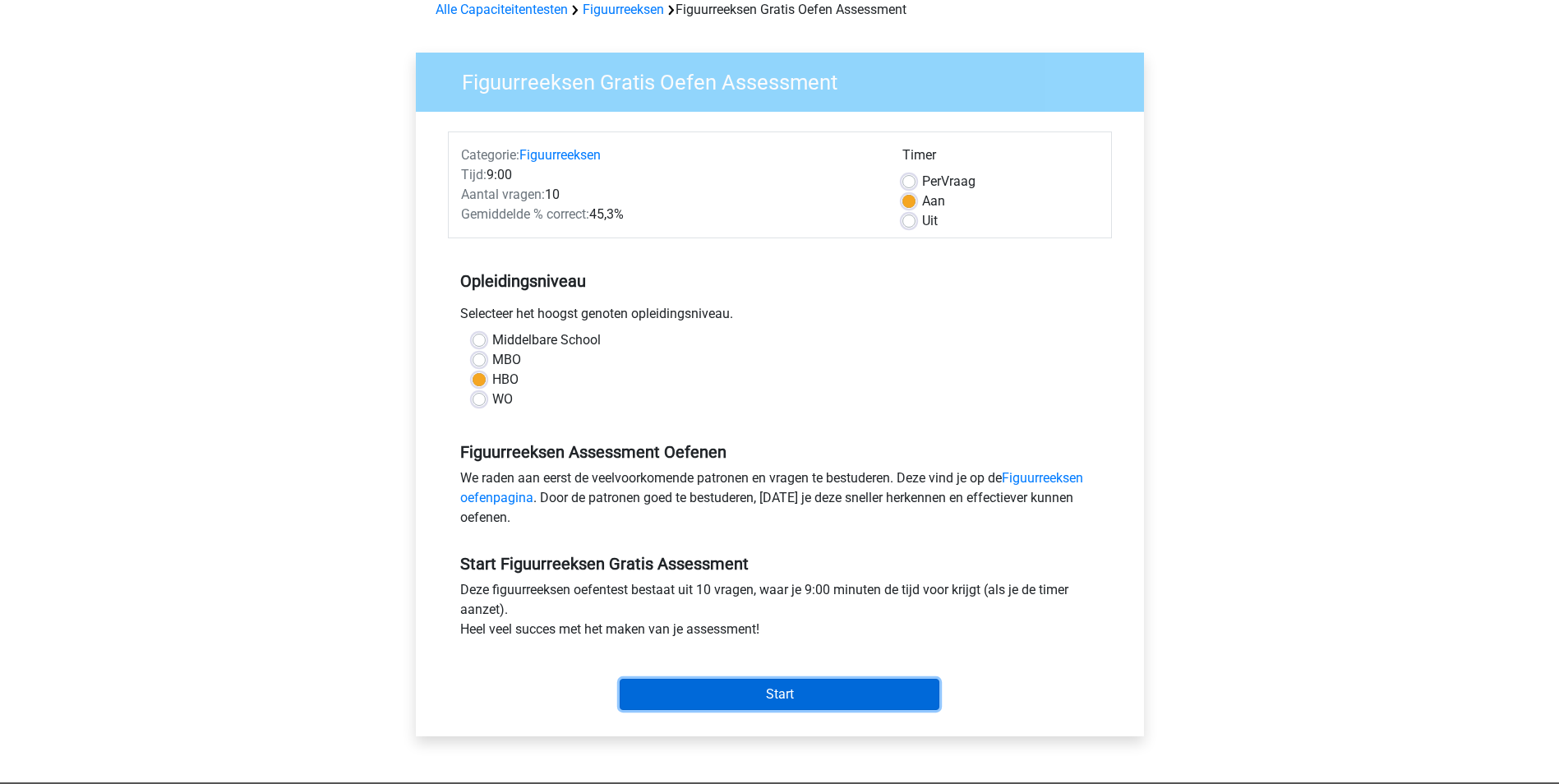
click at [723, 692] on input "Start" at bounding box center [779, 694] width 320 height 31
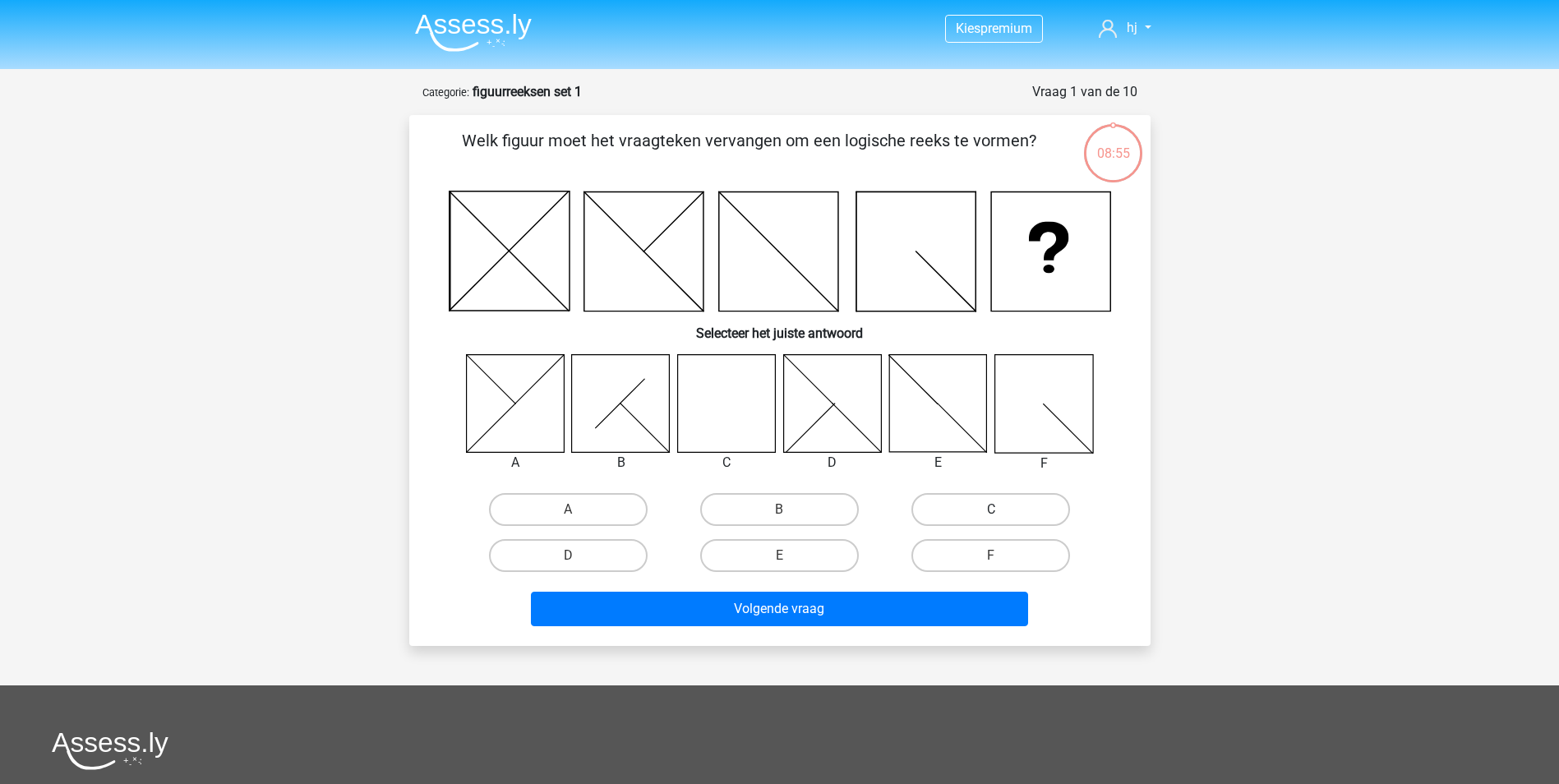
click at [1026, 507] on label "C" at bounding box center [990, 509] width 158 height 33
click at [1002, 509] on input "C" at bounding box center [997, 515] width 11 height 11
radio input "true"
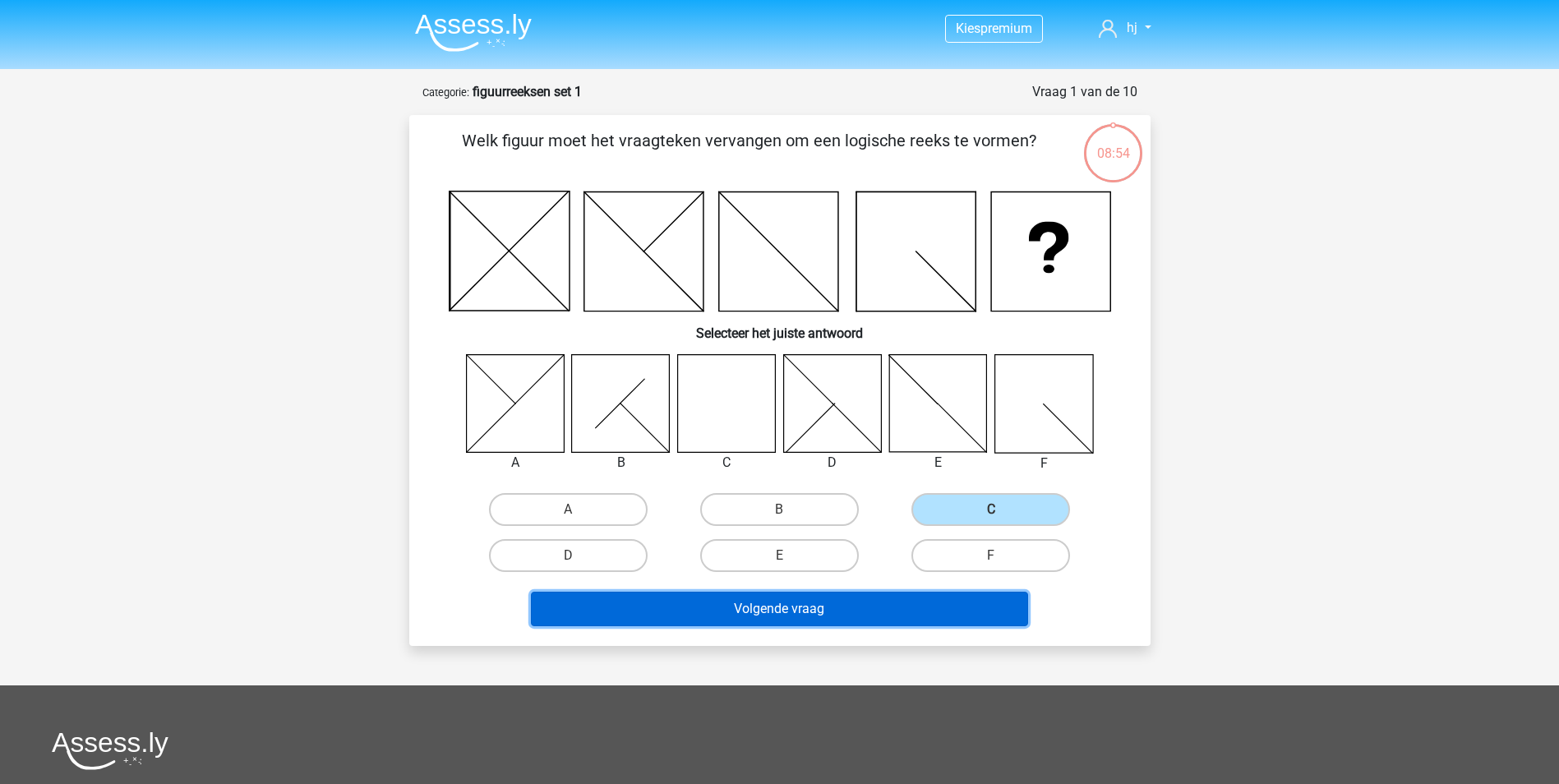
click at [887, 604] on button "Volgende vraag" at bounding box center [779, 609] width 497 height 35
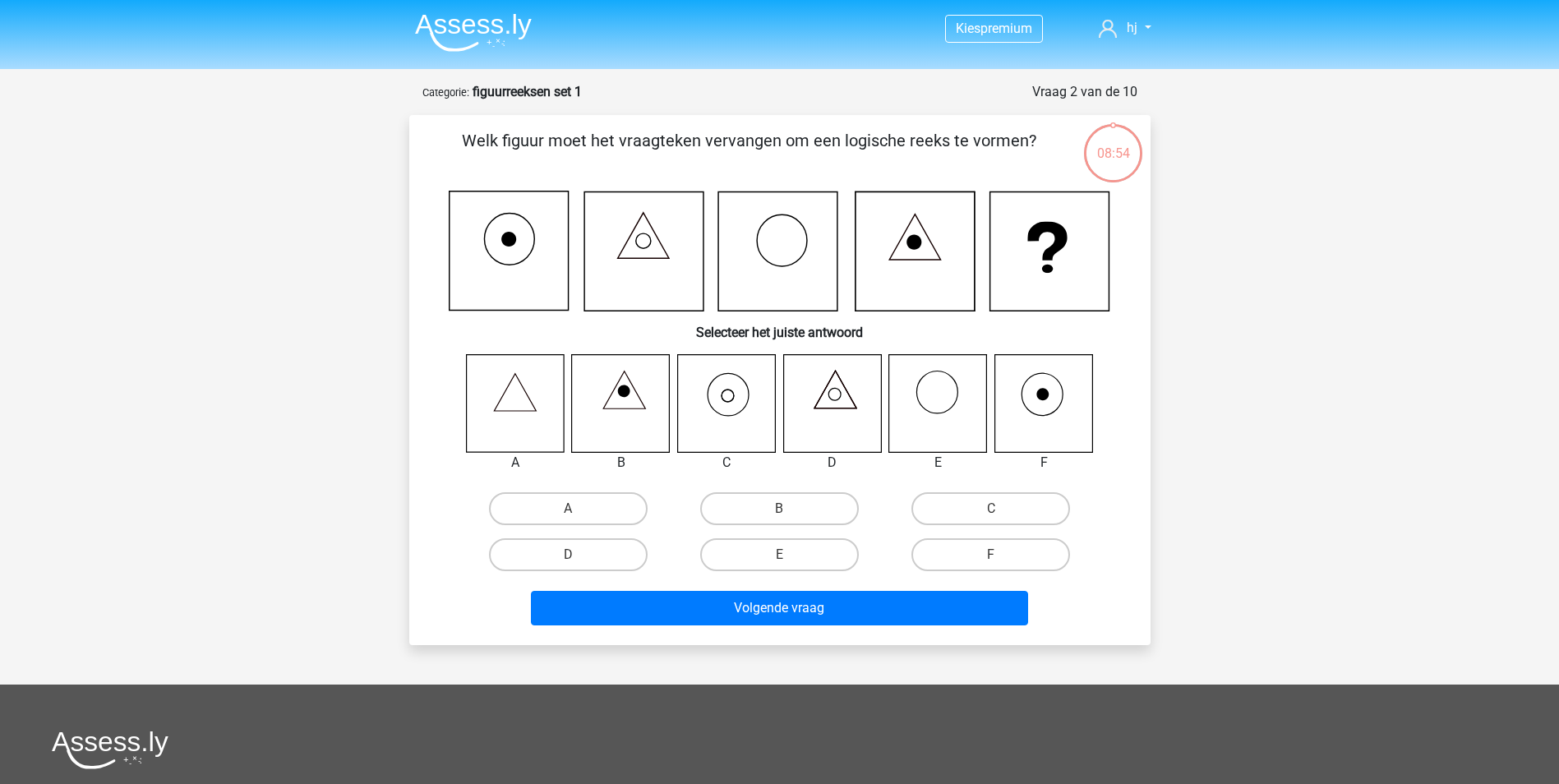
scroll to position [82, 0]
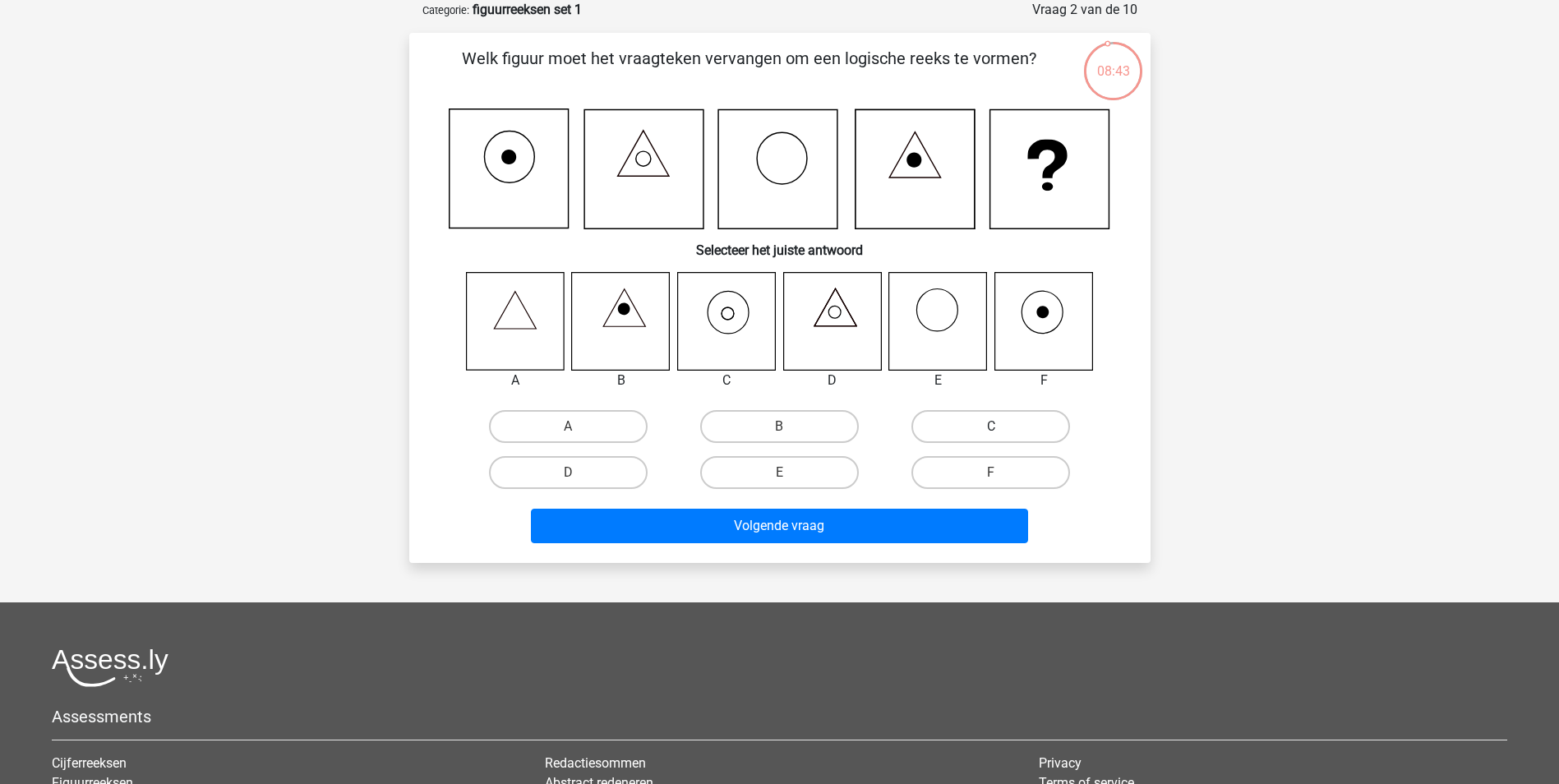
click at [1008, 422] on label "C" at bounding box center [990, 426] width 158 height 33
click at [1002, 426] on input "C" at bounding box center [997, 431] width 11 height 11
radio input "true"
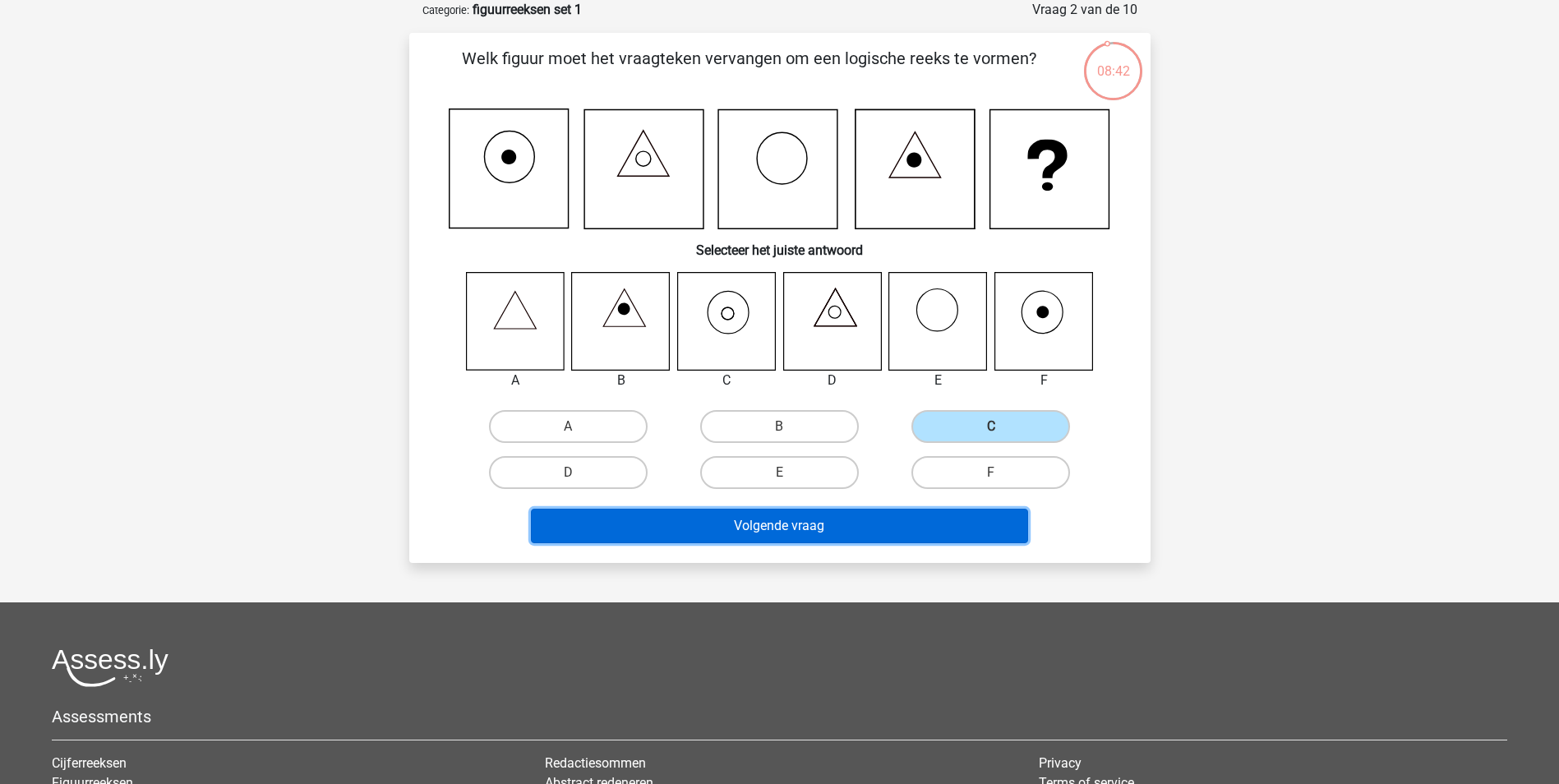
click at [817, 520] on button "Volgende vraag" at bounding box center [779, 525] width 497 height 35
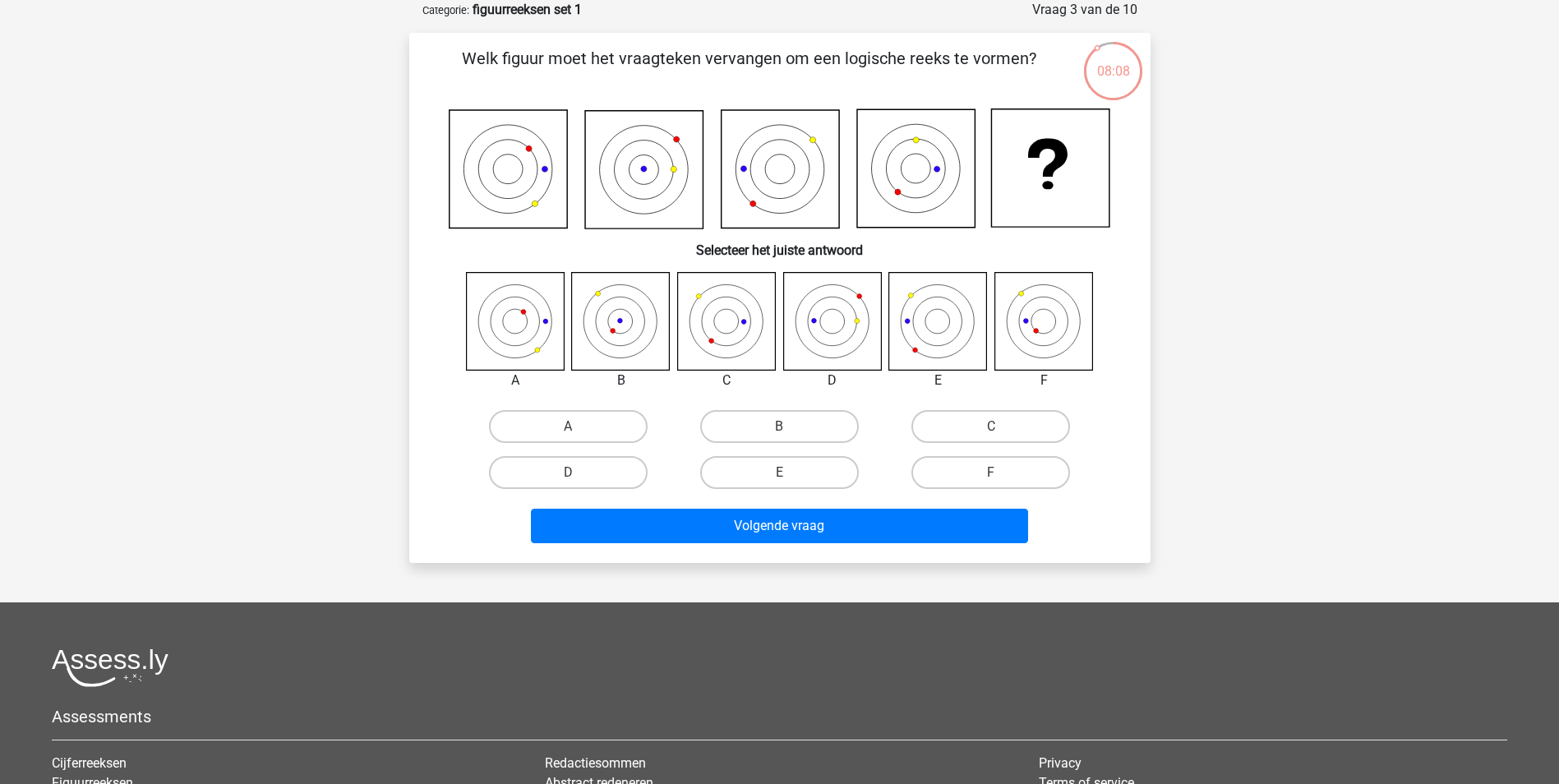
click at [840, 323] on icon at bounding box center [832, 320] width 98 height 98
click at [587, 473] on label "D" at bounding box center [568, 472] width 158 height 33
click at [578, 473] on input "D" at bounding box center [573, 478] width 11 height 11
radio input "true"
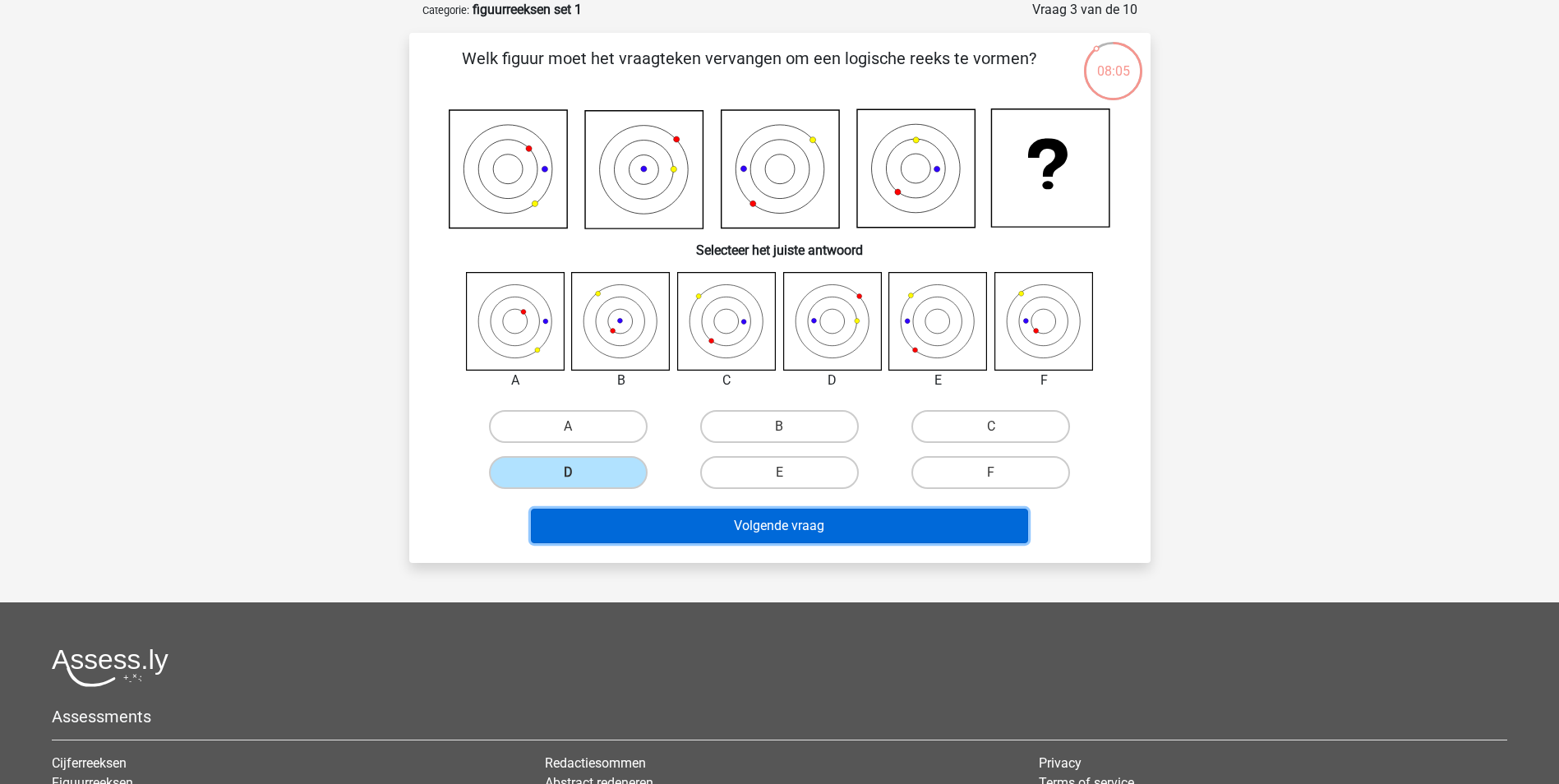
click at [698, 515] on button "Volgende vraag" at bounding box center [779, 525] width 497 height 35
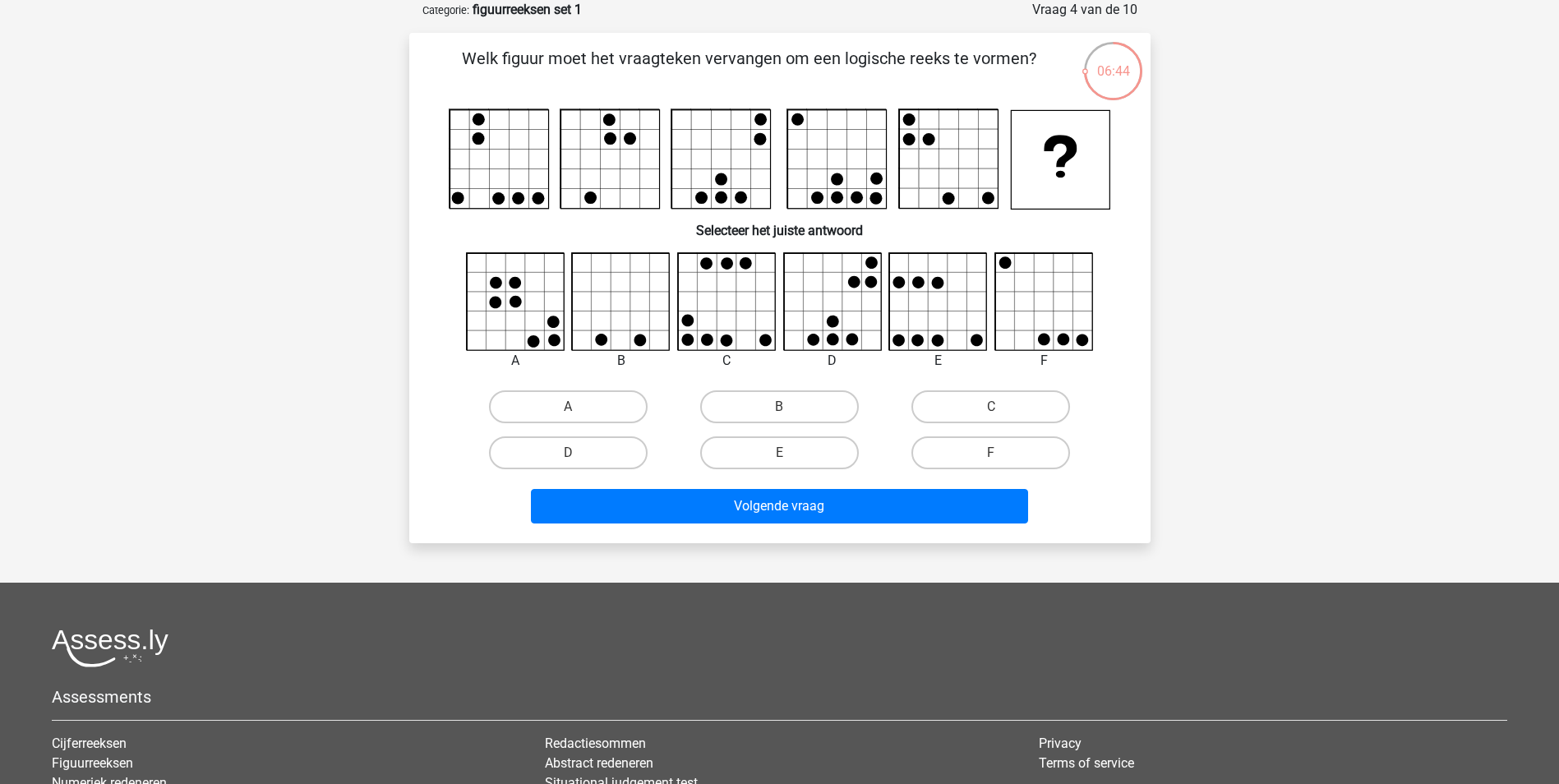
click at [824, 303] on icon at bounding box center [833, 302] width 98 height 98
click at [570, 458] on input "D" at bounding box center [573, 458] width 11 height 11
radio input "true"
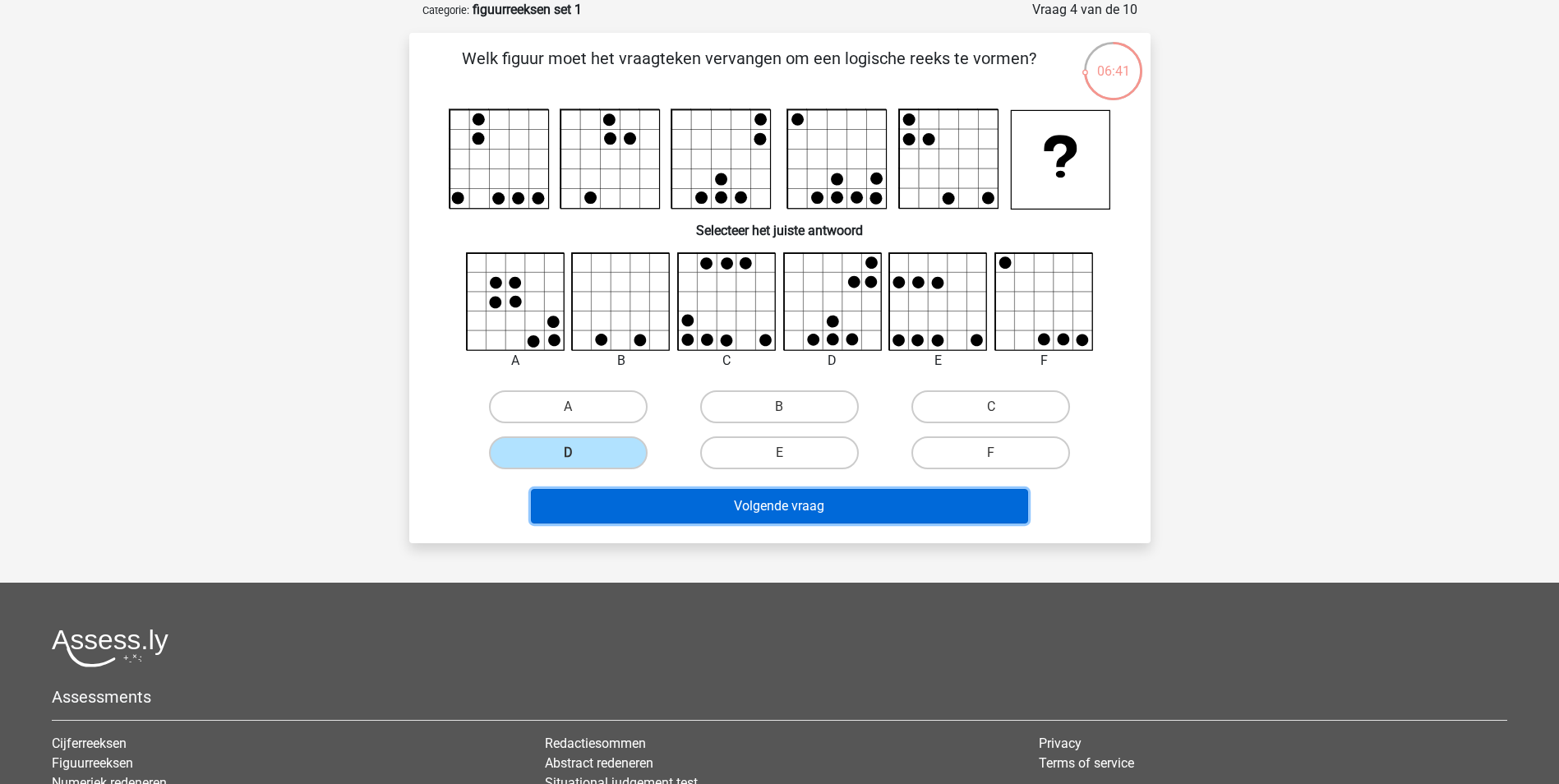
click at [703, 511] on button "Volgende vraag" at bounding box center [779, 506] width 497 height 35
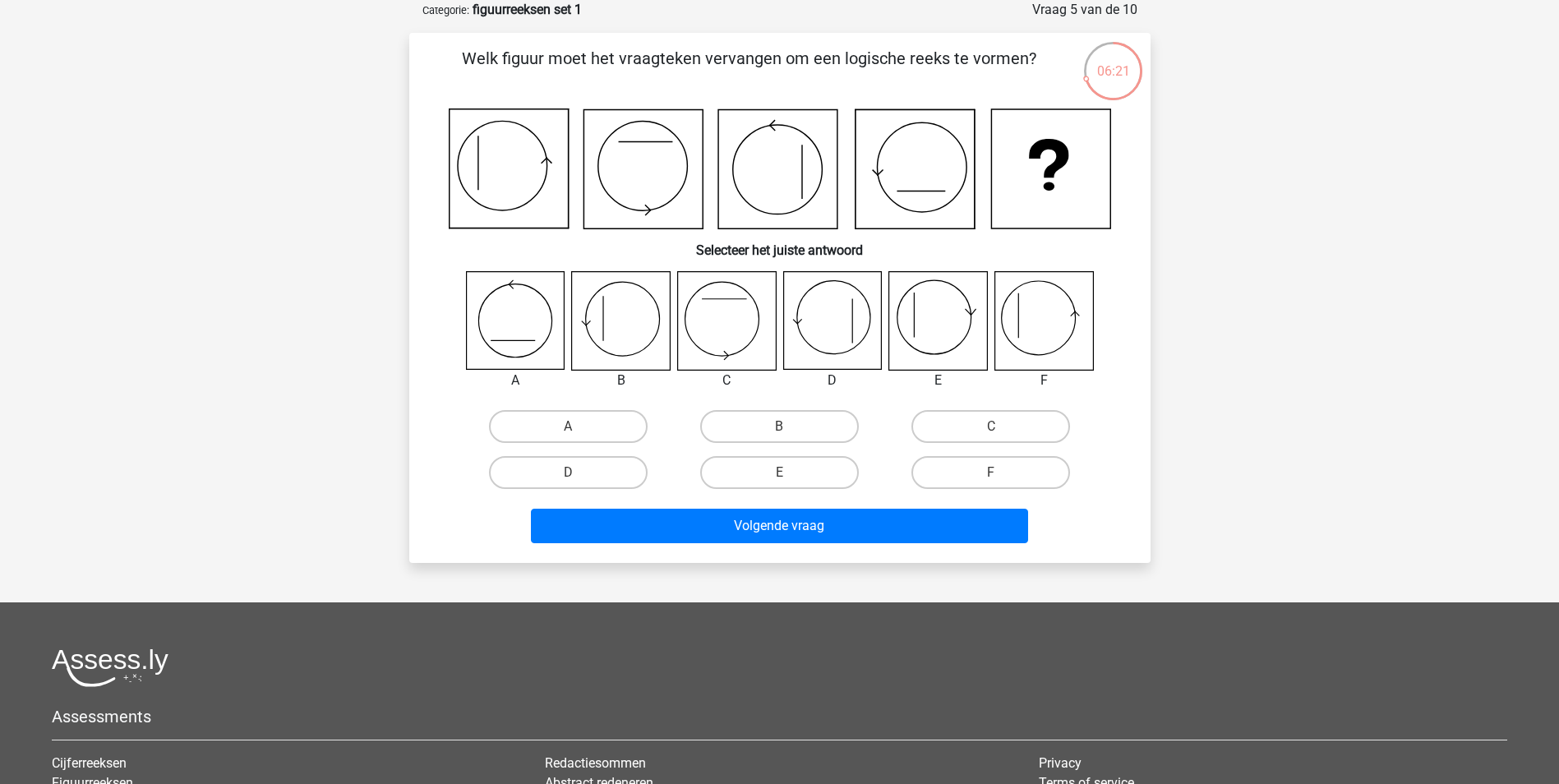
click at [1067, 328] on icon at bounding box center [1043, 320] width 98 height 98
click at [955, 466] on label "F" at bounding box center [990, 472] width 158 height 33
click at [991, 473] on input "F" at bounding box center [997, 478] width 11 height 11
radio input "true"
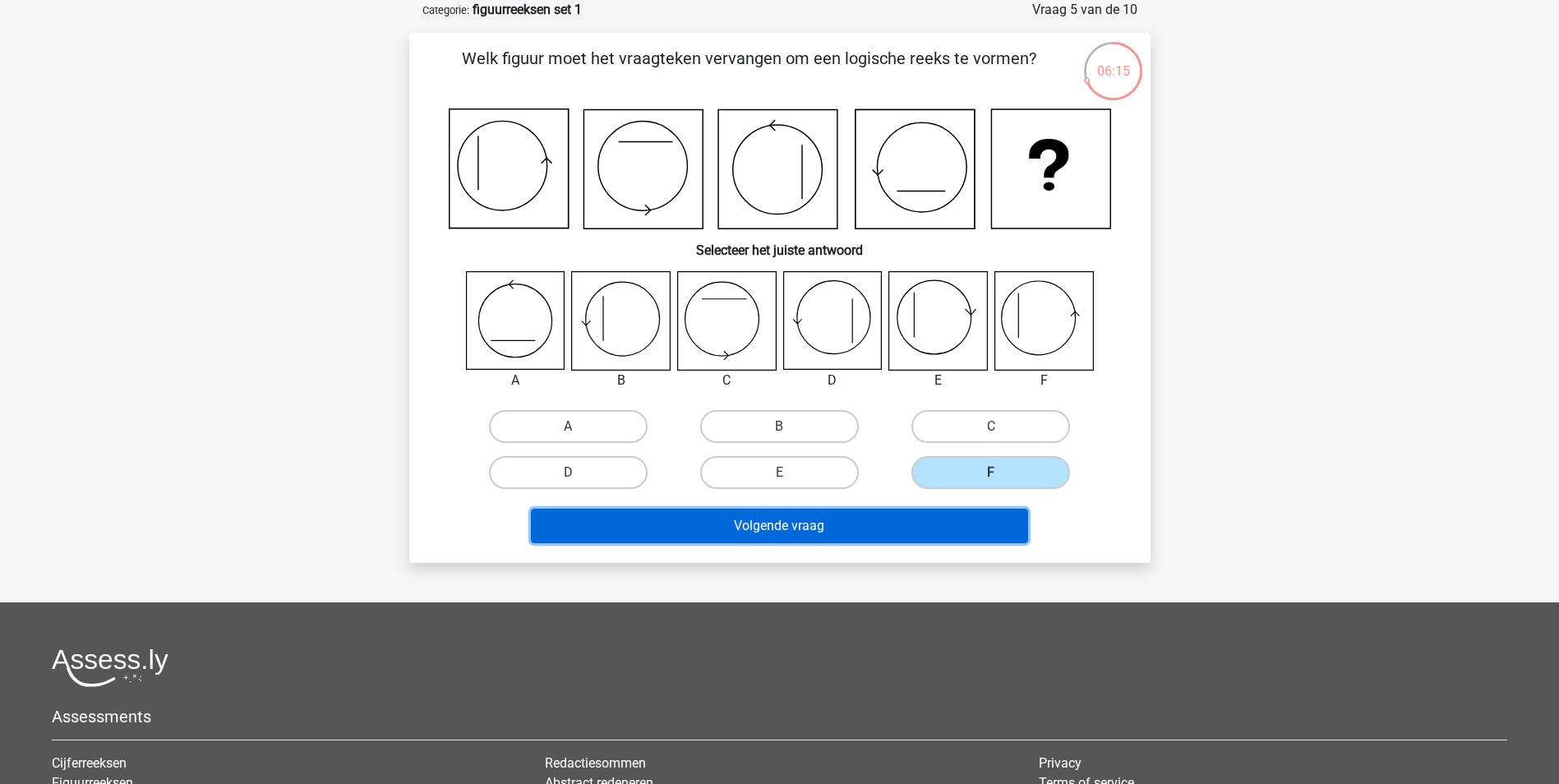
click at [784, 525] on button "Volgende vraag" at bounding box center [779, 525] width 497 height 35
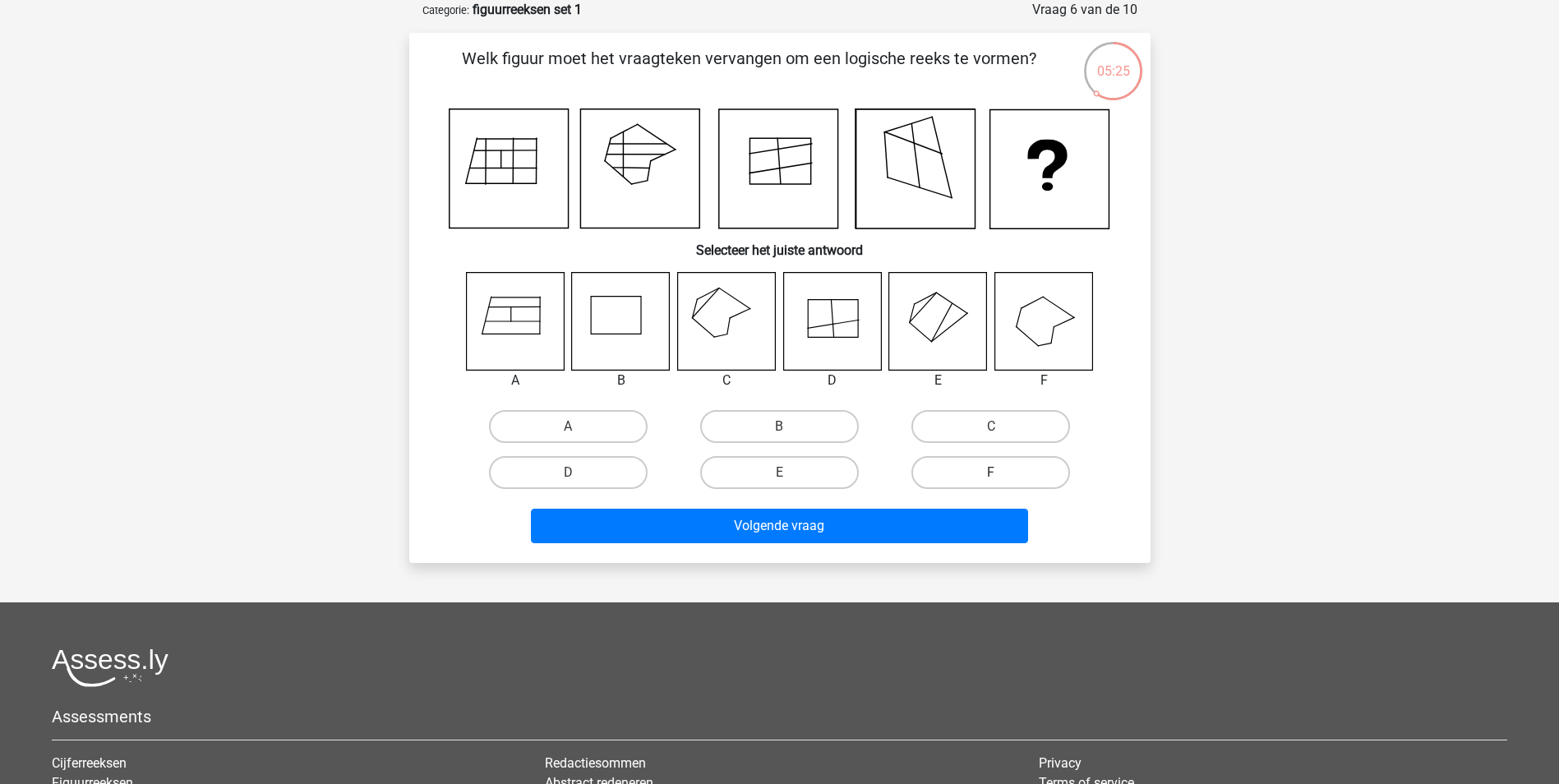
click at [955, 467] on label "F" at bounding box center [990, 472] width 158 height 33
click at [991, 473] on input "F" at bounding box center [997, 478] width 11 height 11
radio input "true"
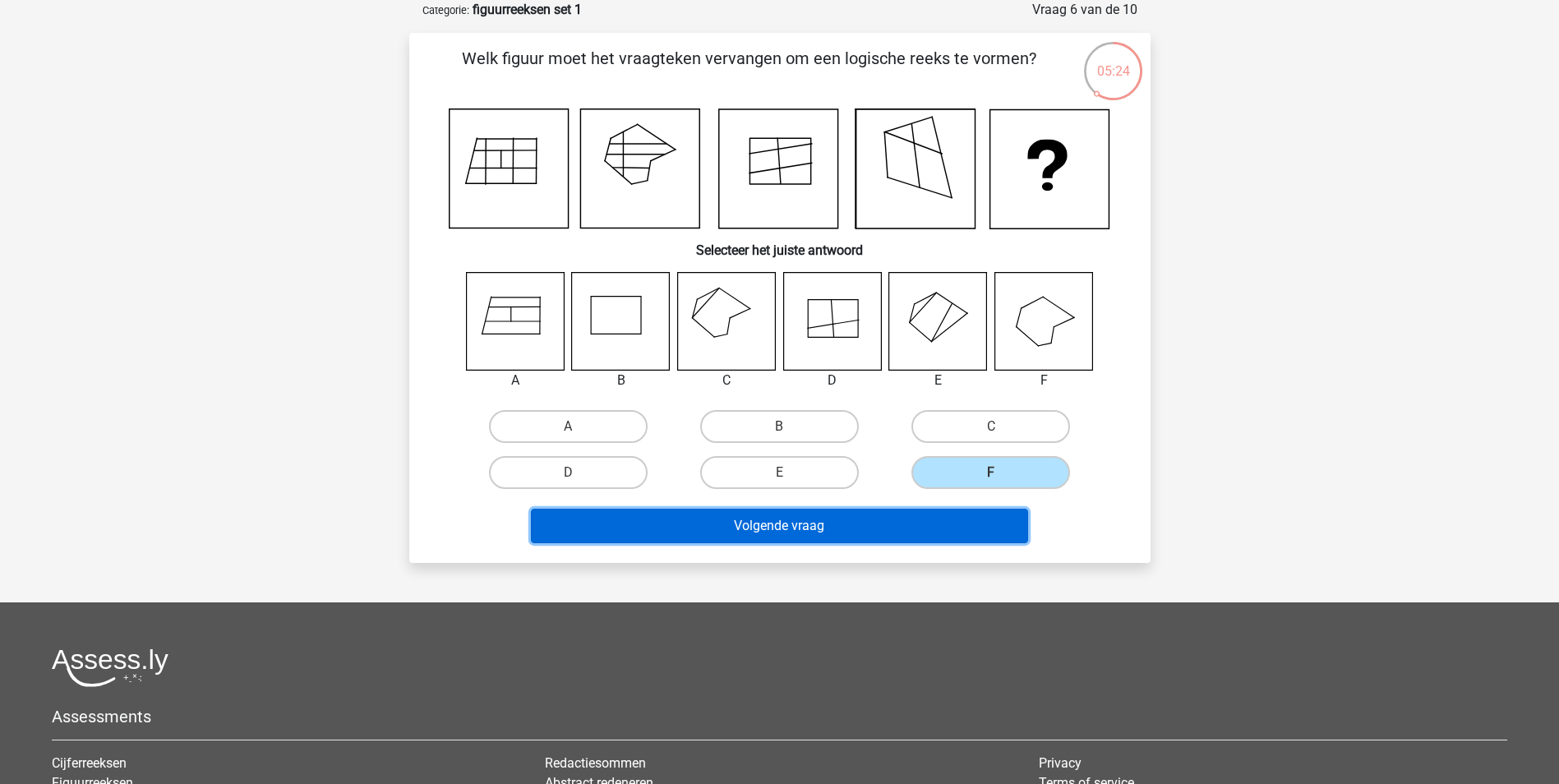
click at [831, 529] on button "Volgende vraag" at bounding box center [779, 525] width 497 height 35
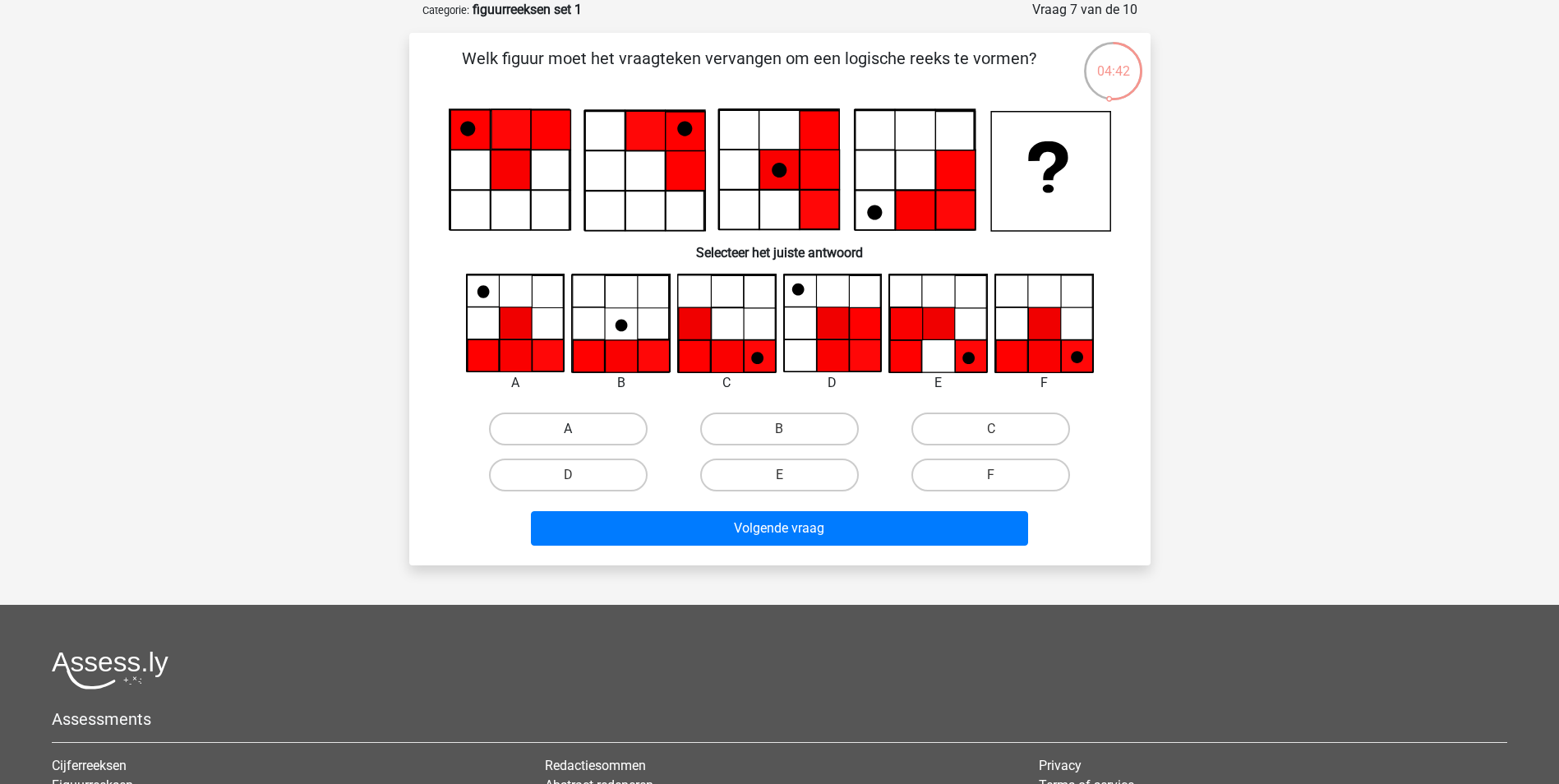
click at [553, 428] on label "A" at bounding box center [568, 429] width 158 height 33
click at [568, 429] on input "A" at bounding box center [573, 434] width 11 height 11
radio input "true"
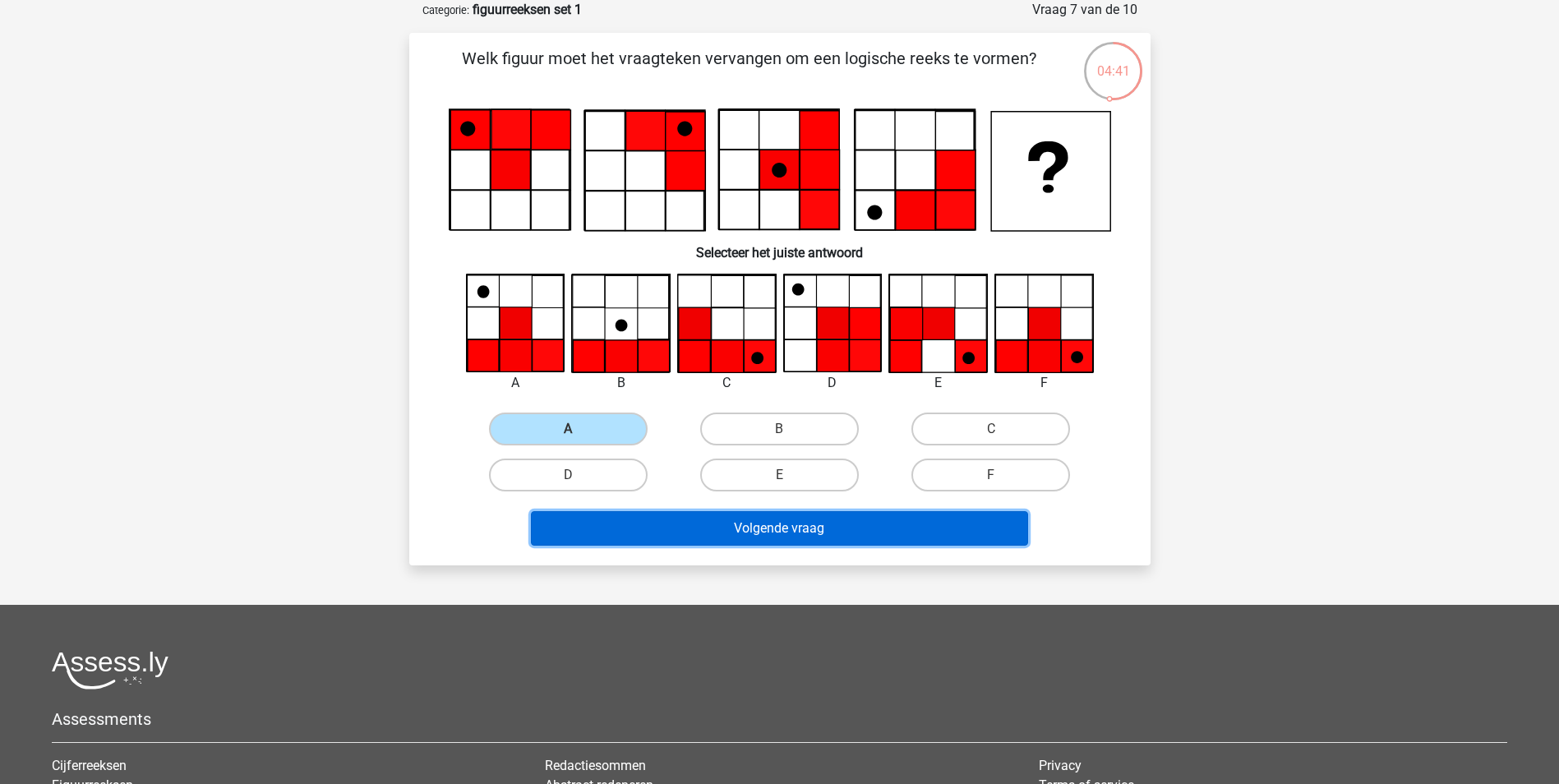
click at [707, 529] on button "Volgende vraag" at bounding box center [779, 528] width 497 height 35
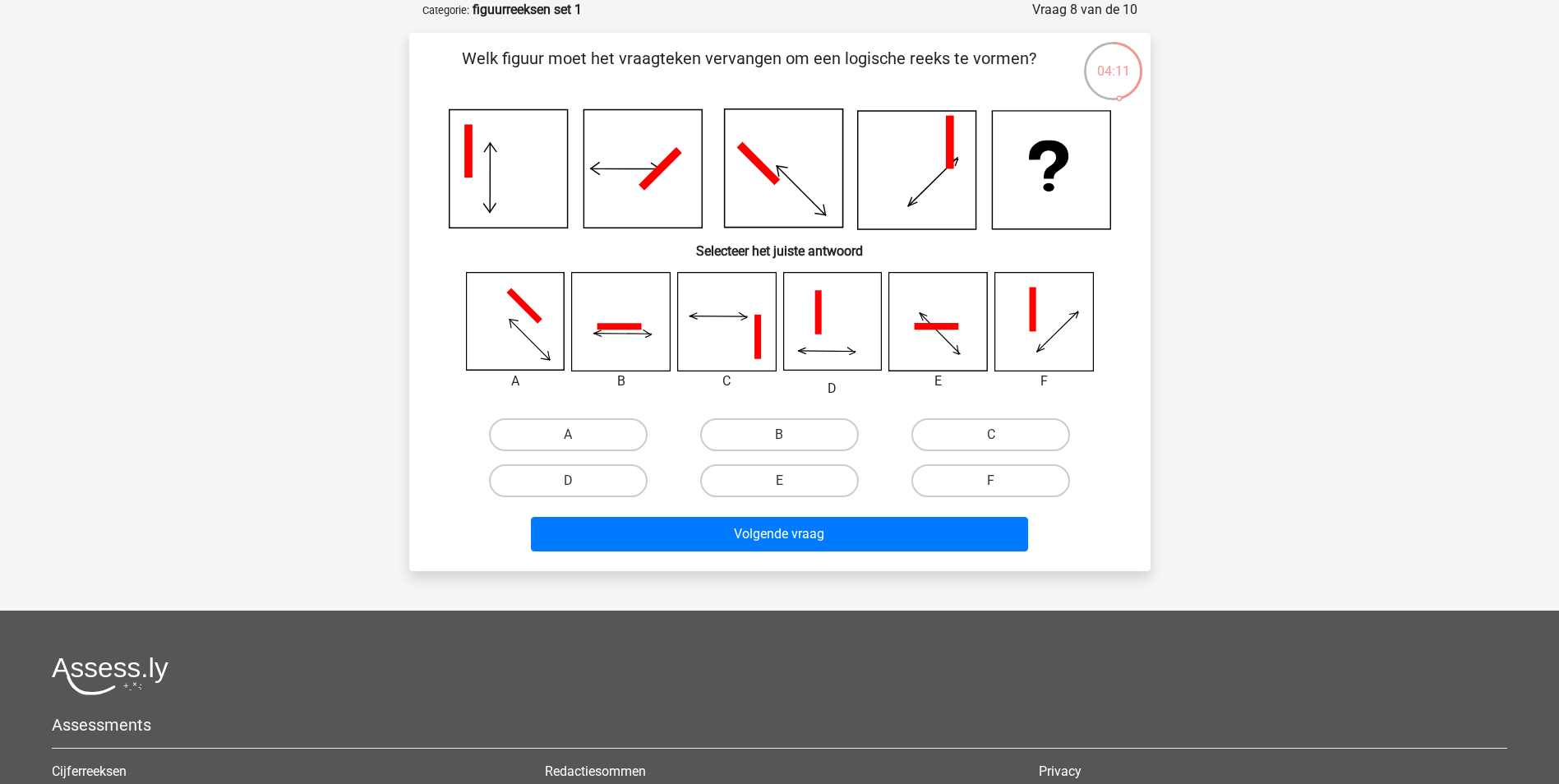
click at [521, 325] on icon at bounding box center [514, 321] width 98 height 98
click at [553, 426] on label "A" at bounding box center [568, 434] width 158 height 33
click at [568, 435] on input "A" at bounding box center [573, 440] width 11 height 11
radio input "true"
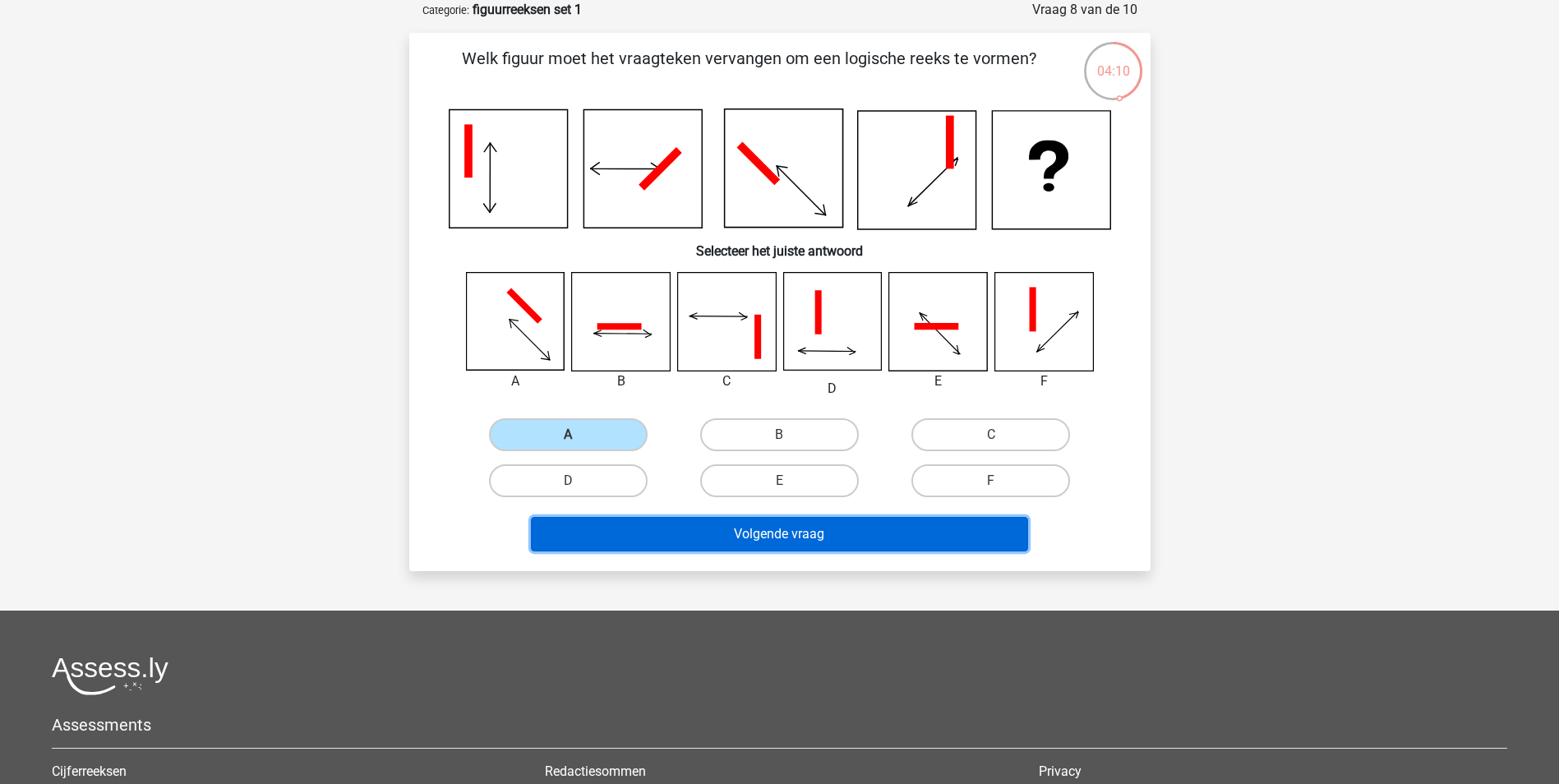
click at [635, 545] on button "Volgende vraag" at bounding box center [779, 533] width 497 height 35
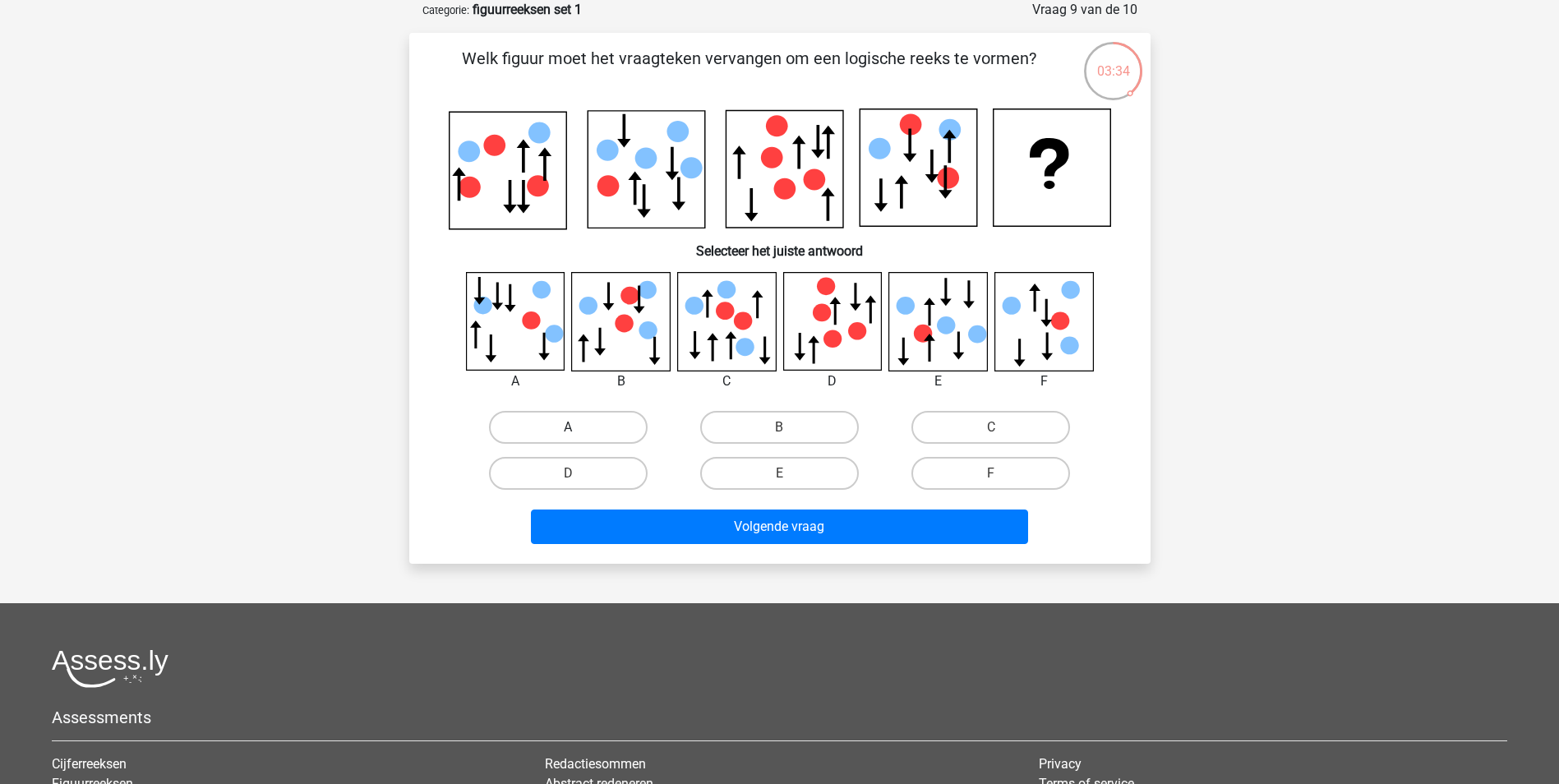
click at [565, 418] on label "A" at bounding box center [568, 427] width 158 height 33
click at [568, 427] on input "A" at bounding box center [573, 432] width 11 height 11
radio input "true"
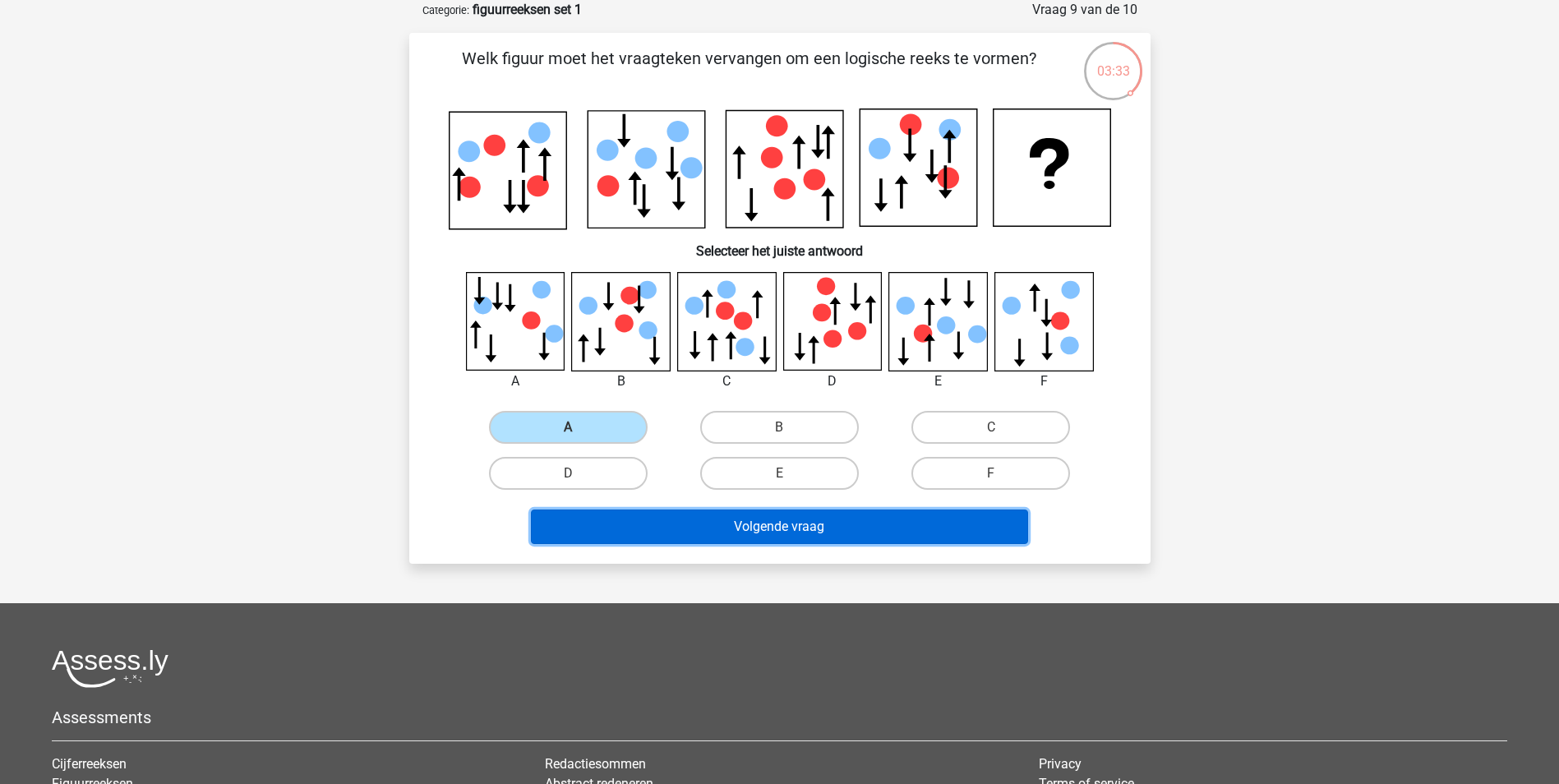
click at [634, 516] on button "Volgende vraag" at bounding box center [779, 526] width 497 height 35
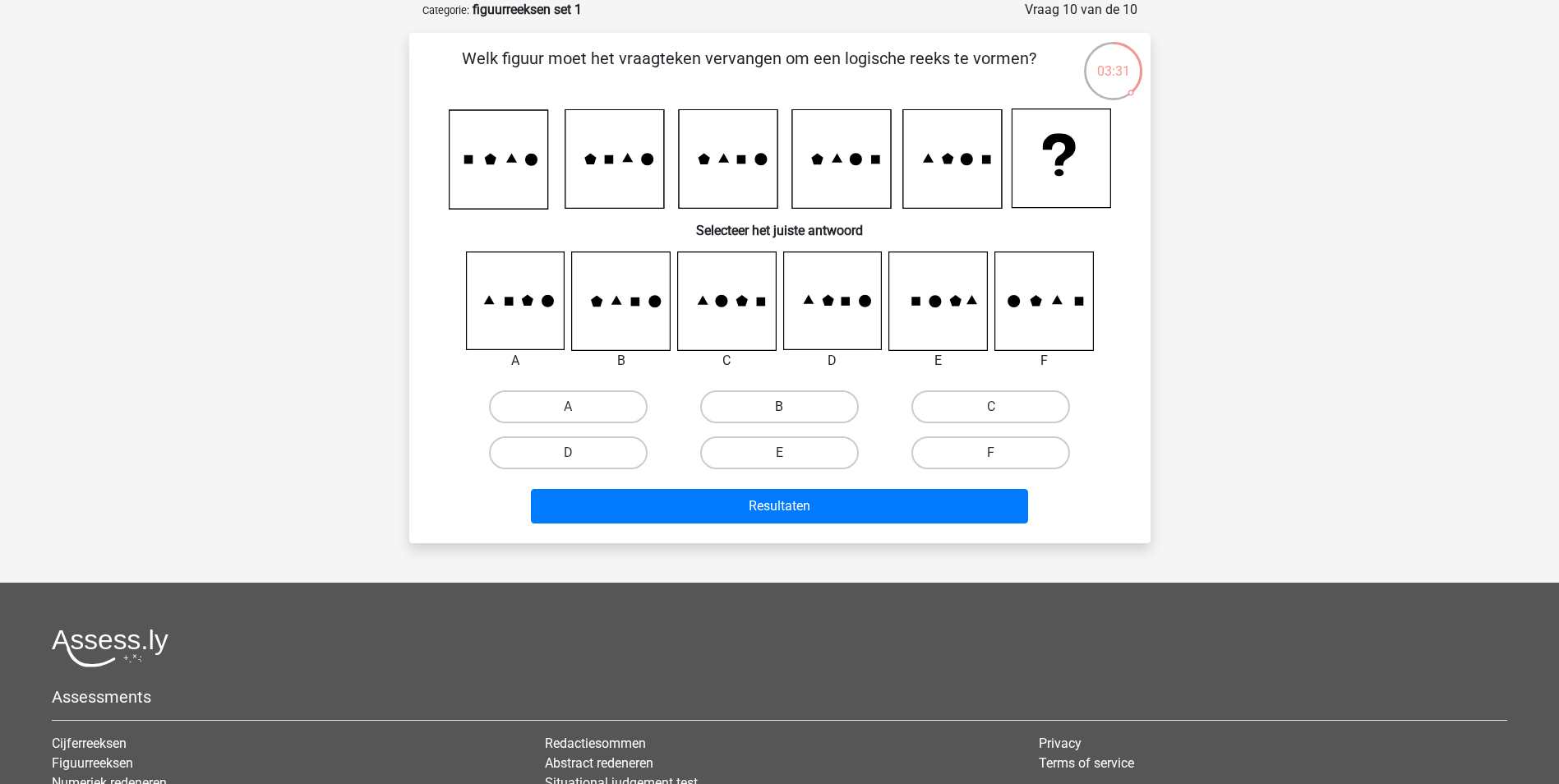
click at [784, 402] on label "B" at bounding box center [779, 406] width 158 height 33
click at [784, 406] on input "B" at bounding box center [784, 412] width 11 height 11
radio input "true"
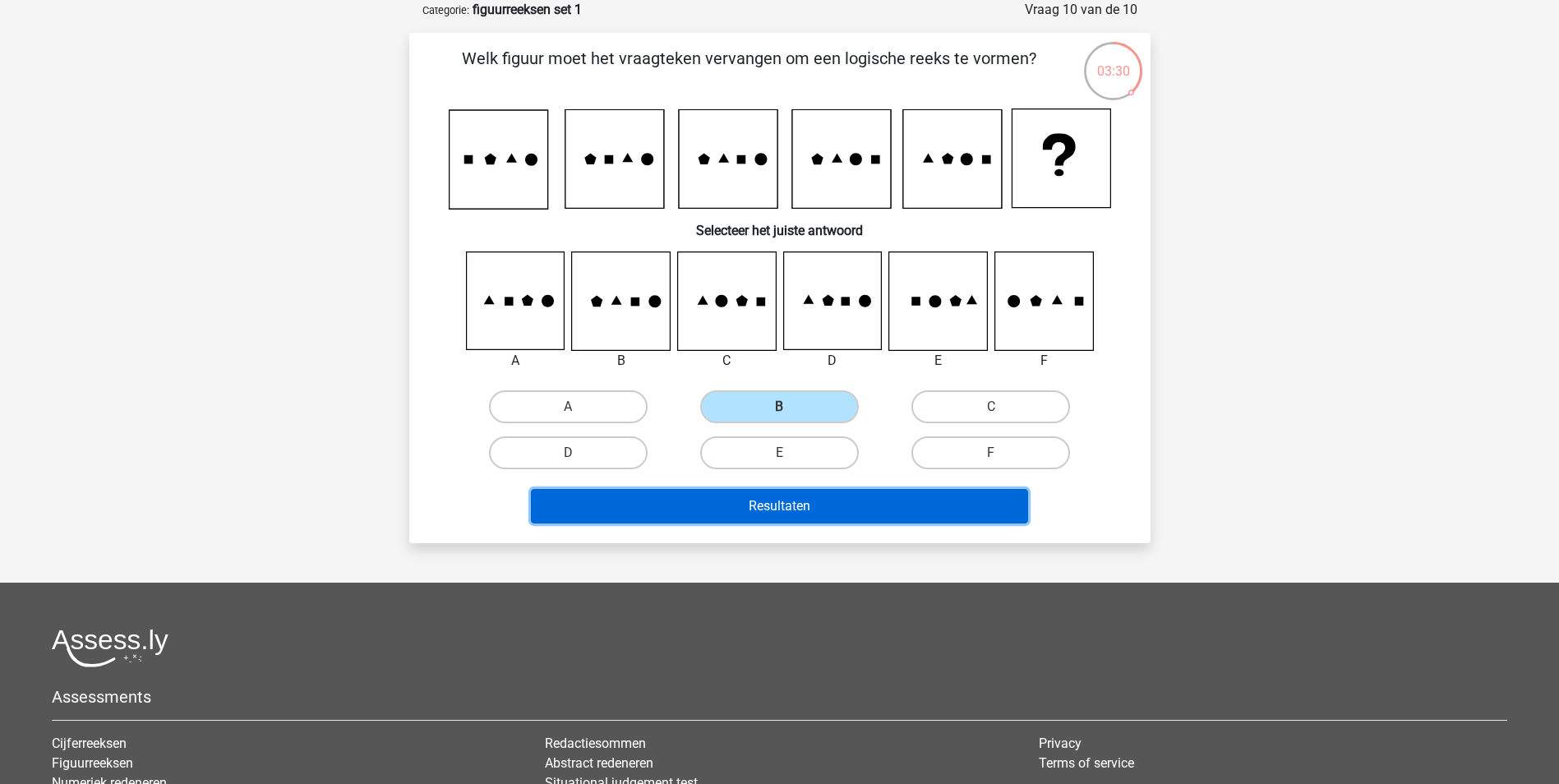
click at [775, 499] on button "Resultaten" at bounding box center [779, 506] width 497 height 35
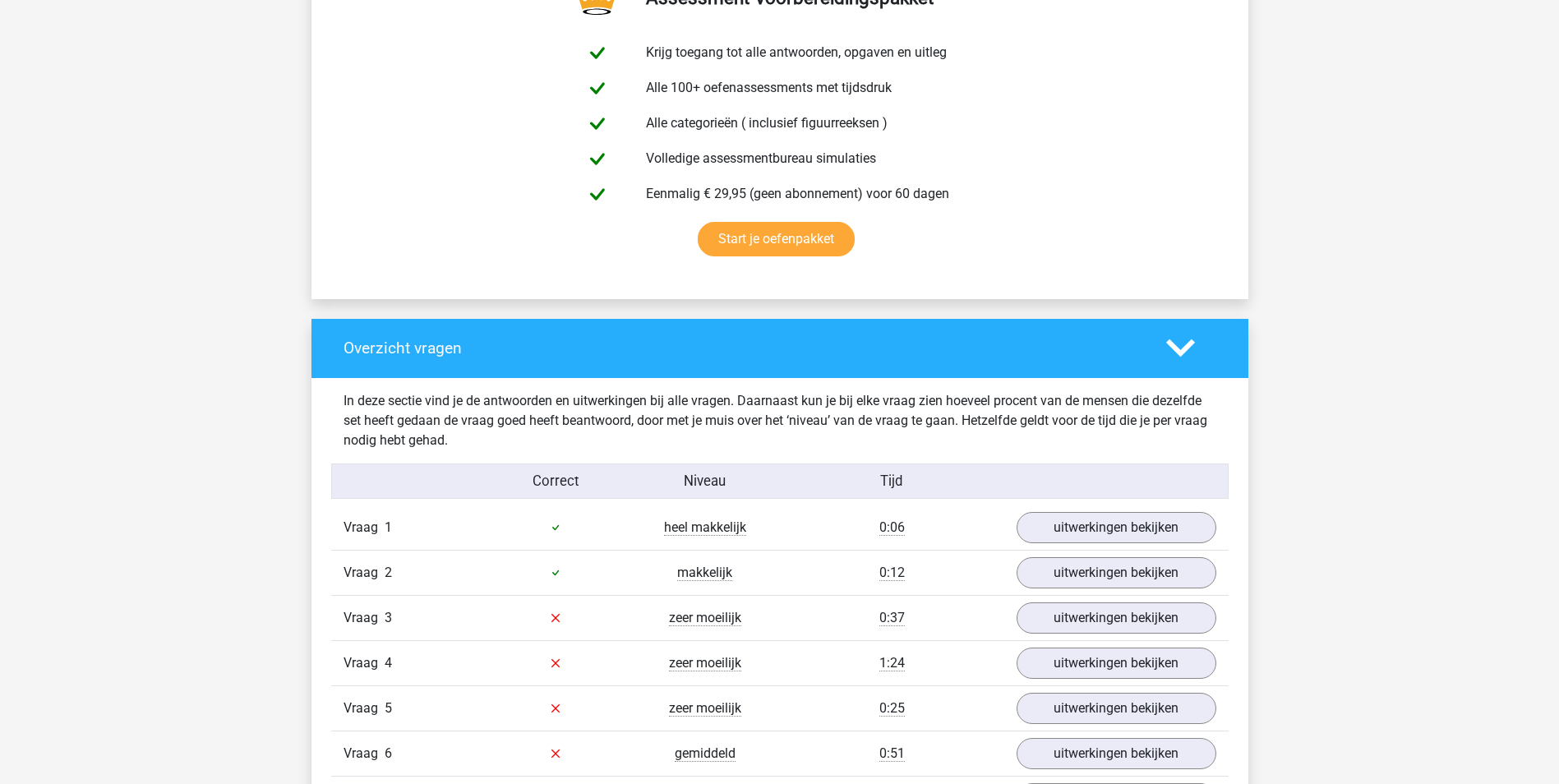
scroll to position [1068, 0]
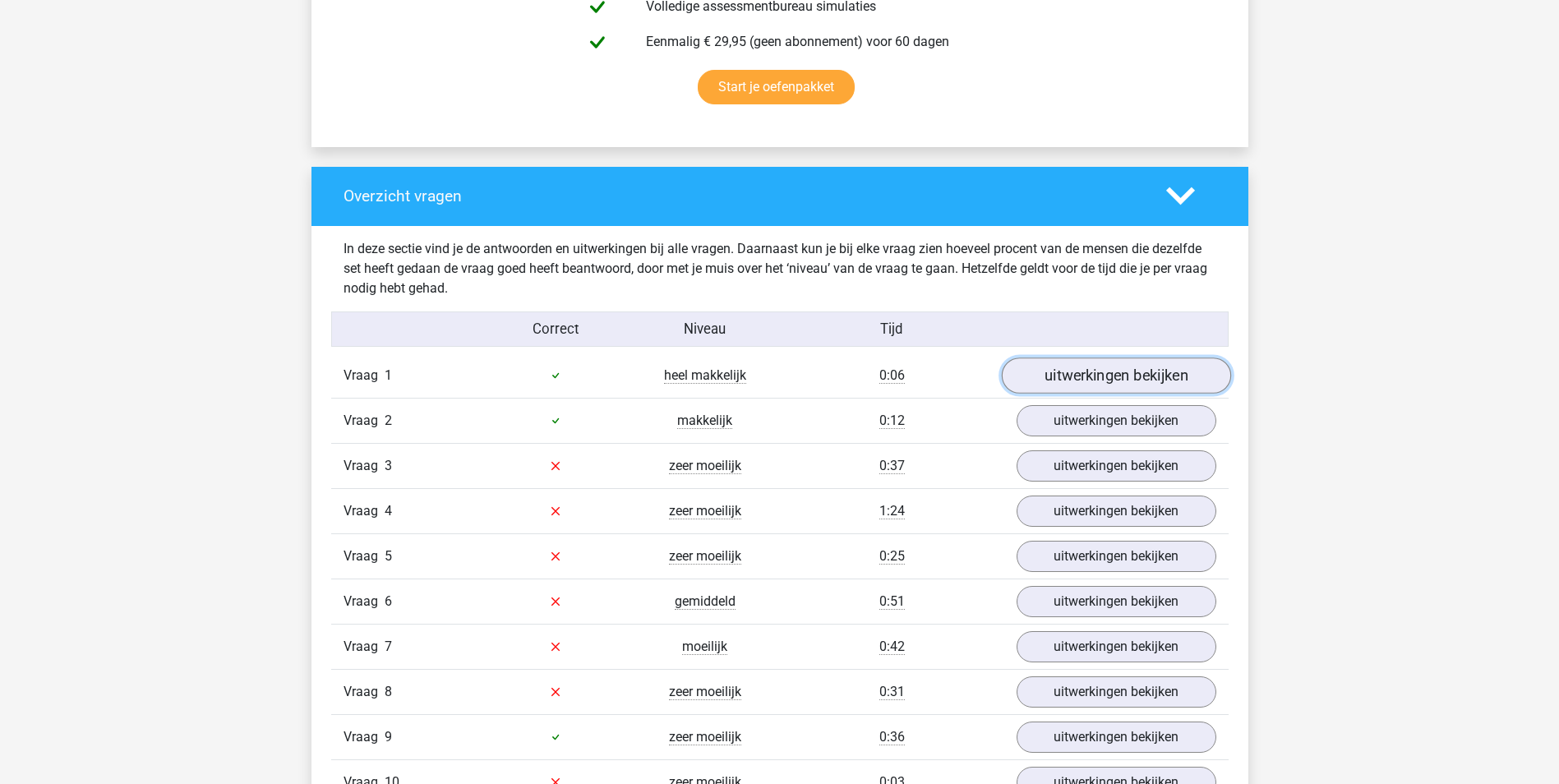
click at [1121, 379] on link "uitwerkingen bekijken" at bounding box center [1116, 375] width 229 height 36
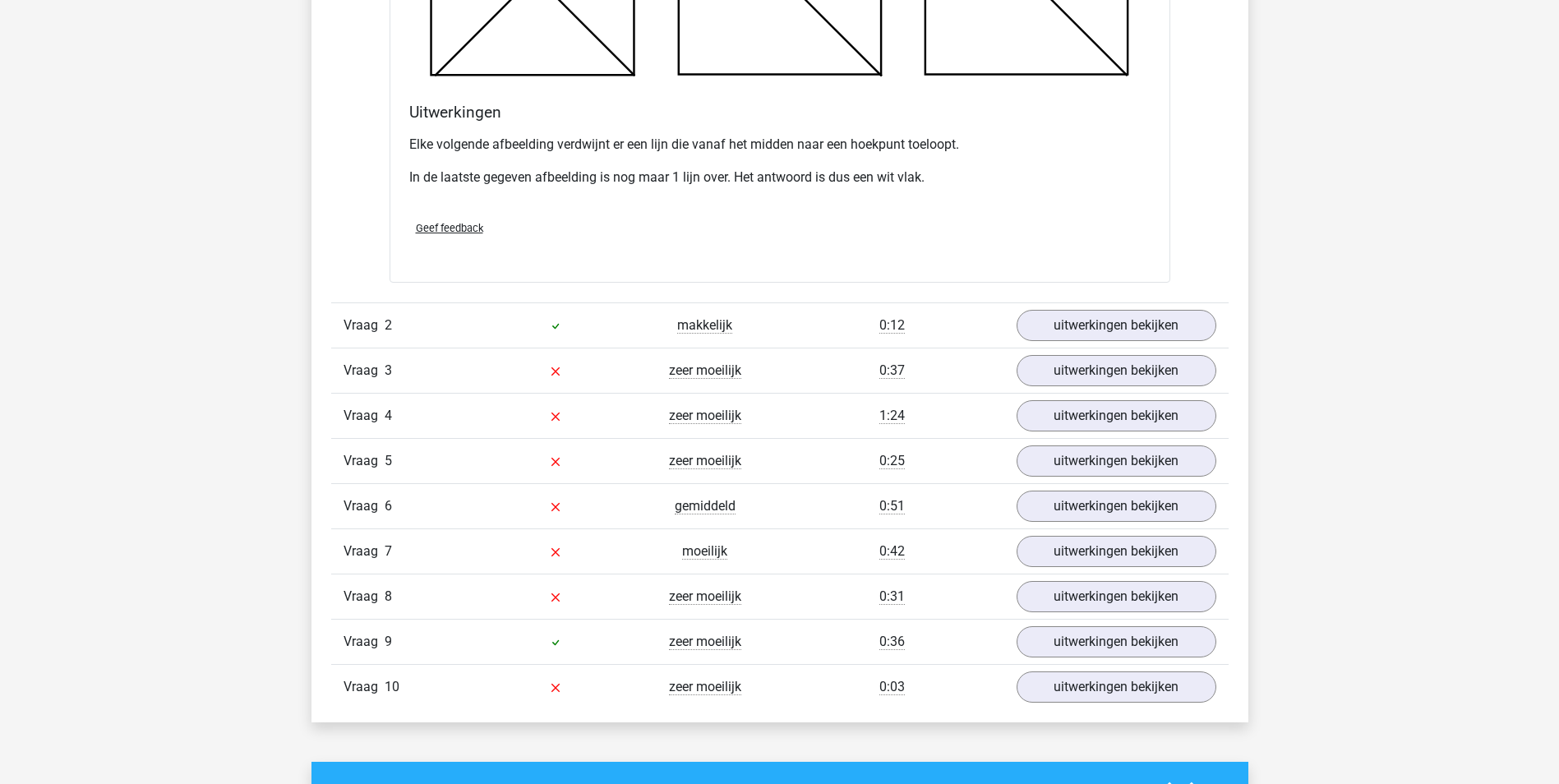
scroll to position [2135, 0]
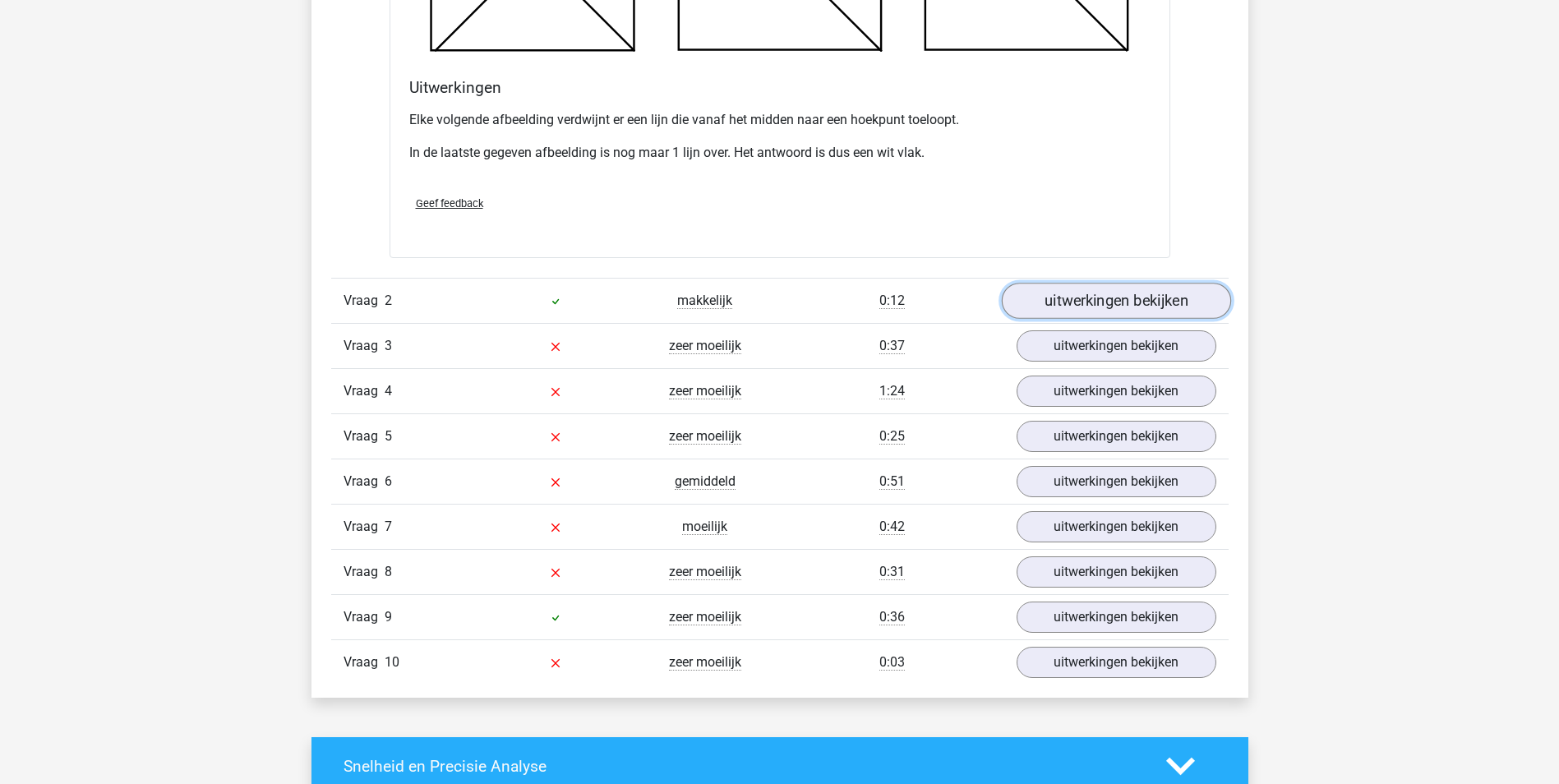
click at [1105, 301] on link "uitwerkingen bekijken" at bounding box center [1116, 301] width 229 height 36
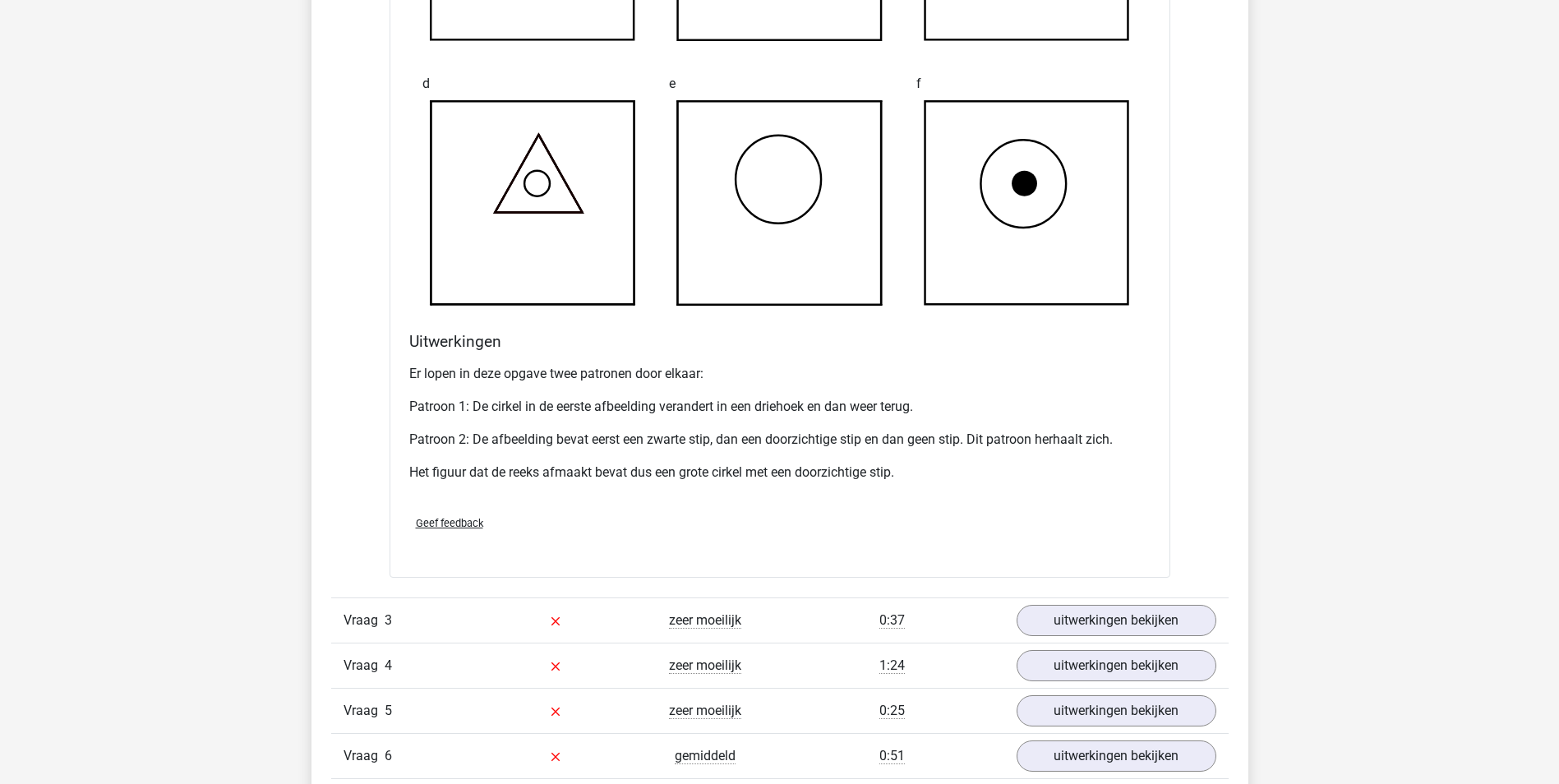
scroll to position [3285, 0]
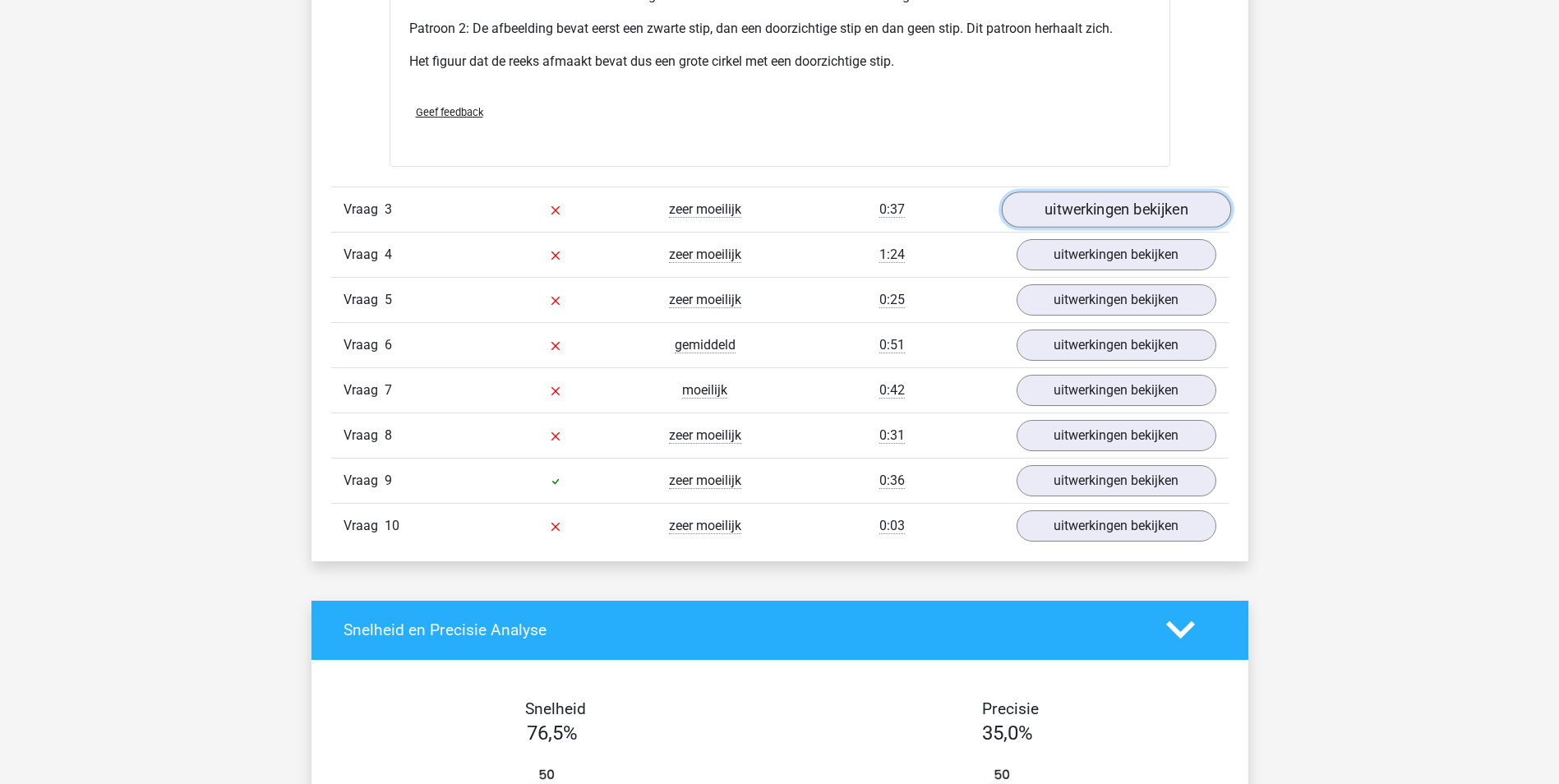
click at [1075, 217] on link "uitwerkingen bekijken" at bounding box center [1116, 209] width 229 height 36
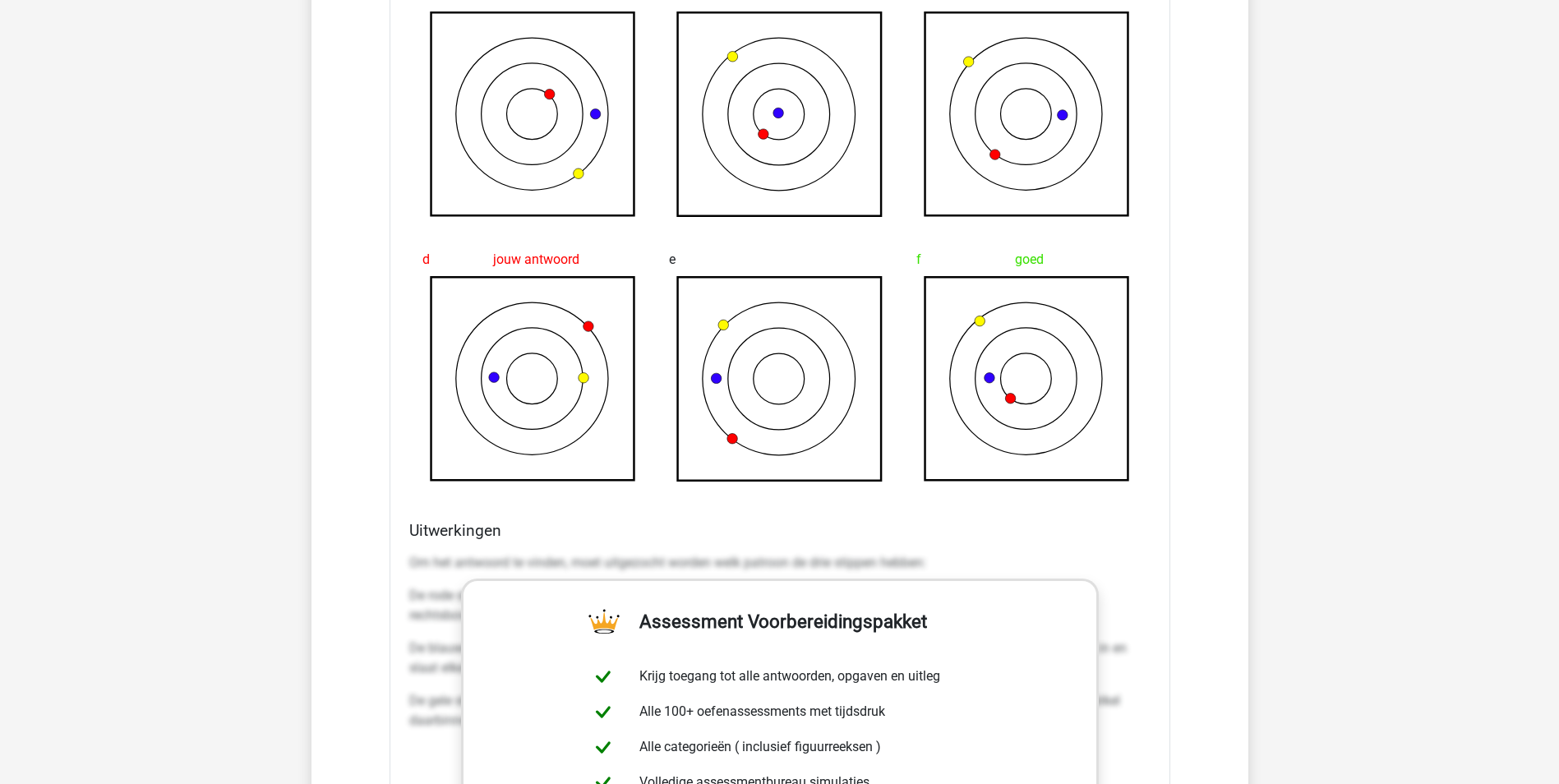
scroll to position [3861, 0]
